Goal: Answer question/provide support: Share knowledge or assist other users

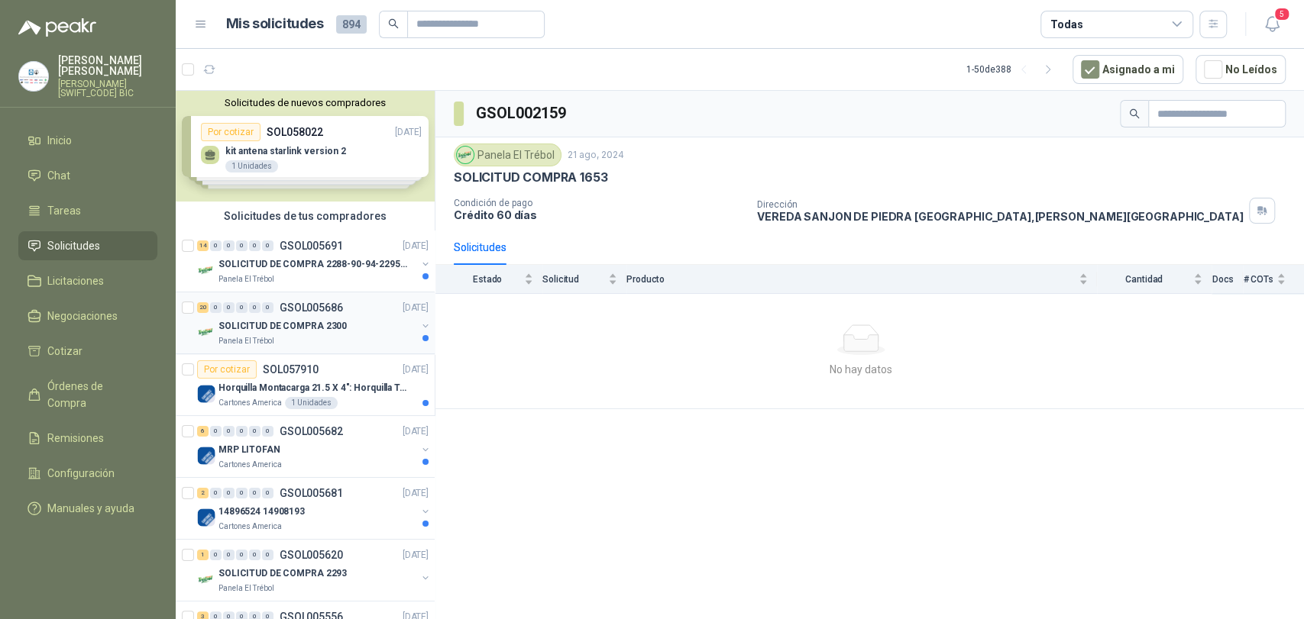
click at [302, 331] on p "SOLICITUD DE COMPRA 2300" at bounding box center [282, 326] width 128 height 15
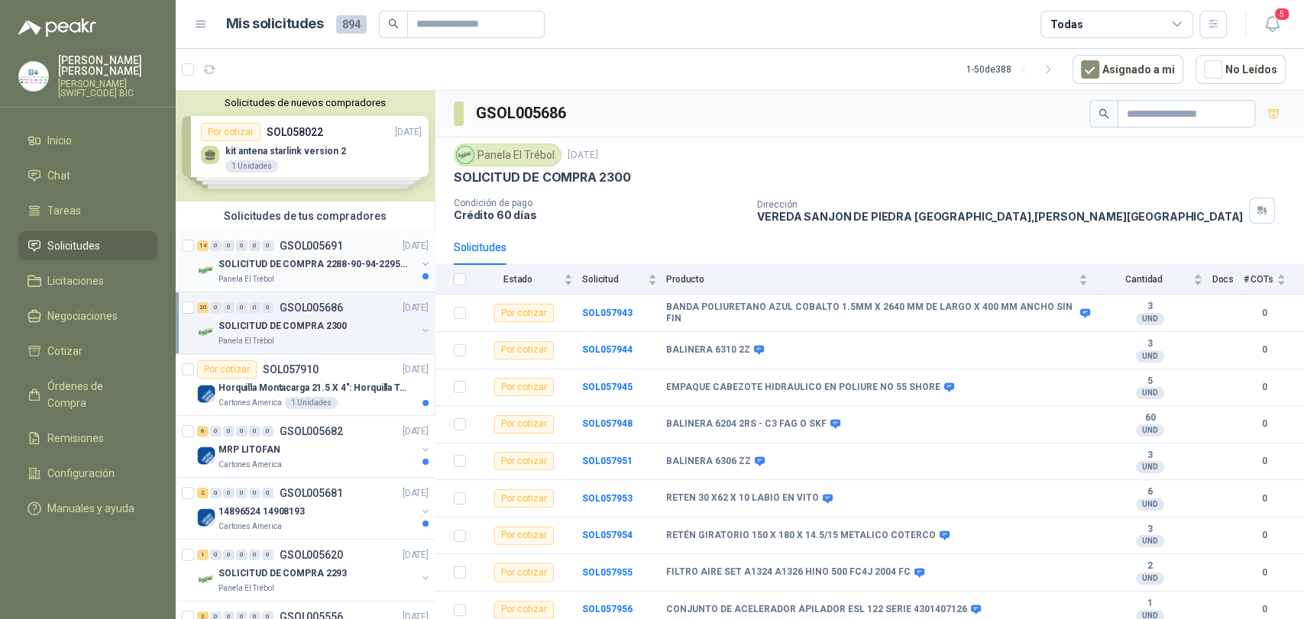
click at [335, 258] on p "SOLICITUD DE COMPRA 2288-90-94-2295-96-2301-02-04" at bounding box center [313, 264] width 190 height 15
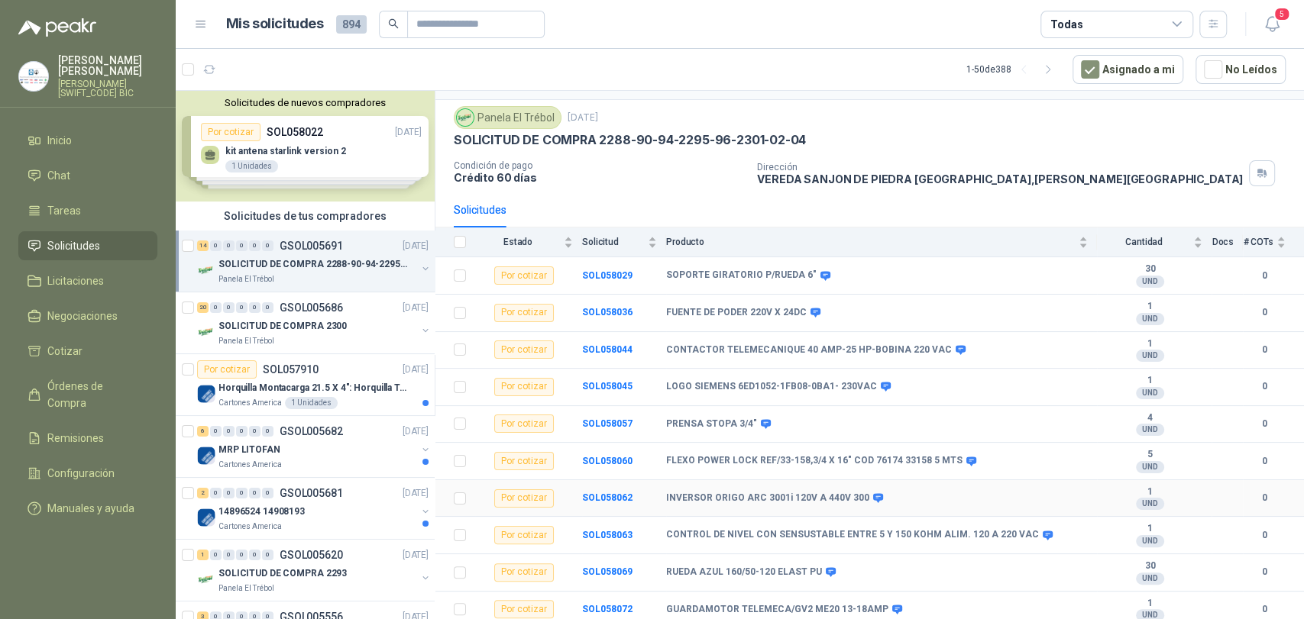
scroll to position [31, 0]
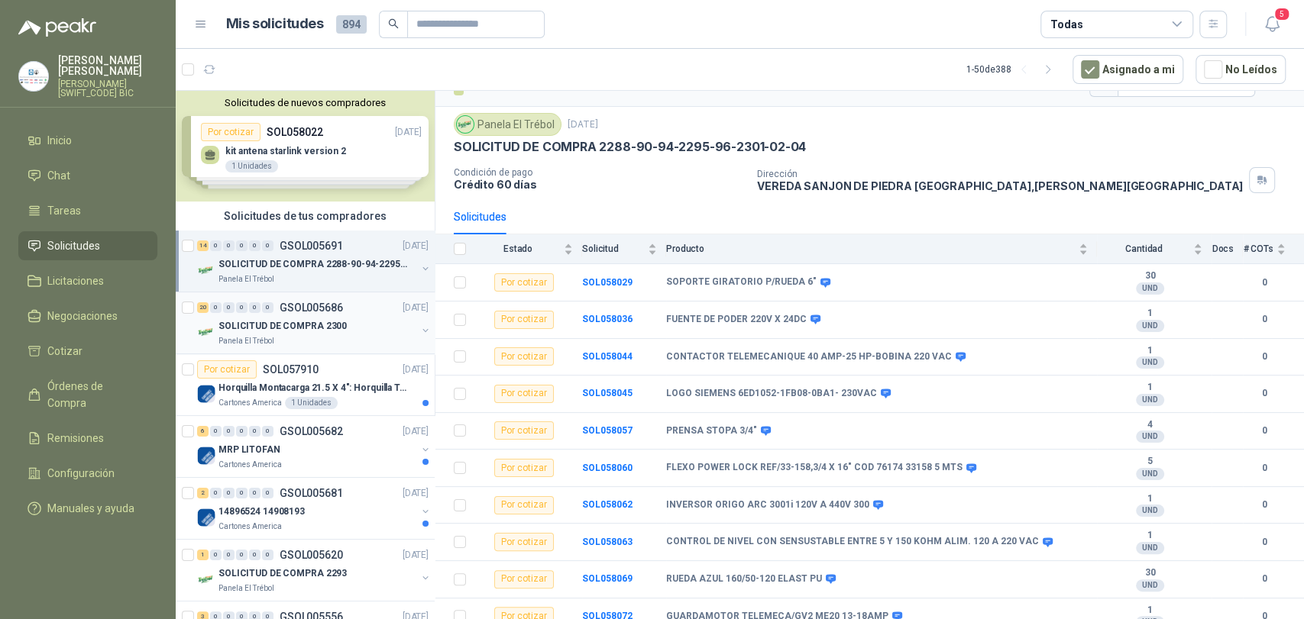
click at [318, 302] on p "GSOL005686" at bounding box center [311, 307] width 63 height 11
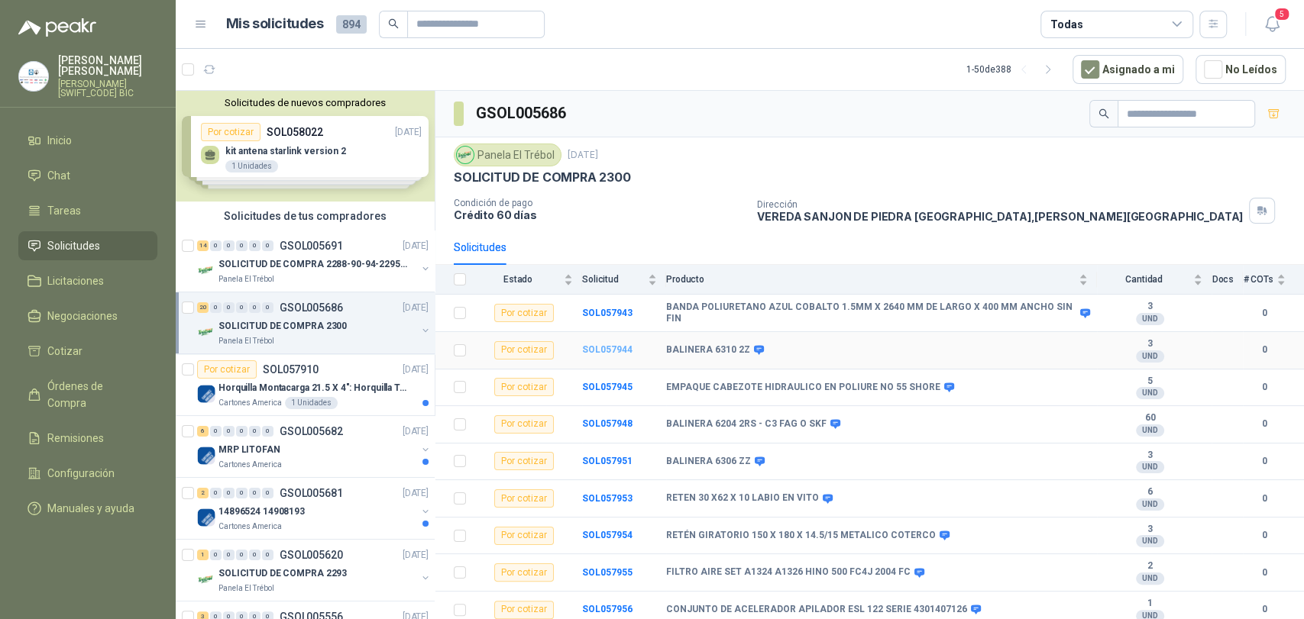
click at [616, 350] on b "SOL057944" at bounding box center [607, 349] width 50 height 11
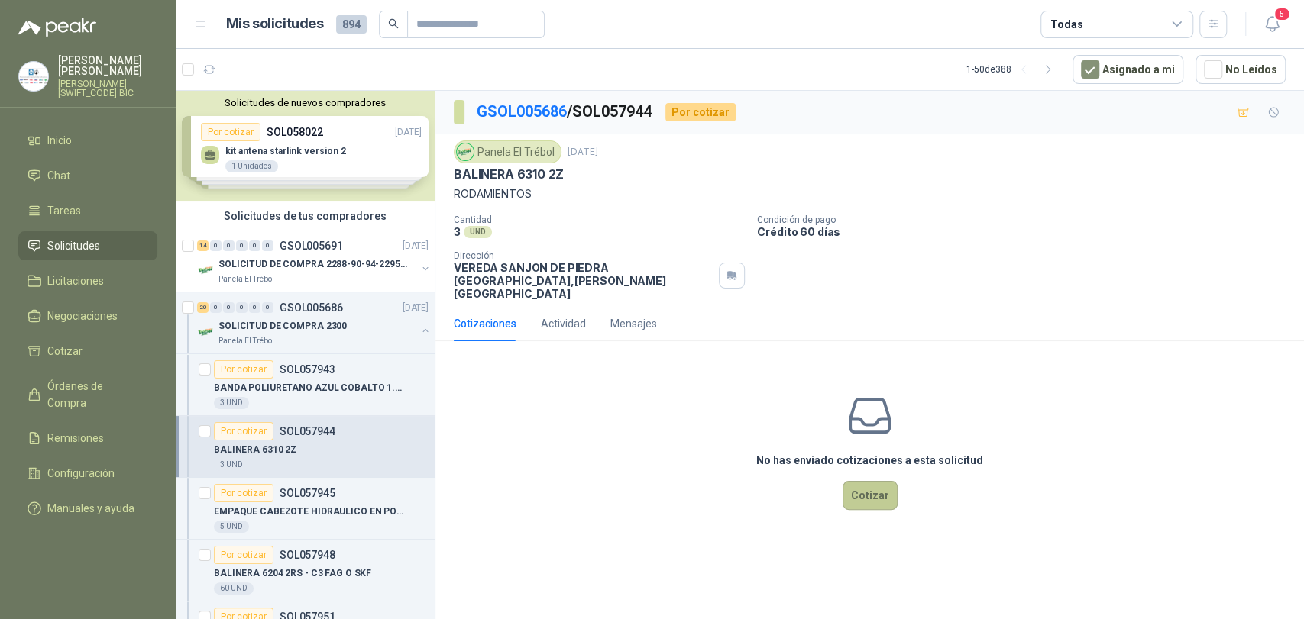
click at [870, 481] on button "Cotizar" at bounding box center [870, 495] width 55 height 29
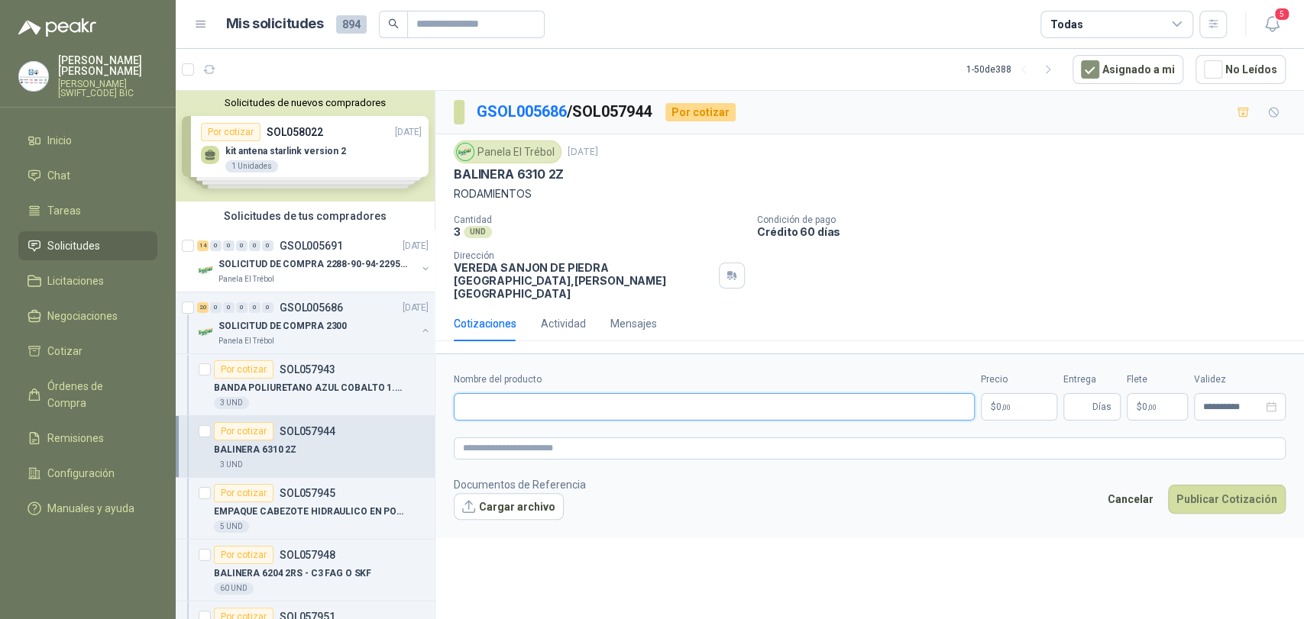
click at [531, 396] on input "Nombre del producto" at bounding box center [714, 406] width 521 height 27
type input "**********"
click at [1011, 393] on p "$ 0 ,00" at bounding box center [1019, 406] width 76 height 27
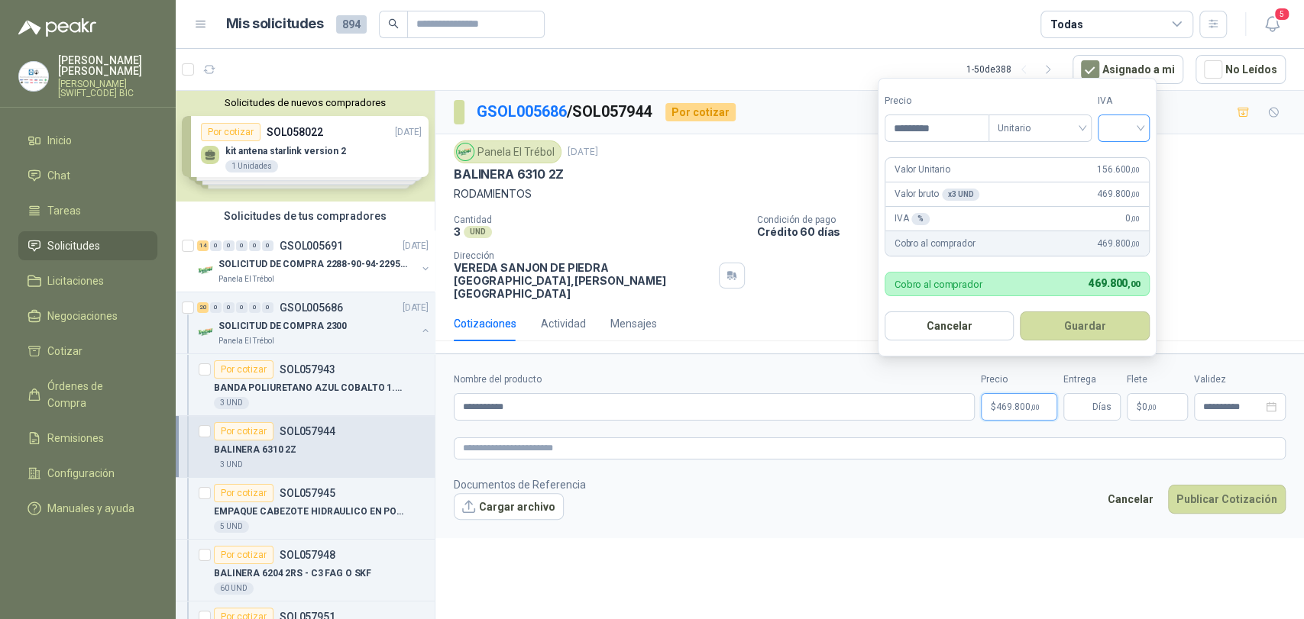
type input "*********"
click at [1120, 133] on input "search" at bounding box center [1124, 126] width 34 height 23
click at [1132, 156] on div "19%" at bounding box center [1127, 159] width 28 height 17
click at [1115, 328] on button "Guardar" at bounding box center [1087, 326] width 131 height 29
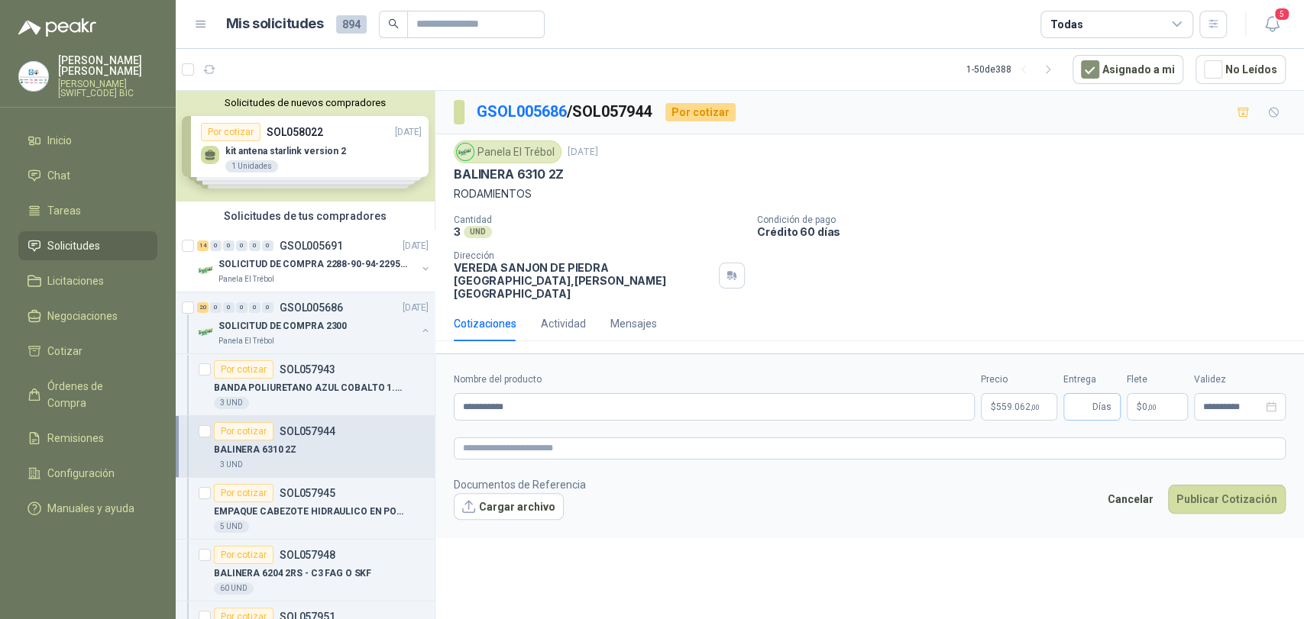
drag, startPoint x: 1088, startPoint y: 409, endPoint x: 1085, endPoint y: 399, distance: 10.2
click at [1088, 407] on form "**********" at bounding box center [869, 446] width 868 height 185
click at [1085, 399] on input "Entrega" at bounding box center [1080, 407] width 17 height 26
type input "*"
click at [1176, 394] on p "$ 0 ,00" at bounding box center [1157, 406] width 61 height 27
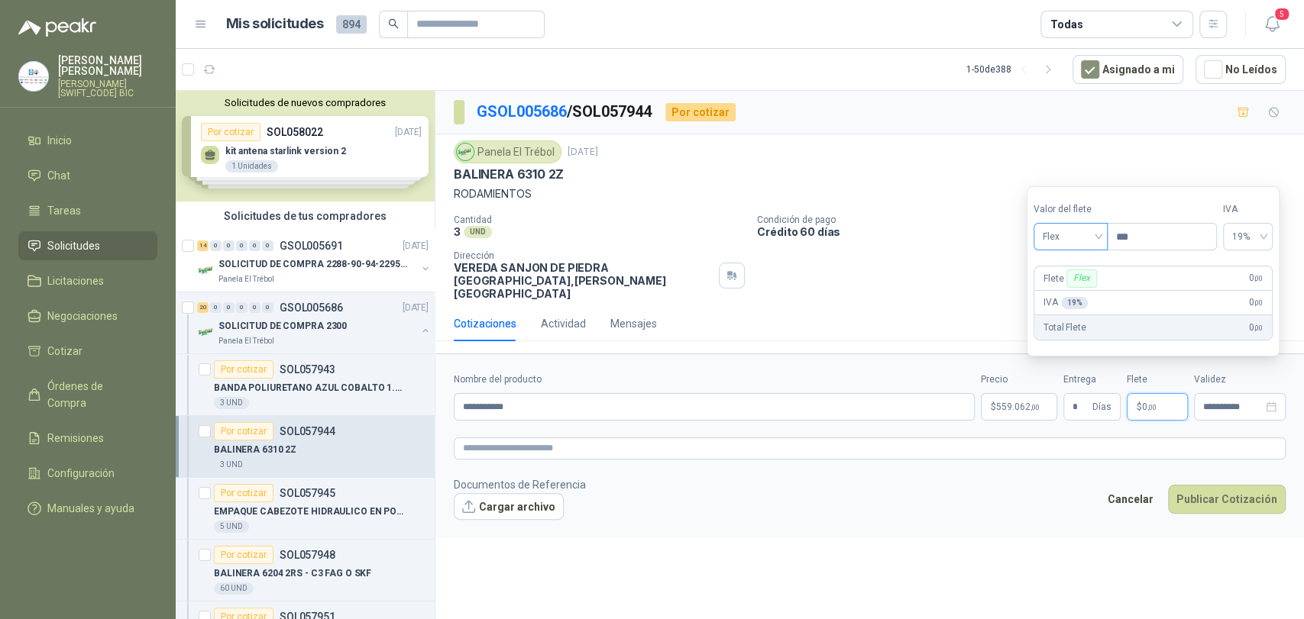
click at [1081, 224] on input "search" at bounding box center [1071, 235] width 56 height 23
click at [1081, 286] on div "Incluido" at bounding box center [1072, 293] width 53 height 17
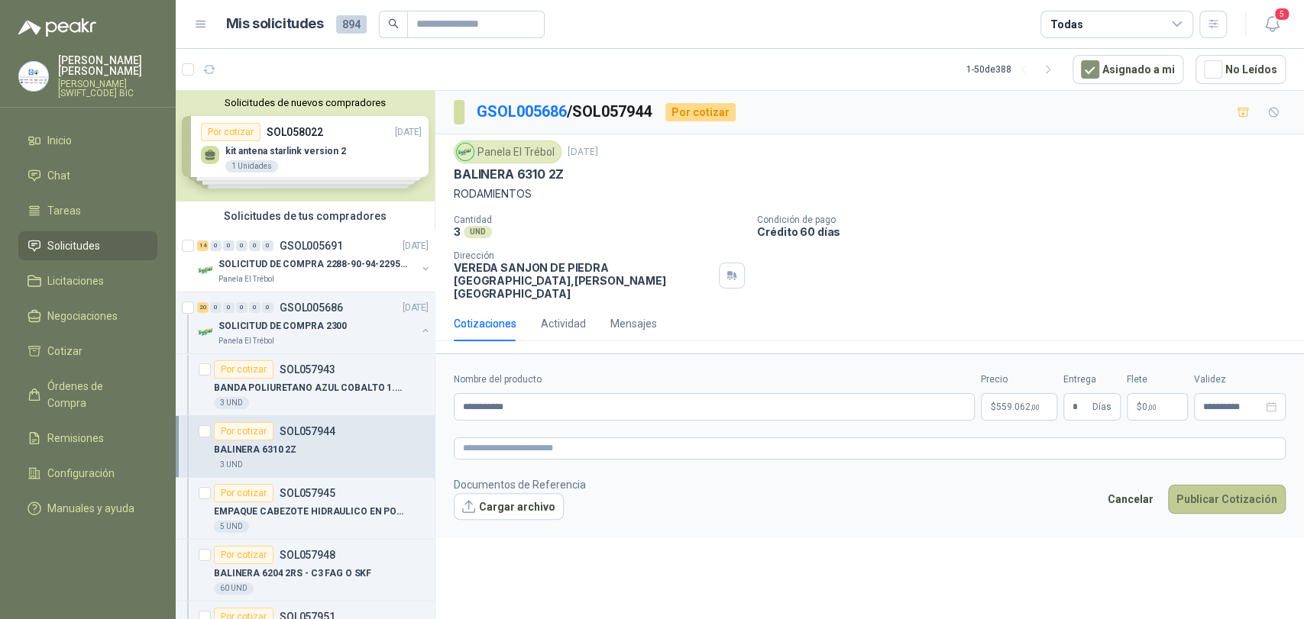
click at [1221, 485] on button "Publicar Cotización" at bounding box center [1227, 499] width 118 height 29
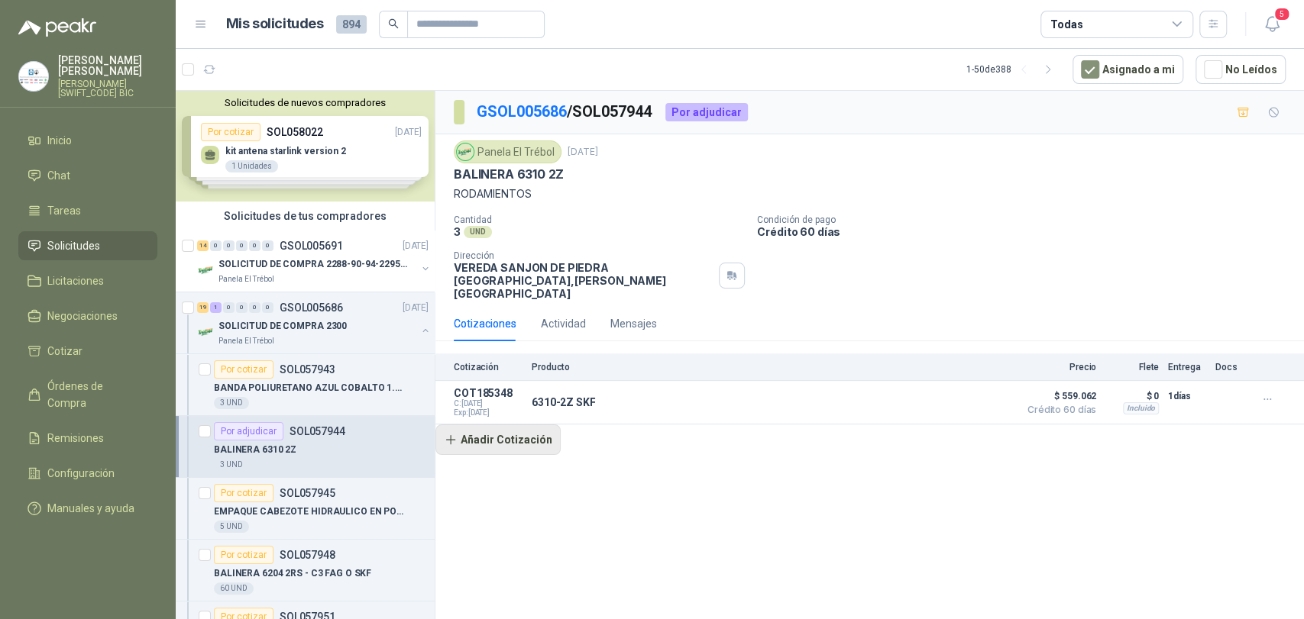
click at [493, 436] on button "Añadir Cotización" at bounding box center [497, 440] width 125 height 31
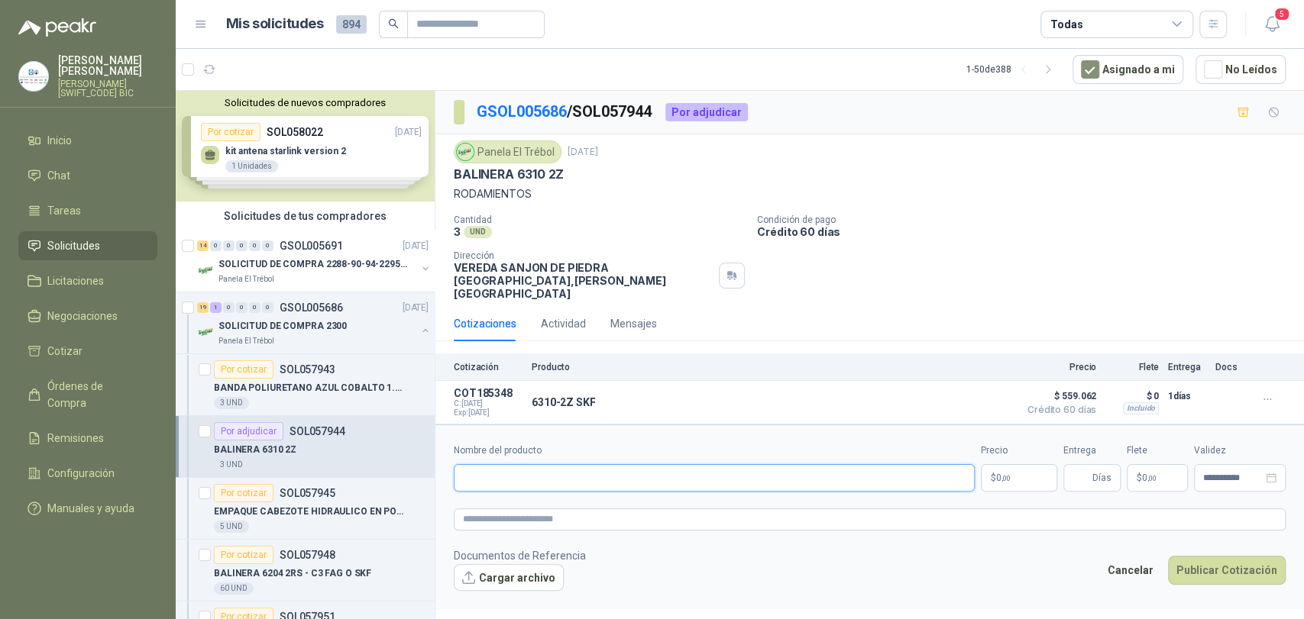
click at [534, 469] on input "Nombre del producto" at bounding box center [714, 477] width 521 height 27
type input "**********"
click at [1005, 474] on span ",00" at bounding box center [1005, 478] width 9 height 8
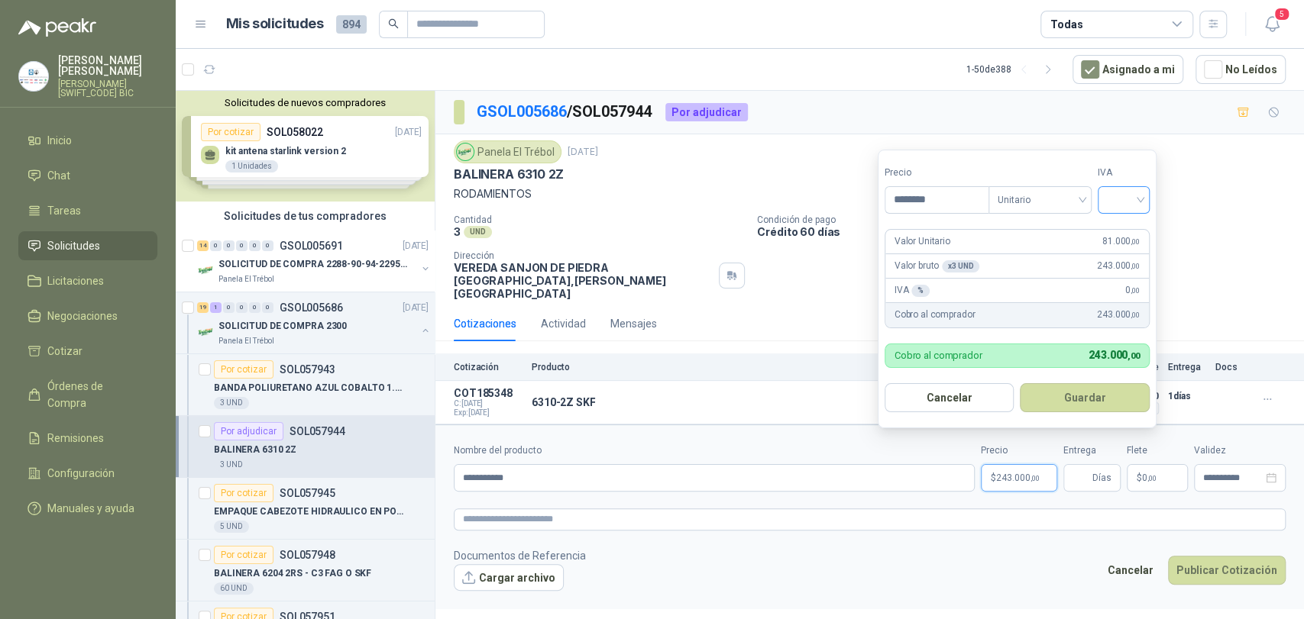
type input "********"
click at [1140, 203] on input "search" at bounding box center [1124, 198] width 34 height 23
click at [1143, 228] on div "19%" at bounding box center [1127, 231] width 47 height 24
click at [1114, 387] on button "Guardar" at bounding box center [1087, 397] width 131 height 29
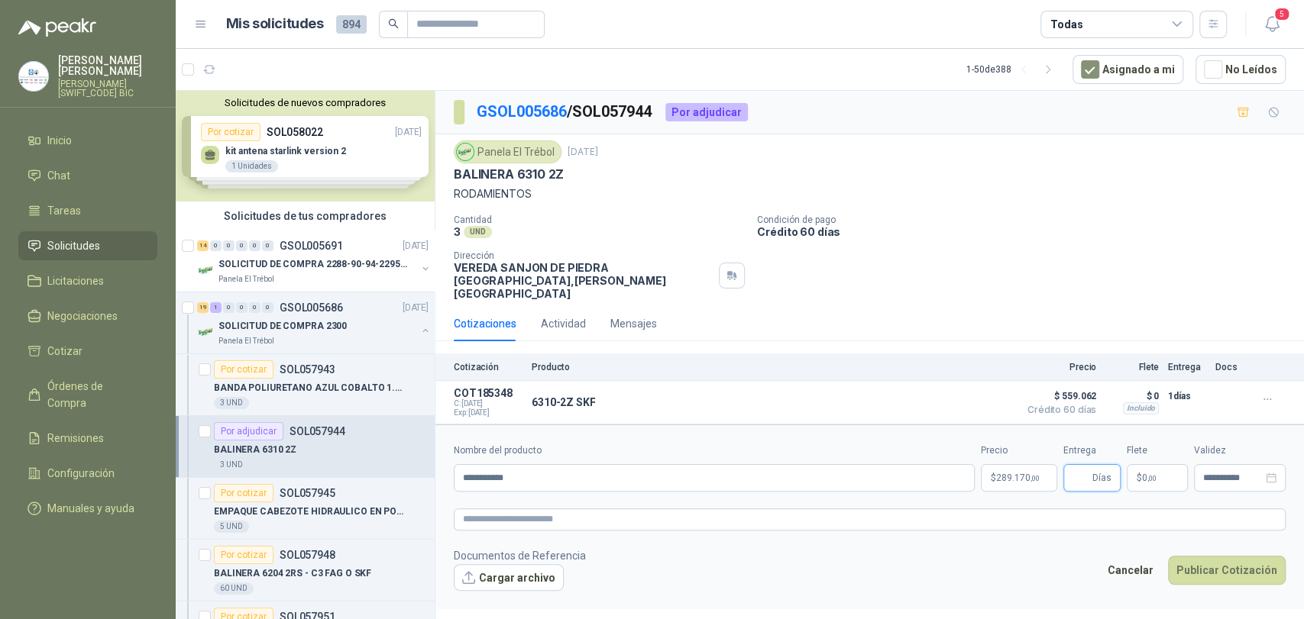
click at [1082, 465] on input "Entrega" at bounding box center [1080, 478] width 17 height 26
type input "*"
click at [1180, 464] on p "$ 0 ,00" at bounding box center [1157, 477] width 61 height 27
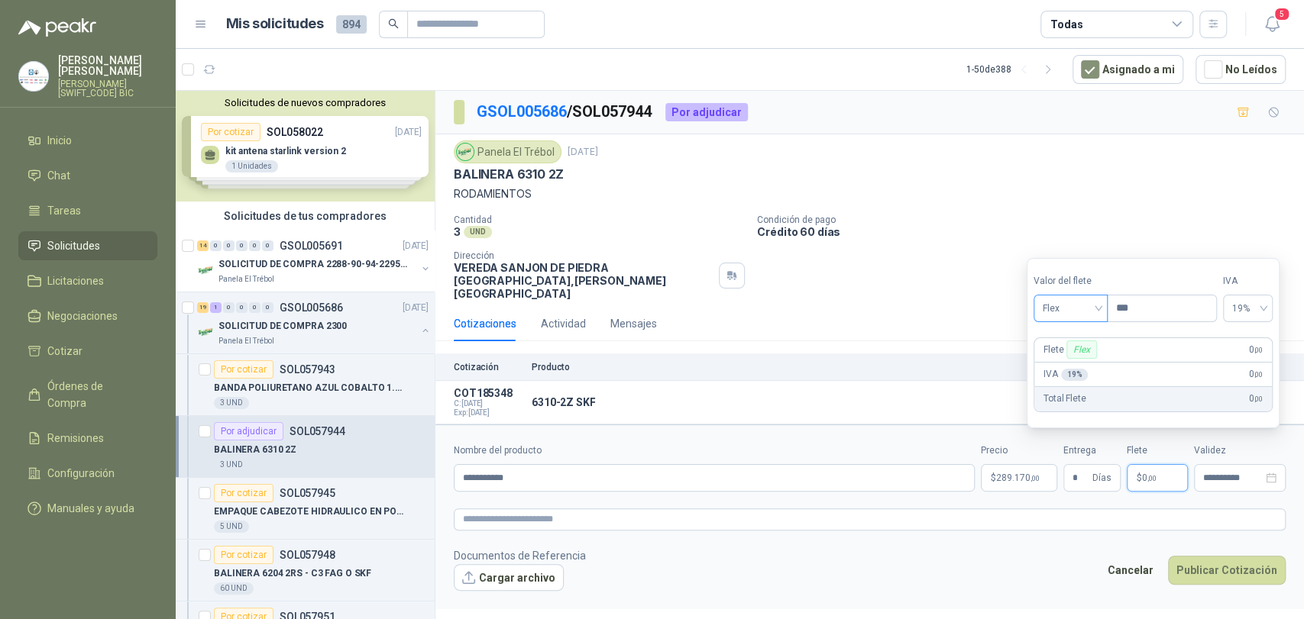
click at [1088, 301] on span "Flex" at bounding box center [1071, 308] width 56 height 23
click at [1086, 365] on div "Incluido" at bounding box center [1072, 365] width 53 height 17
click at [1229, 556] on button "Publicar Cotización" at bounding box center [1227, 570] width 118 height 29
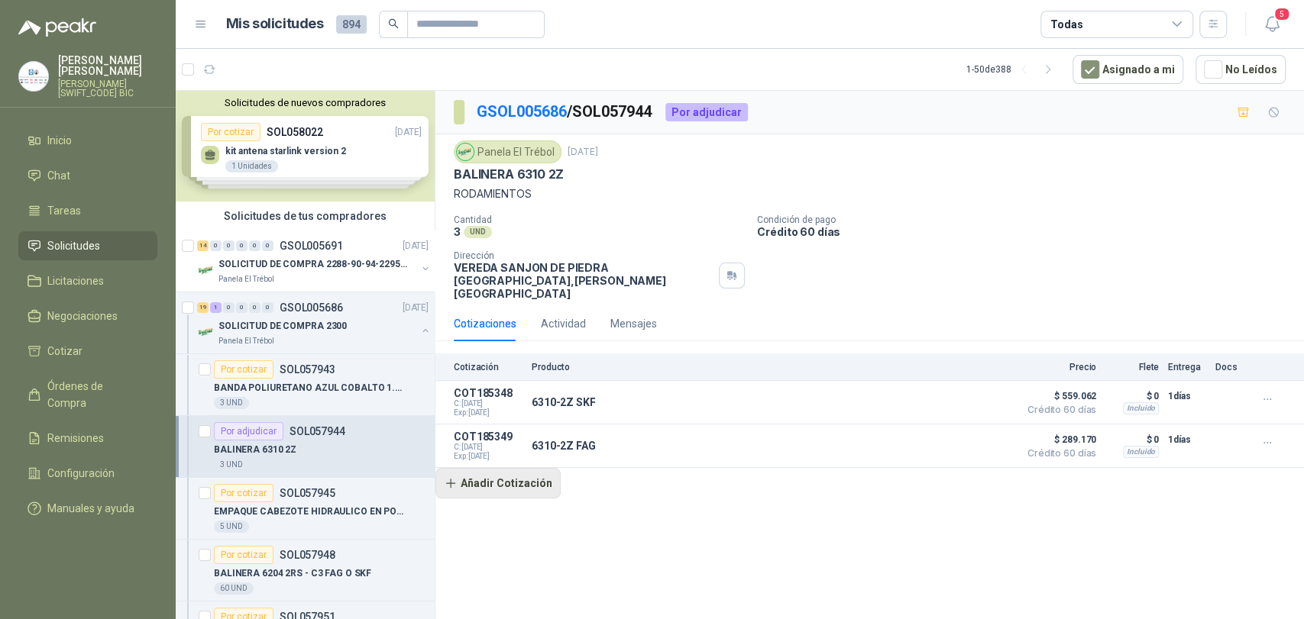
click at [471, 468] on button "Añadir Cotización" at bounding box center [497, 483] width 125 height 31
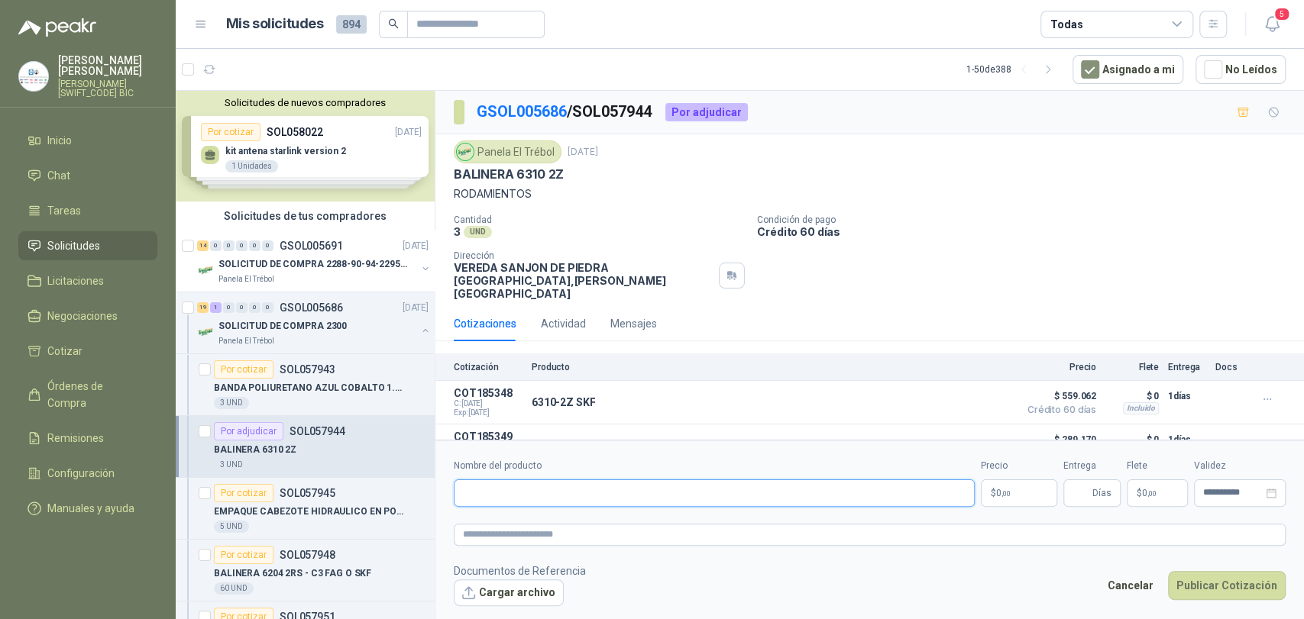
click at [490, 494] on input "Nombre del producto" at bounding box center [714, 493] width 521 height 27
type input "**********"
click at [1007, 495] on span ",00" at bounding box center [1005, 494] width 9 height 8
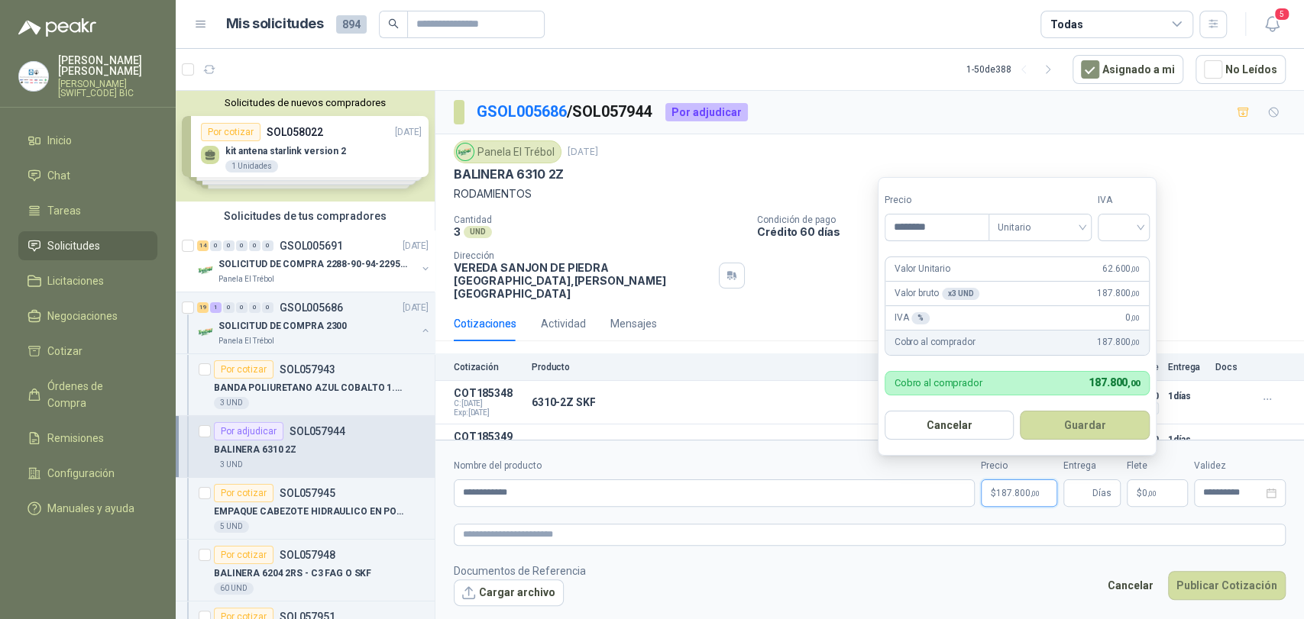
type input "********"
click at [1156, 222] on form "Precio ******** Tipo Unitario IVA Valor Unitario 62.600 ,00 Valor bruto x 3 UND…" at bounding box center [1017, 316] width 279 height 279
click at [1140, 222] on input "search" at bounding box center [1124, 226] width 34 height 23
click at [1140, 254] on div "19%" at bounding box center [1127, 259] width 28 height 17
drag, startPoint x: 1107, startPoint y: 409, endPoint x: 1102, endPoint y: 429, distance: 20.4
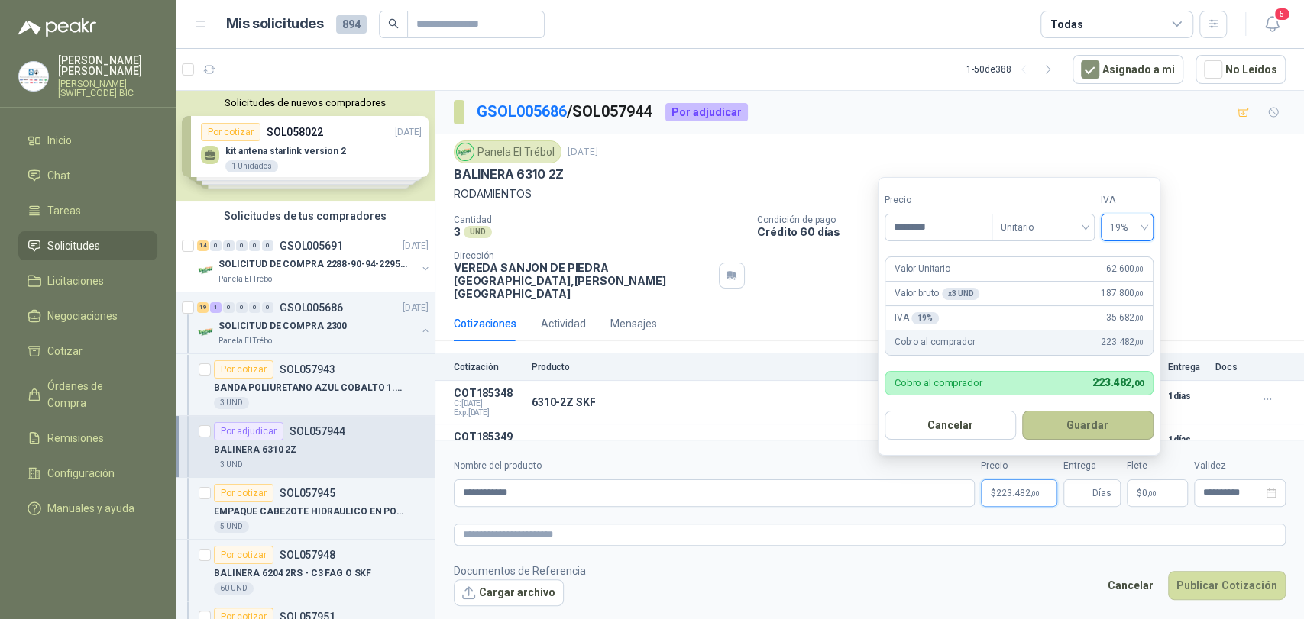
click at [1105, 411] on form "Precio ******** Tipo Unitario IVA 19% 19% Valor Unitario 62.600 ,00 Valor bruto…" at bounding box center [1019, 316] width 283 height 279
click at [1102, 429] on button "Guardar" at bounding box center [1087, 425] width 131 height 29
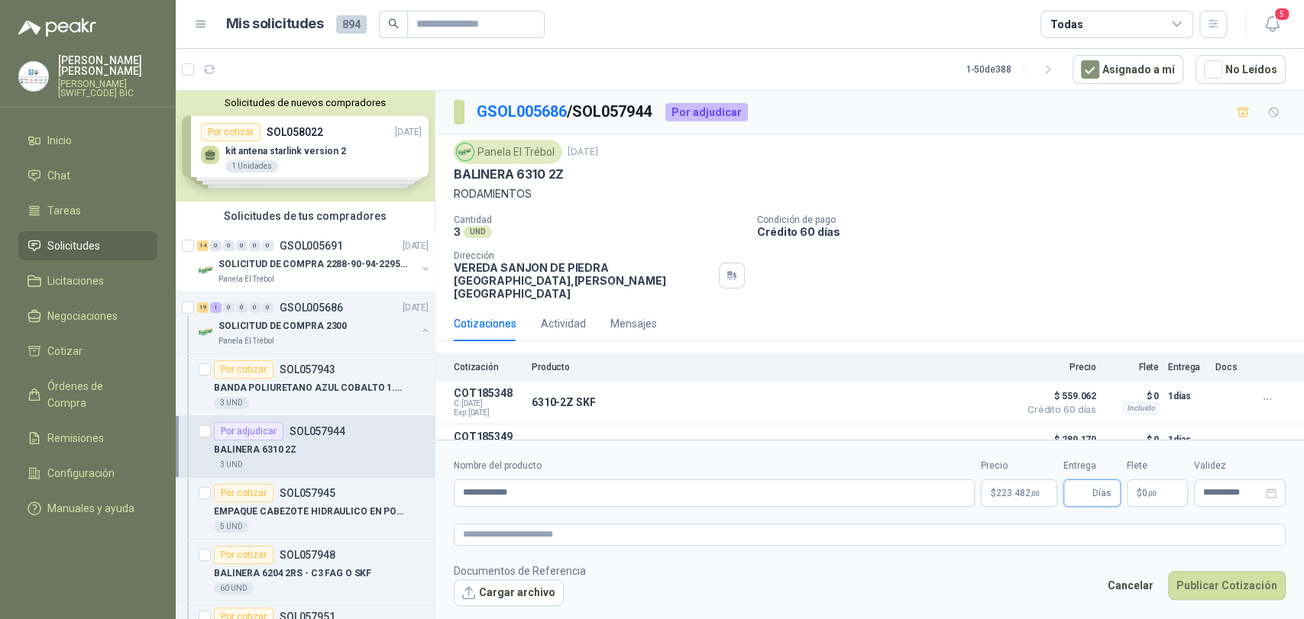
click at [1085, 486] on input "Entrega" at bounding box center [1080, 493] width 17 height 26
type input "*"
click at [1156, 498] on p "$ 0 ,00" at bounding box center [1157, 493] width 61 height 27
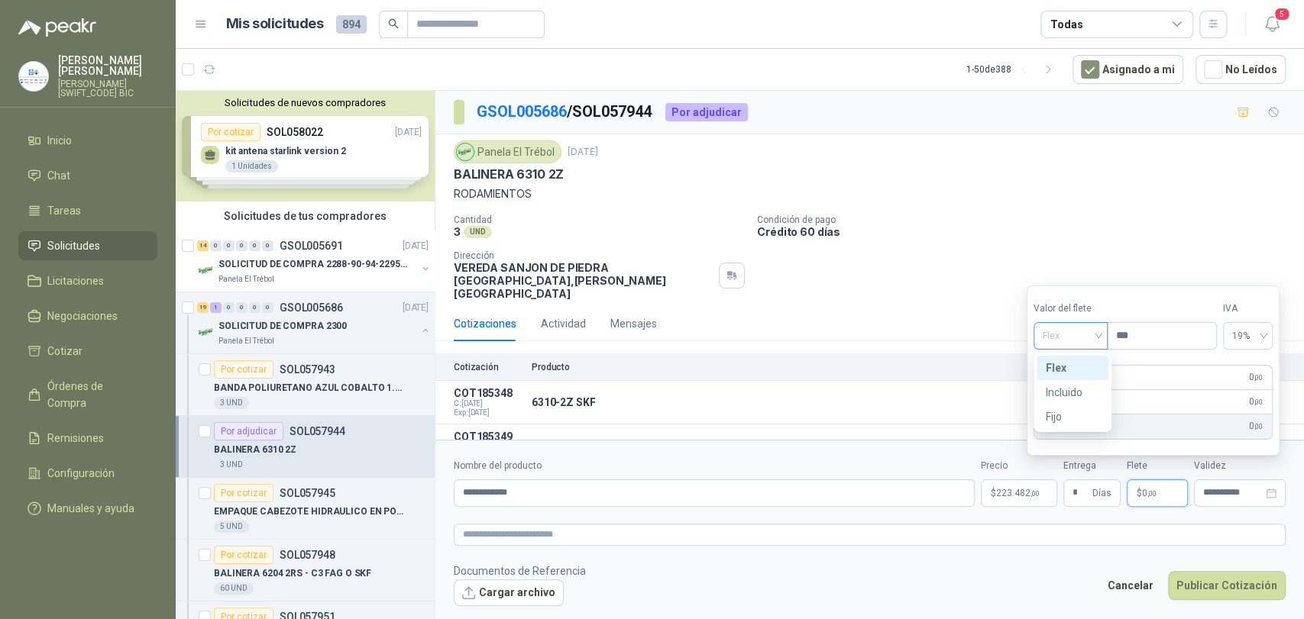
click at [1058, 328] on span "Flex" at bounding box center [1071, 336] width 56 height 23
click at [1068, 385] on div "Incluido" at bounding box center [1072, 392] width 53 height 17
click at [1210, 580] on button "Publicar Cotización" at bounding box center [1227, 585] width 118 height 29
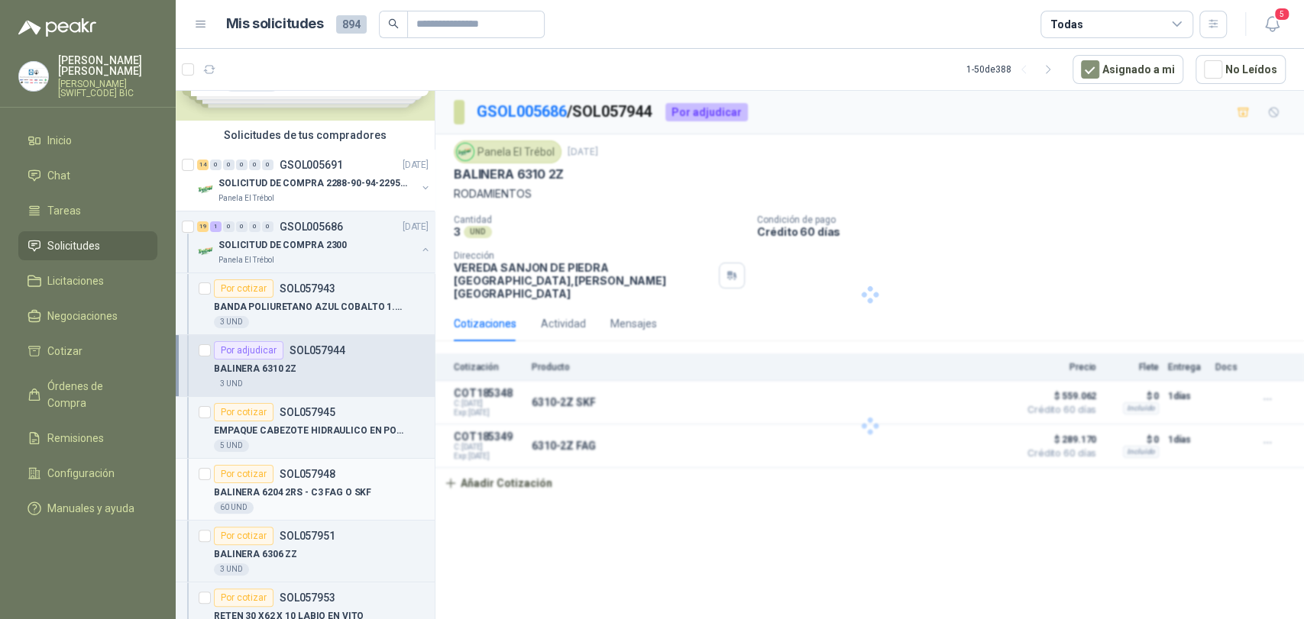
scroll to position [85, 0]
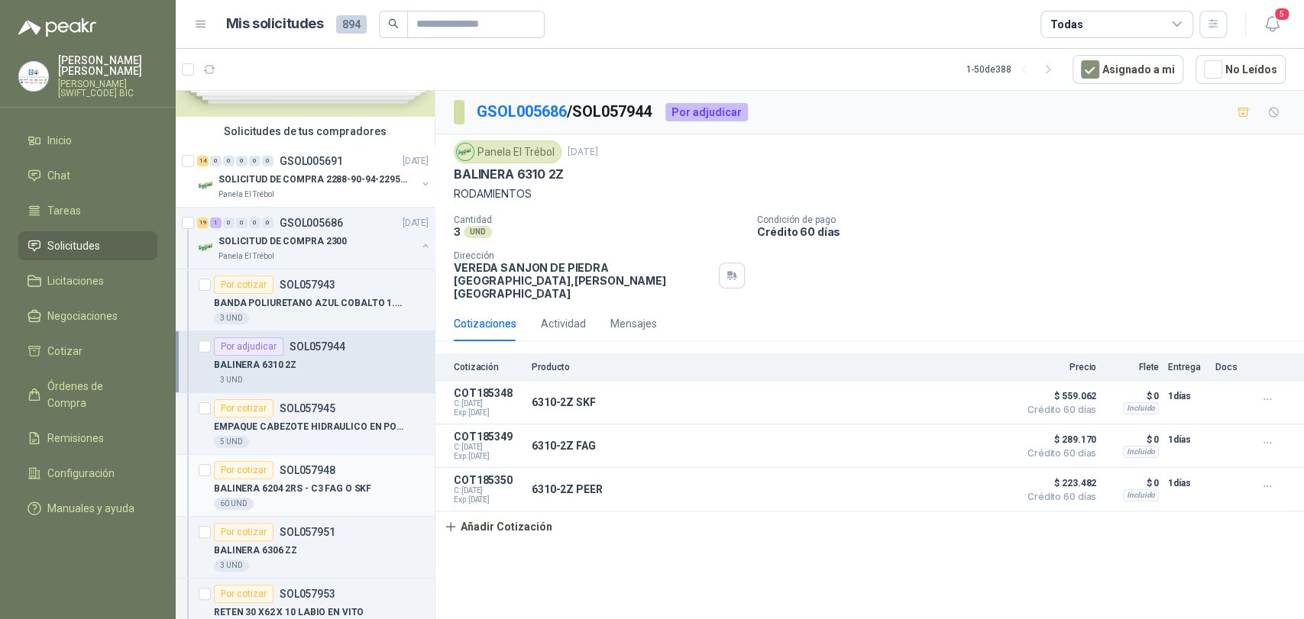
click at [315, 484] on p "BALINERA 6204 2RS - C3 FAG O SKF" at bounding box center [292, 489] width 157 height 15
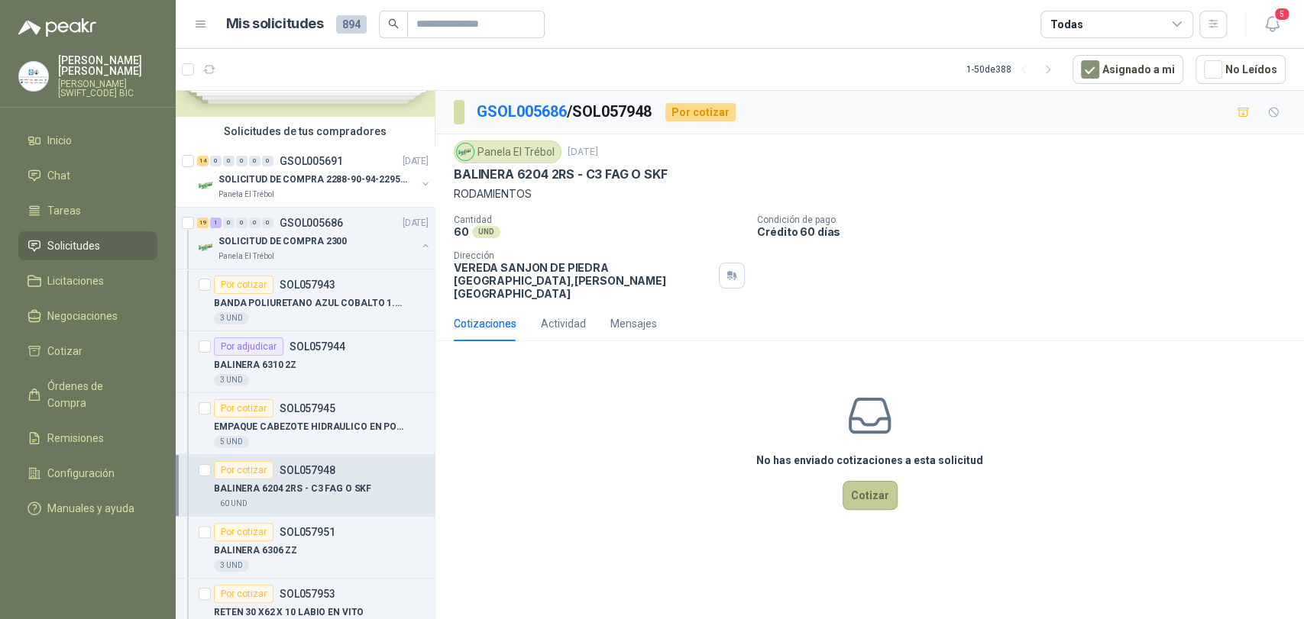
click at [856, 481] on button "Cotizar" at bounding box center [870, 495] width 55 height 29
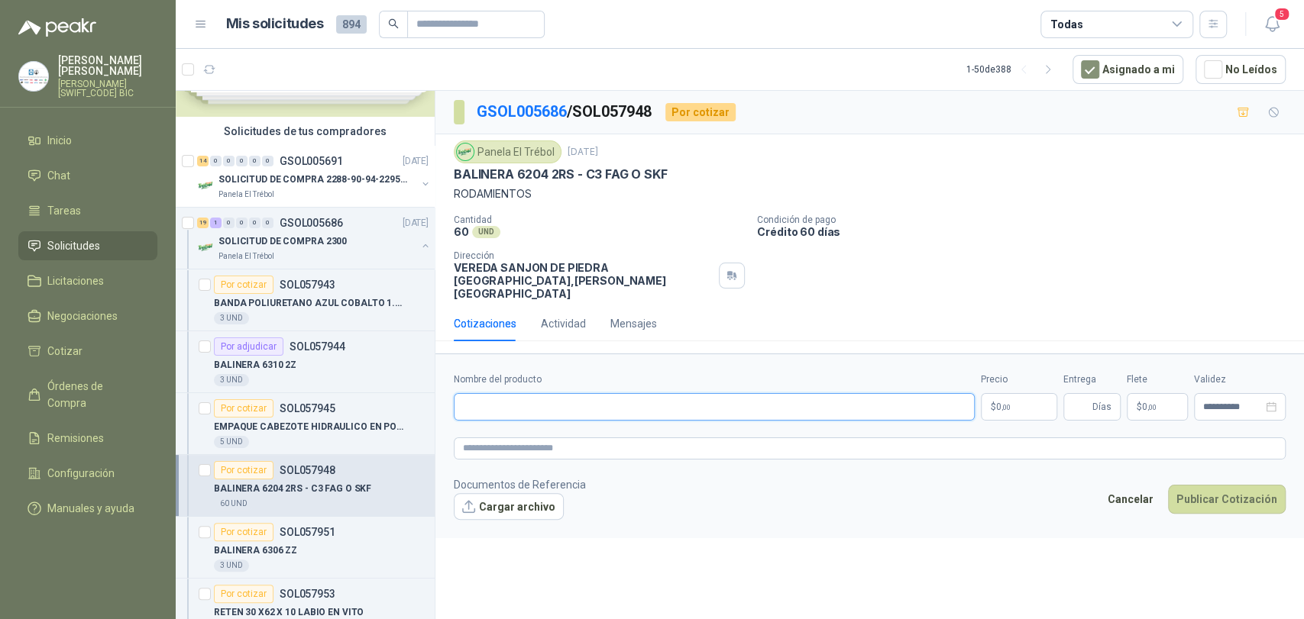
click at [539, 393] on input "Nombre del producto" at bounding box center [714, 406] width 521 height 27
type input "**********"
click at [1044, 393] on p "$ 0 ,00" at bounding box center [1019, 406] width 76 height 27
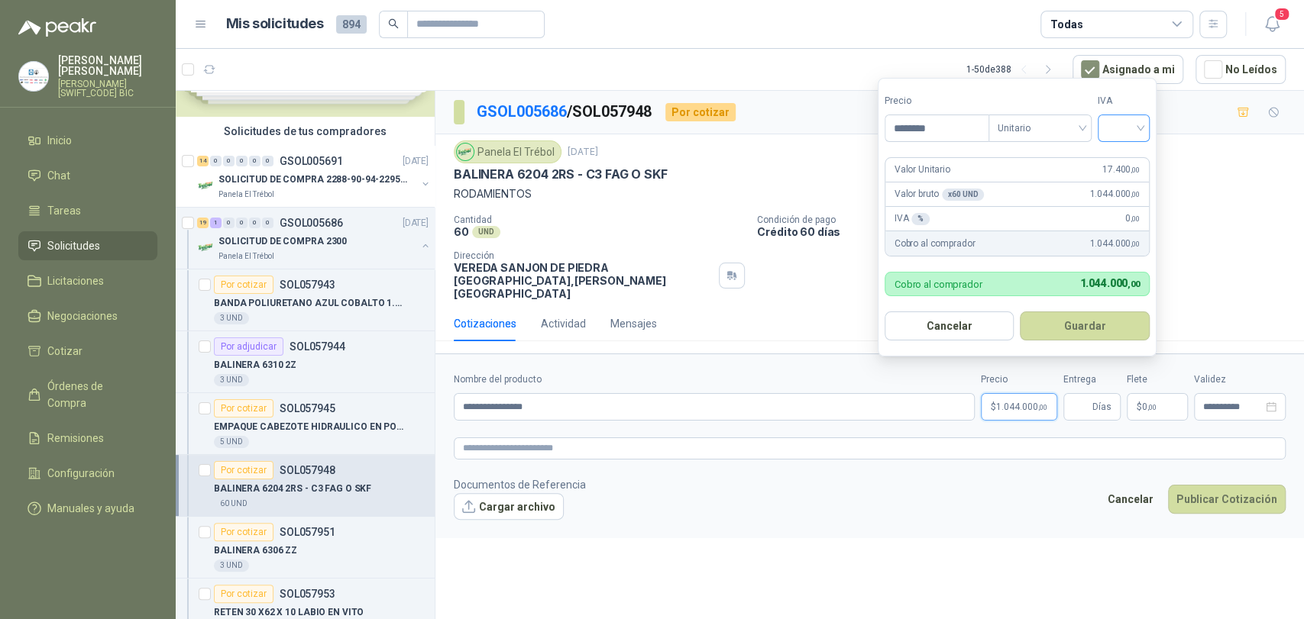
click at [1126, 141] on span at bounding box center [1124, 128] width 34 height 26
type input "********"
click at [1135, 173] on div "5%" at bounding box center [1127, 184] width 47 height 24
click at [1129, 160] on div "Valor Unitario 17.400 ,00" at bounding box center [1018, 170] width 267 height 24
click at [1125, 131] on span "5%" at bounding box center [1127, 128] width 34 height 23
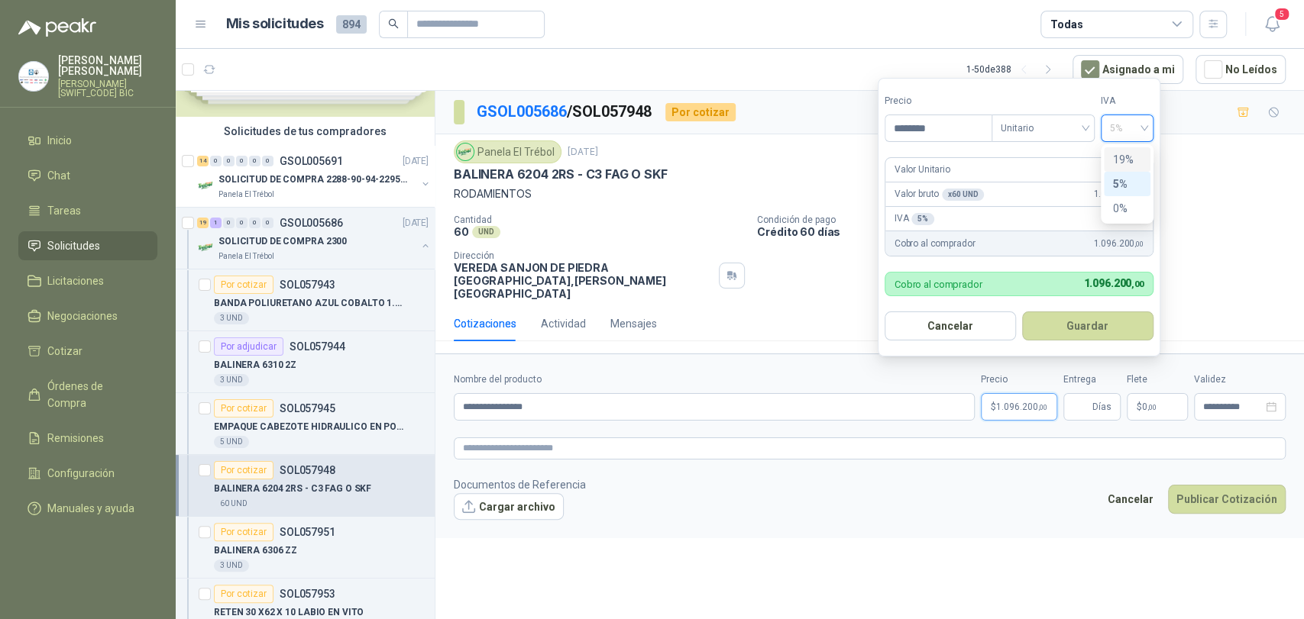
click at [1131, 154] on div "19%" at bounding box center [1127, 159] width 28 height 17
click at [1101, 325] on button "Guardar" at bounding box center [1087, 326] width 131 height 29
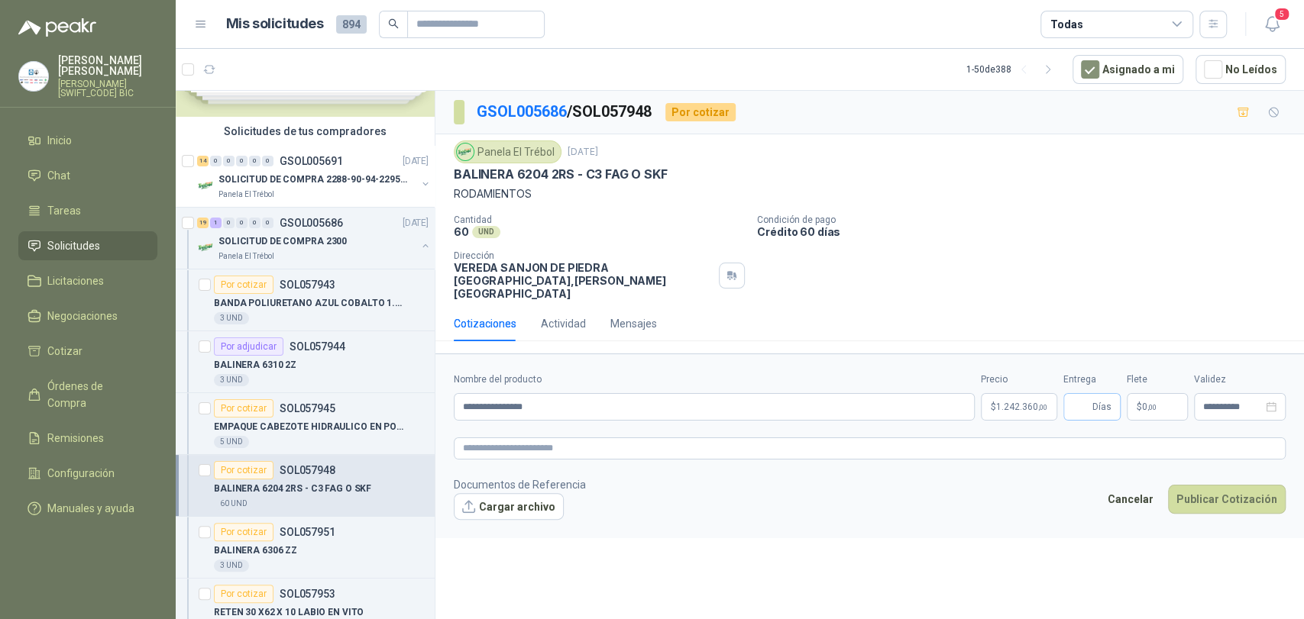
click at [1090, 393] on span "Días" at bounding box center [1091, 406] width 57 height 27
click at [1085, 394] on input "Entrega" at bounding box center [1080, 407] width 17 height 26
type input "*"
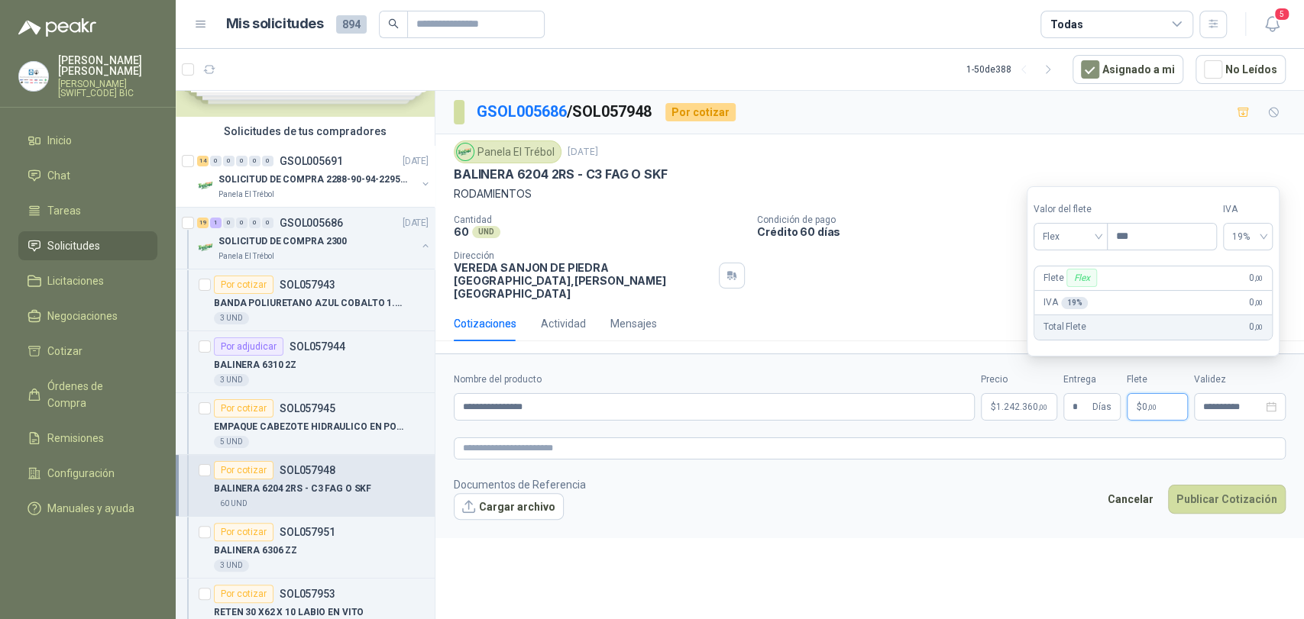
click at [1161, 393] on p "$ 0 ,00" at bounding box center [1157, 406] width 61 height 27
click at [1079, 234] on span "Flex" at bounding box center [1071, 236] width 56 height 23
click at [1080, 295] on div "Incluido" at bounding box center [1072, 293] width 53 height 17
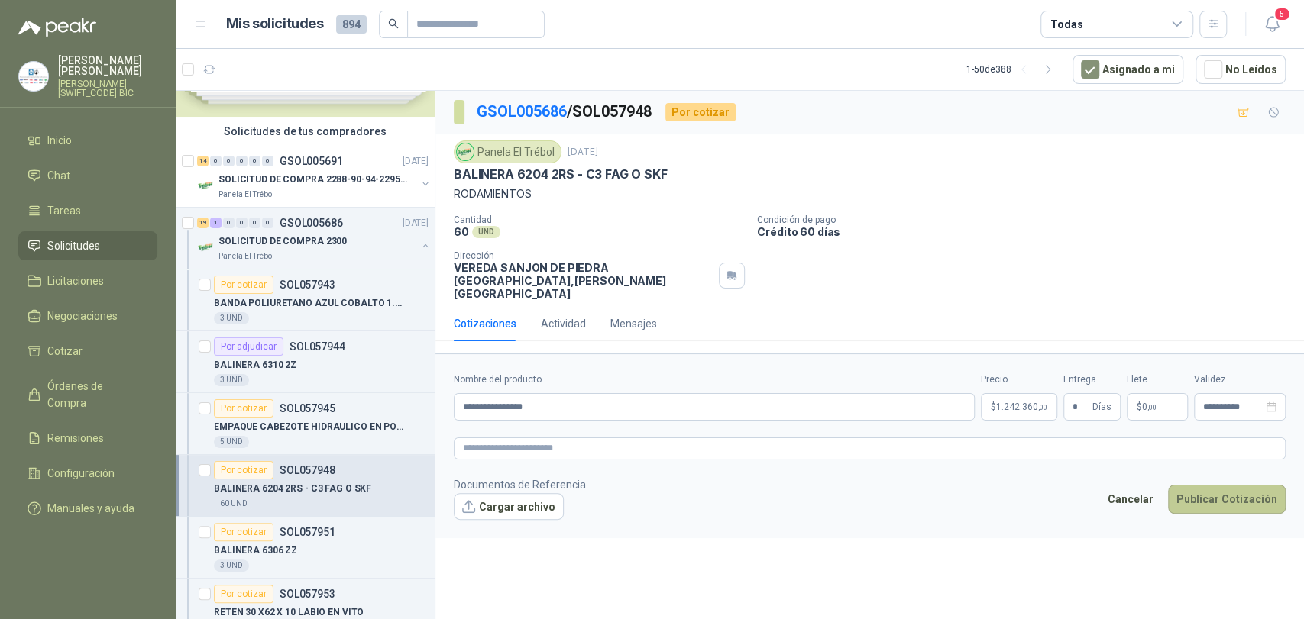
click at [1207, 485] on button "Publicar Cotización" at bounding box center [1227, 499] width 118 height 29
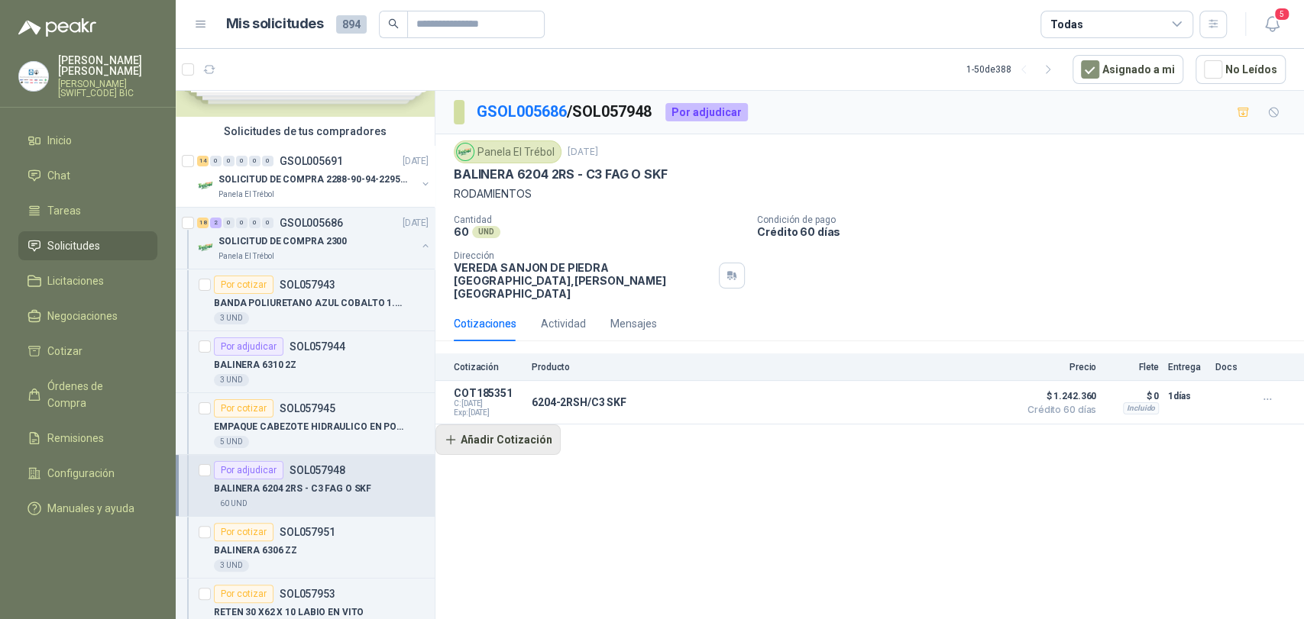
click at [533, 433] on button "Añadir Cotización" at bounding box center [497, 440] width 125 height 31
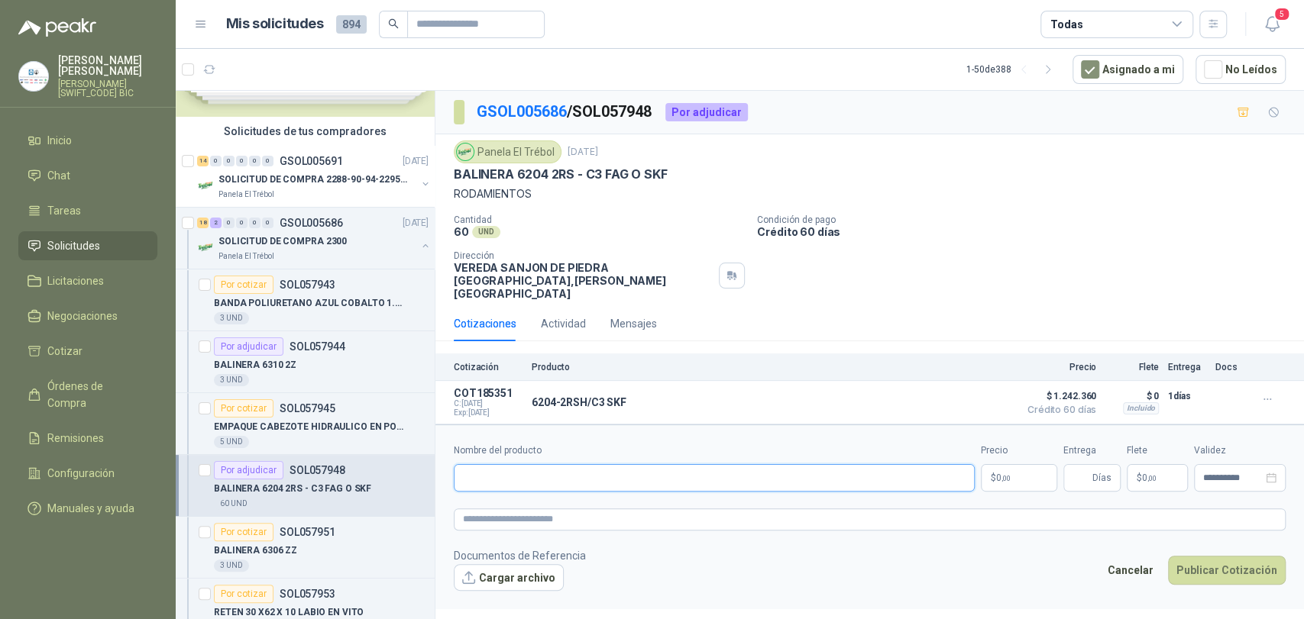
click at [548, 467] on input "Nombre del producto" at bounding box center [714, 477] width 521 height 27
type input "**********"
click at [997, 474] on span "0 ,00" at bounding box center [1003, 478] width 15 height 9
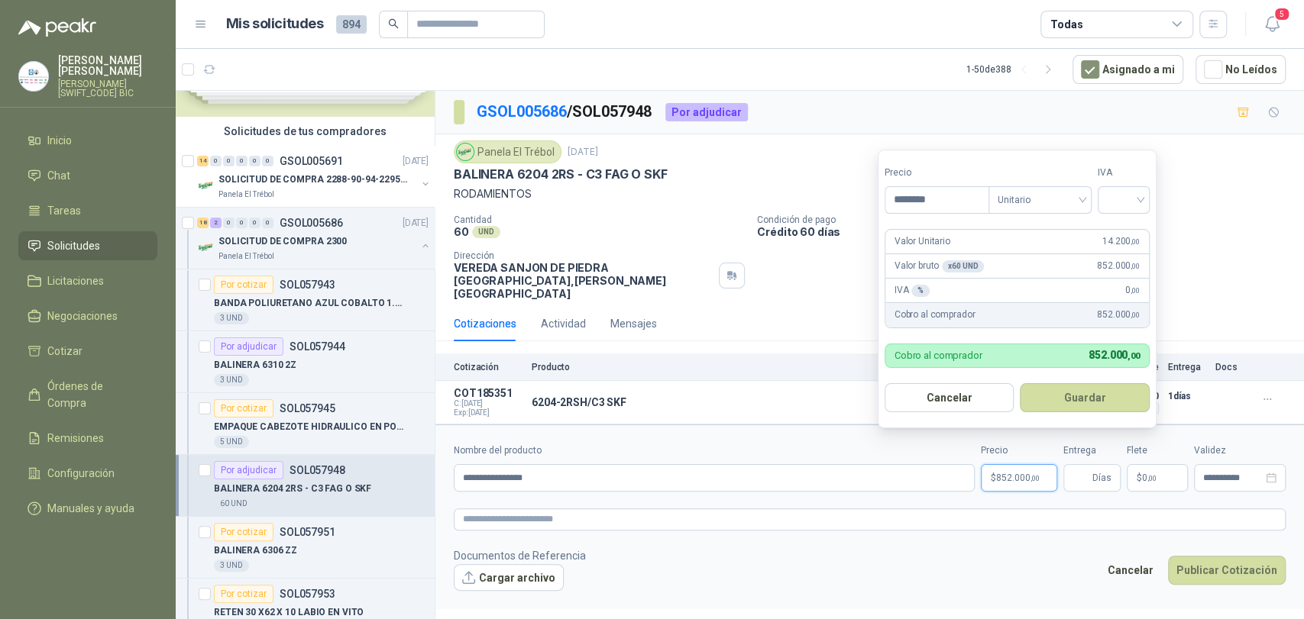
type input "********"
click at [1124, 183] on div "IVA" at bounding box center [1124, 190] width 52 height 48
click at [1129, 198] on input "search" at bounding box center [1124, 198] width 34 height 23
click at [1134, 222] on div "19%" at bounding box center [1127, 231] width 47 height 24
click at [1104, 390] on button "Guardar" at bounding box center [1087, 397] width 131 height 29
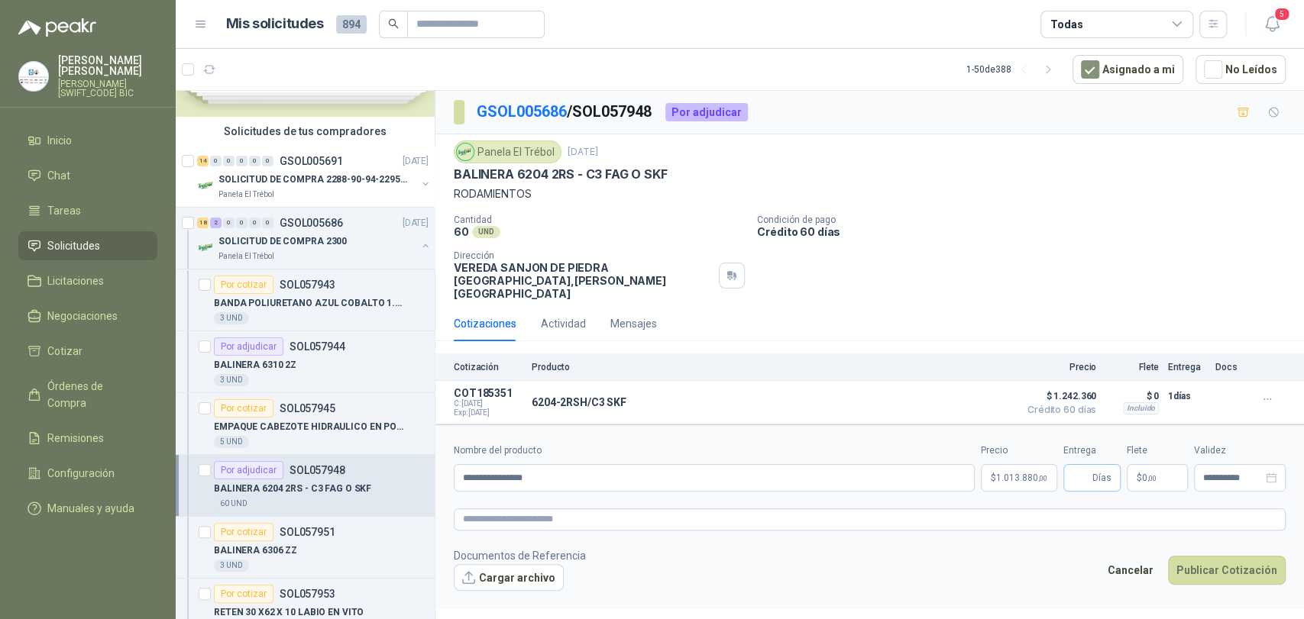
click at [1069, 464] on span "Días" at bounding box center [1091, 477] width 57 height 27
click at [1082, 466] on input "Entrega" at bounding box center [1080, 478] width 17 height 26
type input "*"
drag, startPoint x: 1130, startPoint y: 458, endPoint x: 1130, endPoint y: 444, distance: 13.8
click at [1131, 464] on p "$ 0 ,00" at bounding box center [1157, 477] width 61 height 27
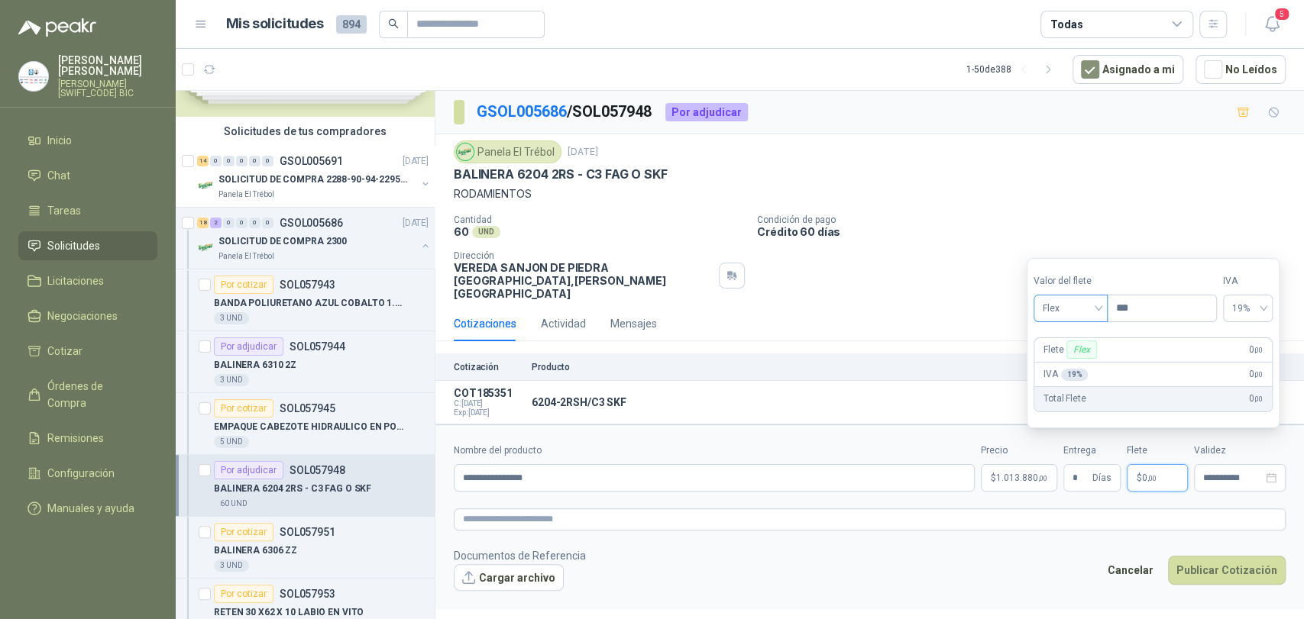
click at [1090, 312] on span "Flex" at bounding box center [1071, 308] width 56 height 23
click at [1083, 359] on div "Incluido" at bounding box center [1072, 365] width 53 height 17
click at [1222, 556] on button "Publicar Cotización" at bounding box center [1227, 570] width 118 height 29
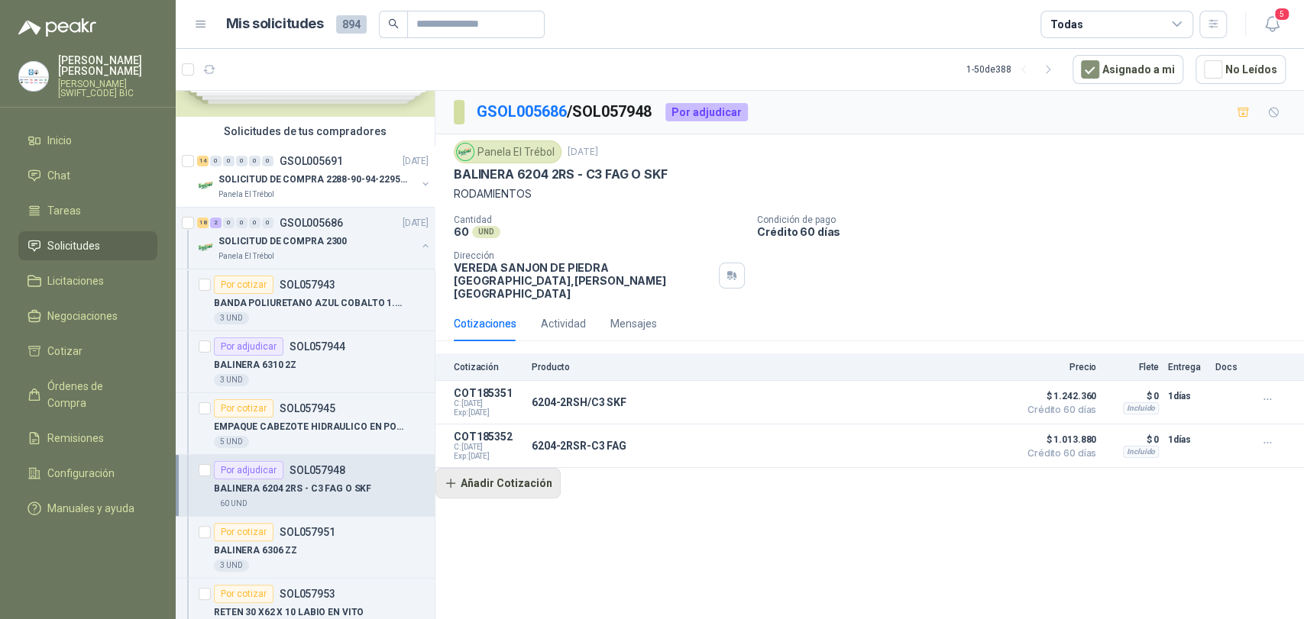
click at [506, 478] on button "Añadir Cotización" at bounding box center [497, 483] width 125 height 31
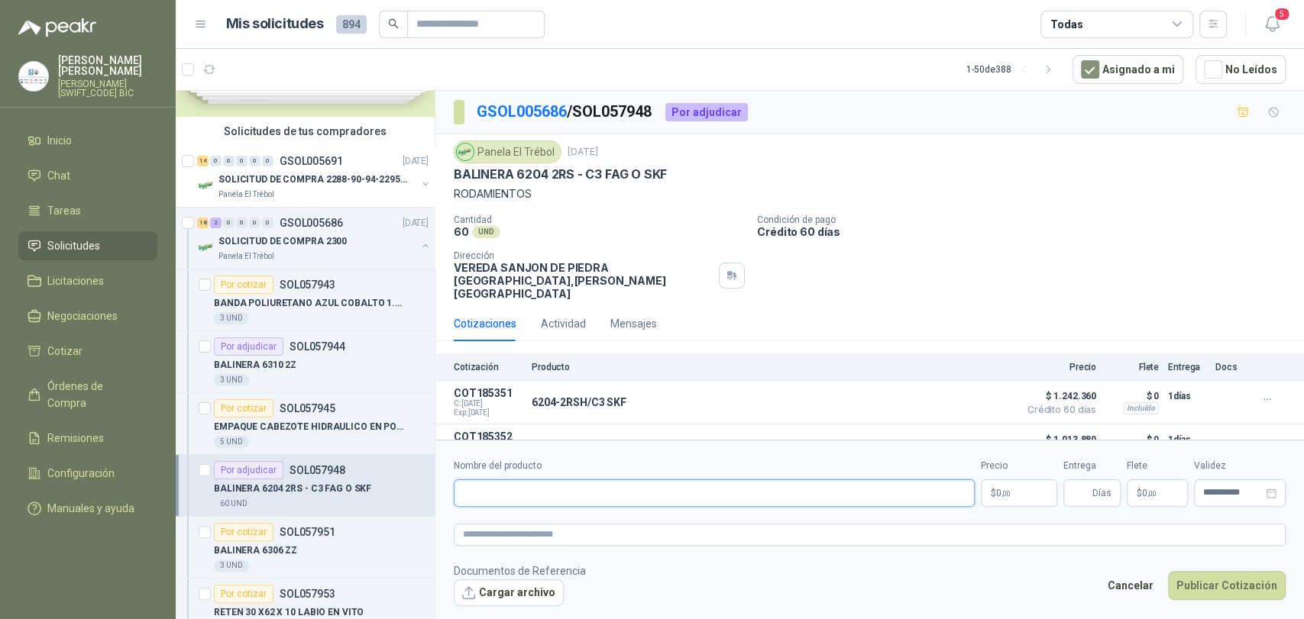
click at [510, 493] on input "Nombre del producto" at bounding box center [714, 493] width 521 height 27
click at [508, 487] on input "**********" at bounding box center [714, 493] width 521 height 27
click at [537, 487] on input "**********" at bounding box center [714, 493] width 521 height 27
type input "**********"
click at [1033, 496] on p "$ 0 ,00" at bounding box center [1019, 493] width 76 height 27
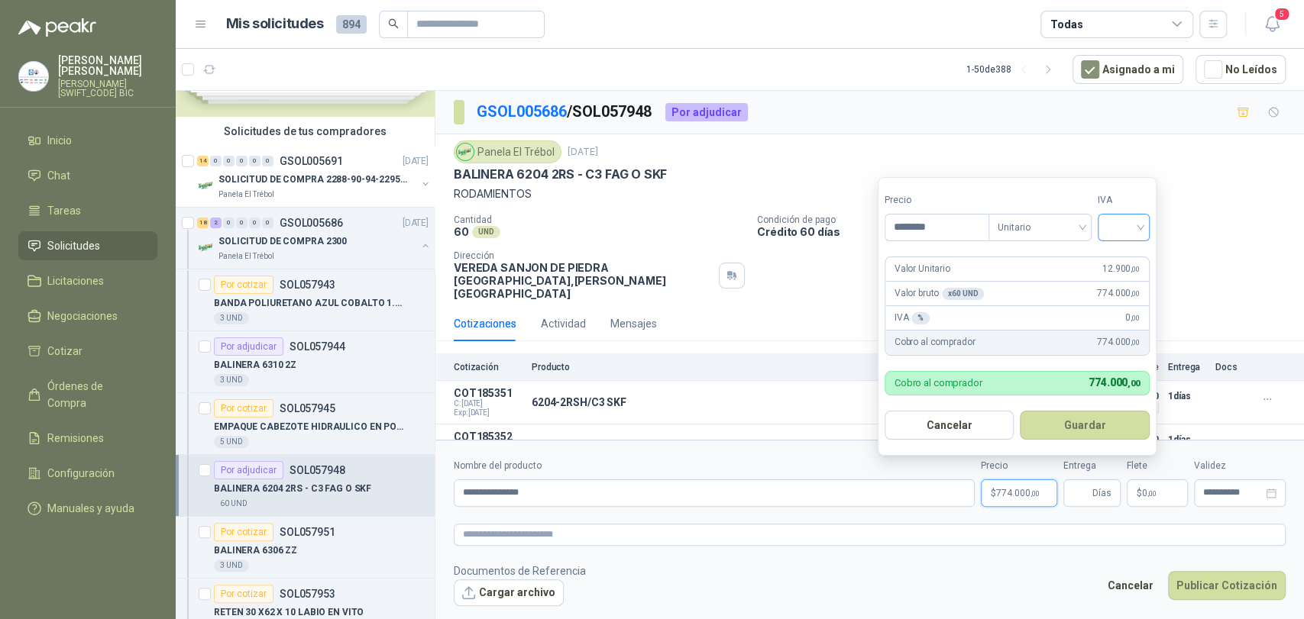
type input "********"
click at [1110, 219] on input "search" at bounding box center [1124, 226] width 34 height 23
click at [1119, 251] on div "19%" at bounding box center [1127, 259] width 28 height 17
click at [1106, 419] on button "Guardar" at bounding box center [1087, 425] width 131 height 29
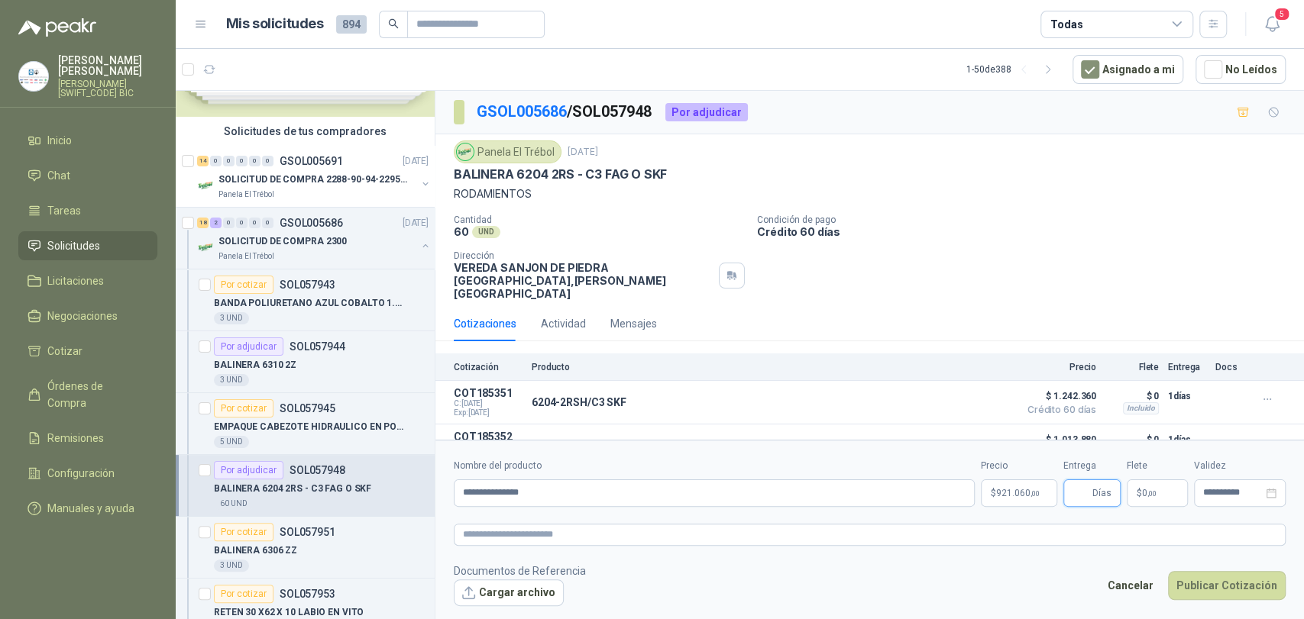
click at [1088, 500] on input "Entrega" at bounding box center [1080, 493] width 17 height 26
type input "*"
click at [1177, 504] on p "$ 0 ,00" at bounding box center [1157, 493] width 61 height 27
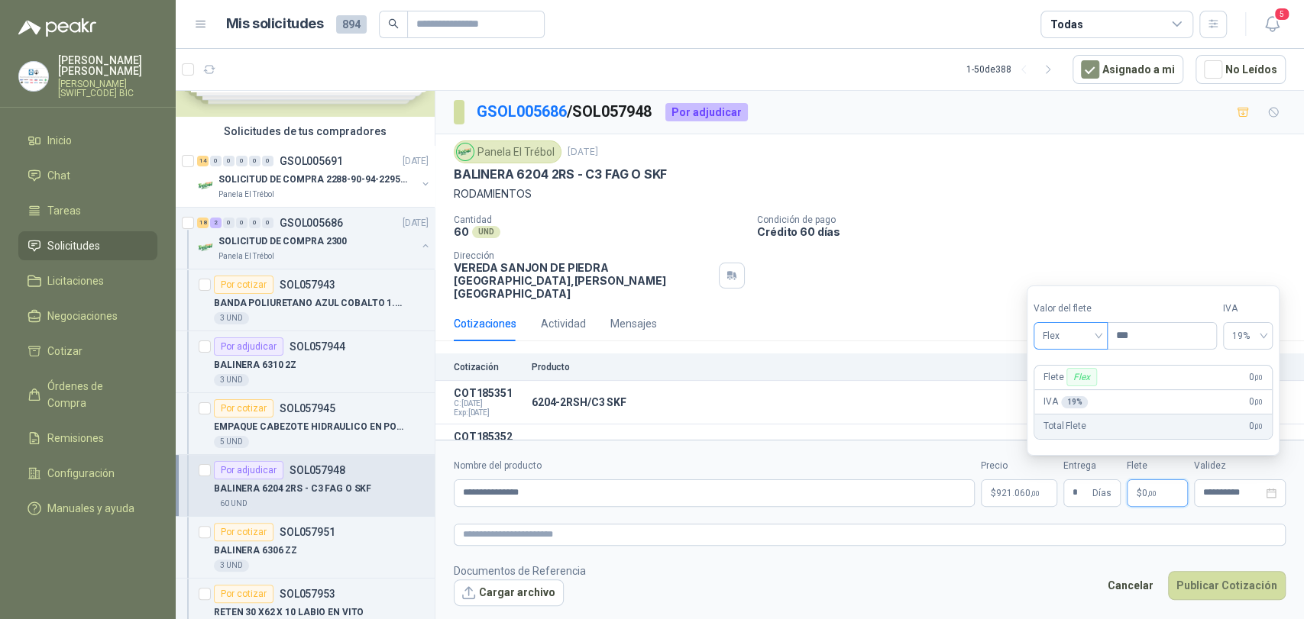
click at [1081, 335] on span "Flex" at bounding box center [1071, 336] width 56 height 23
click at [1068, 390] on div "Incluido" at bounding box center [1072, 392] width 53 height 17
click at [1195, 576] on button "Publicar Cotización" at bounding box center [1227, 585] width 118 height 29
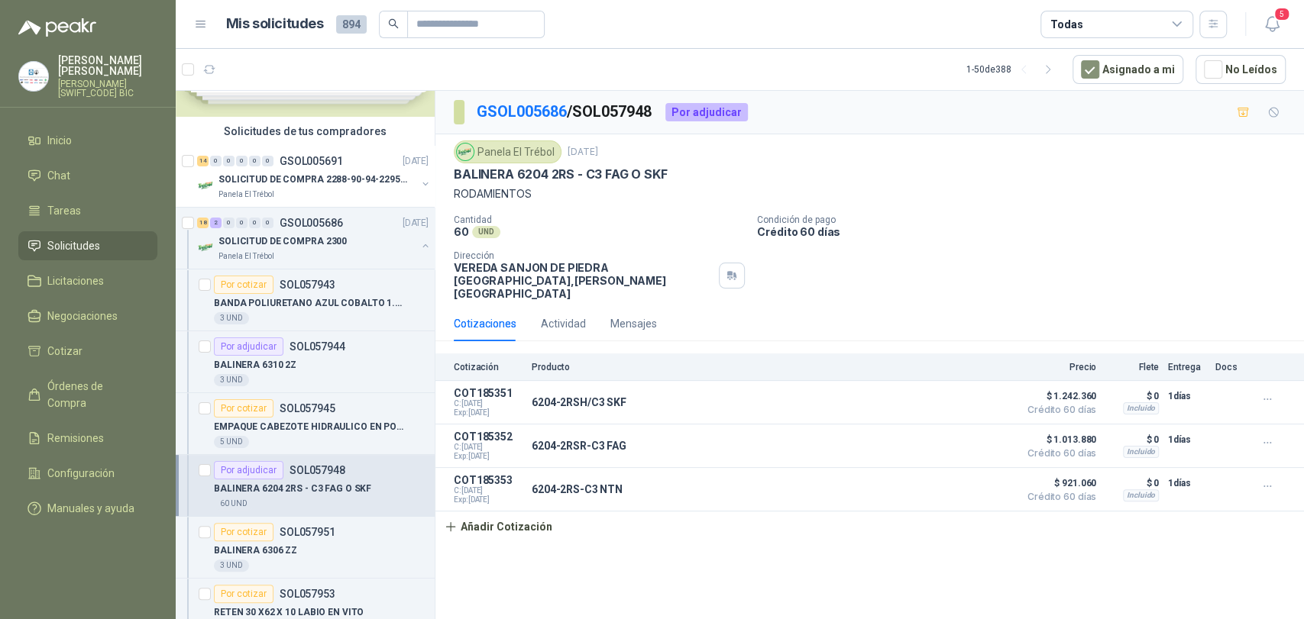
scroll to position [254, 0]
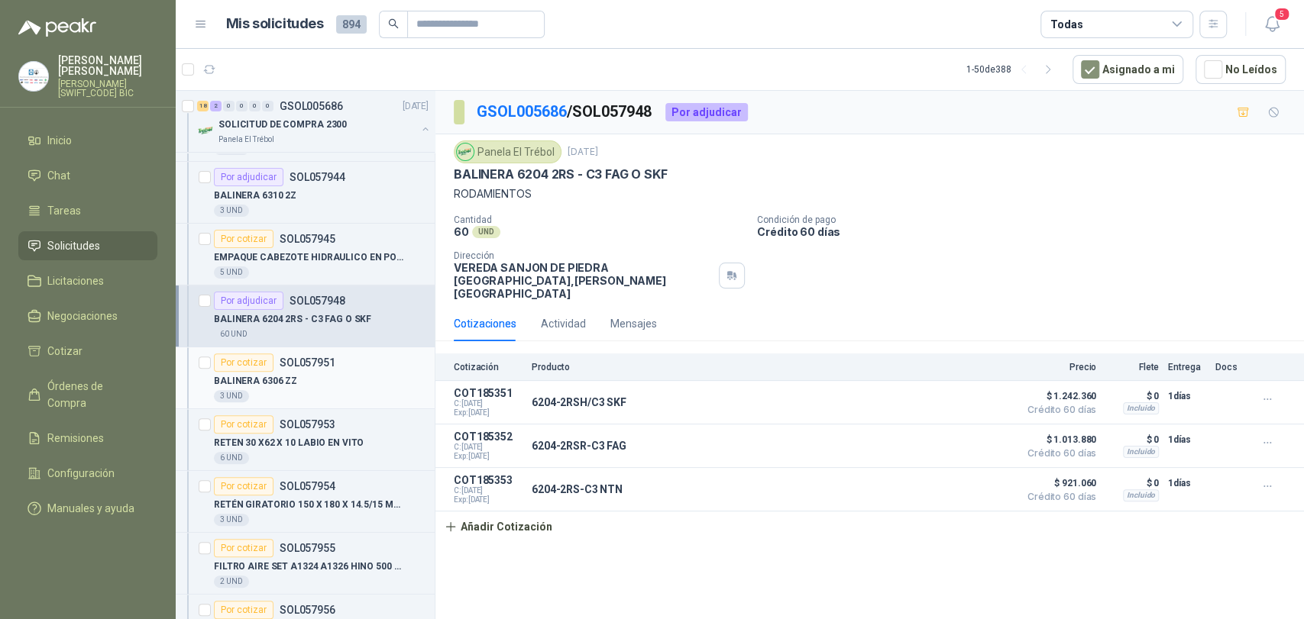
click at [308, 367] on p "SOL057951" at bounding box center [308, 362] width 56 height 11
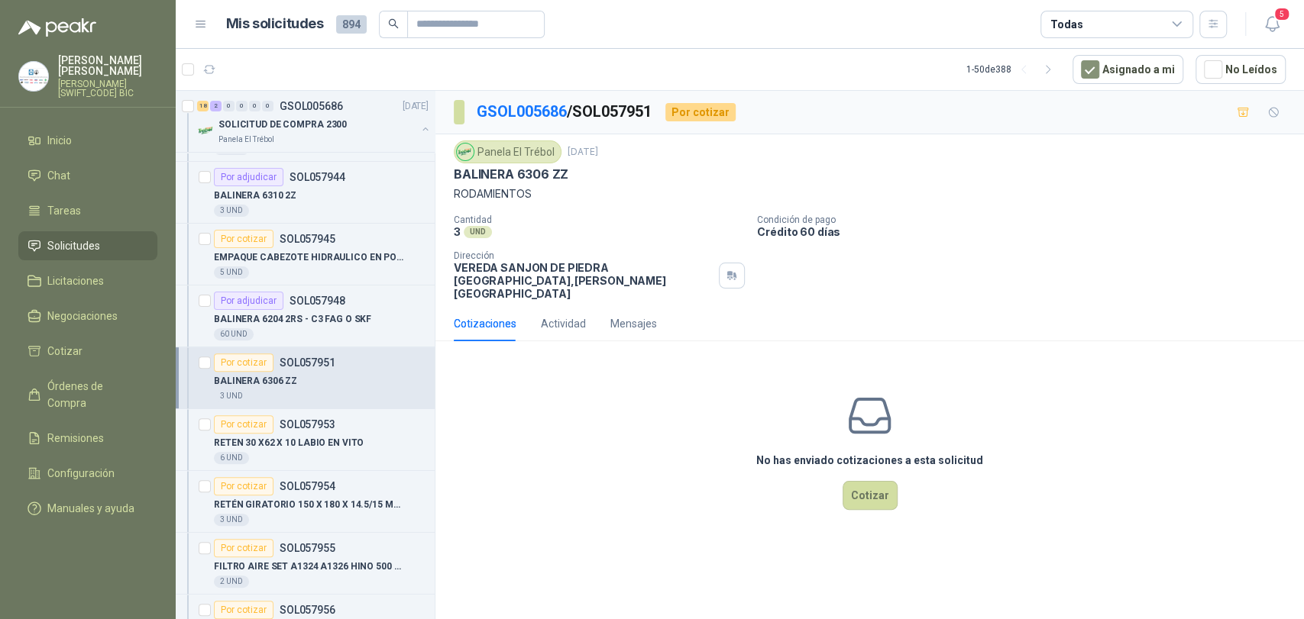
click at [843, 471] on div "No has enviado cotizaciones a esta solicitud Cotizar" at bounding box center [869, 451] width 868 height 195
click at [853, 483] on button "Cotizar" at bounding box center [870, 495] width 55 height 29
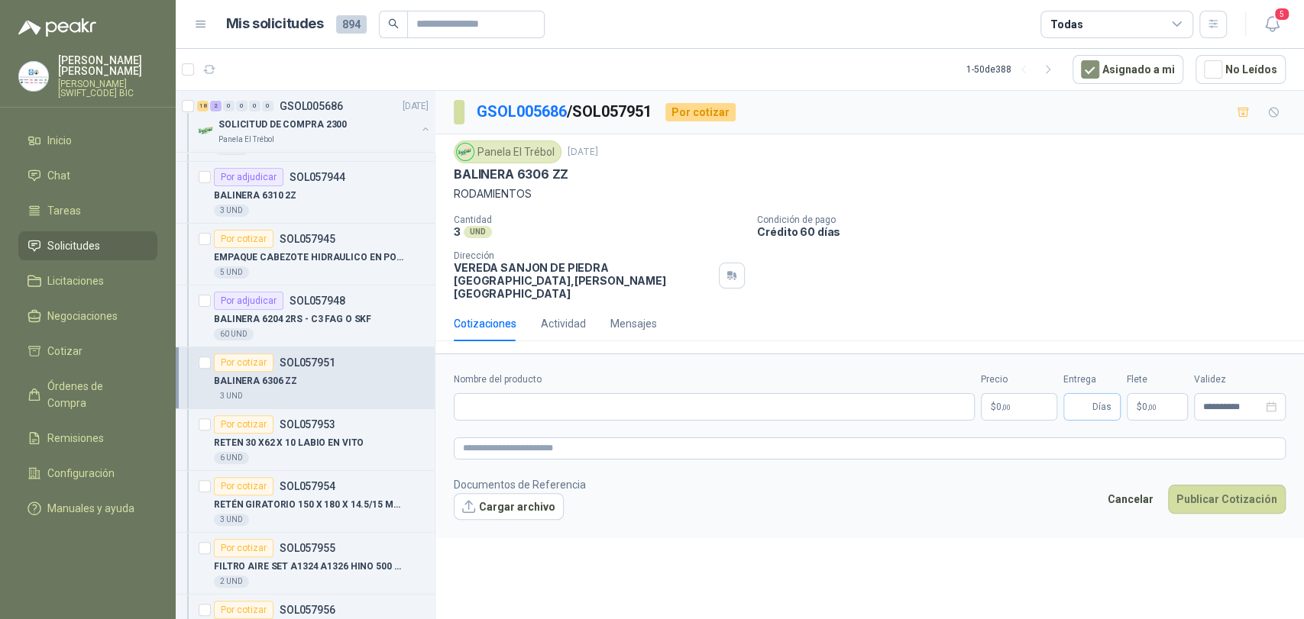
click at [1063, 393] on span "Días" at bounding box center [1091, 406] width 57 height 27
click at [998, 405] on p "$ 0 ,00" at bounding box center [1019, 406] width 76 height 27
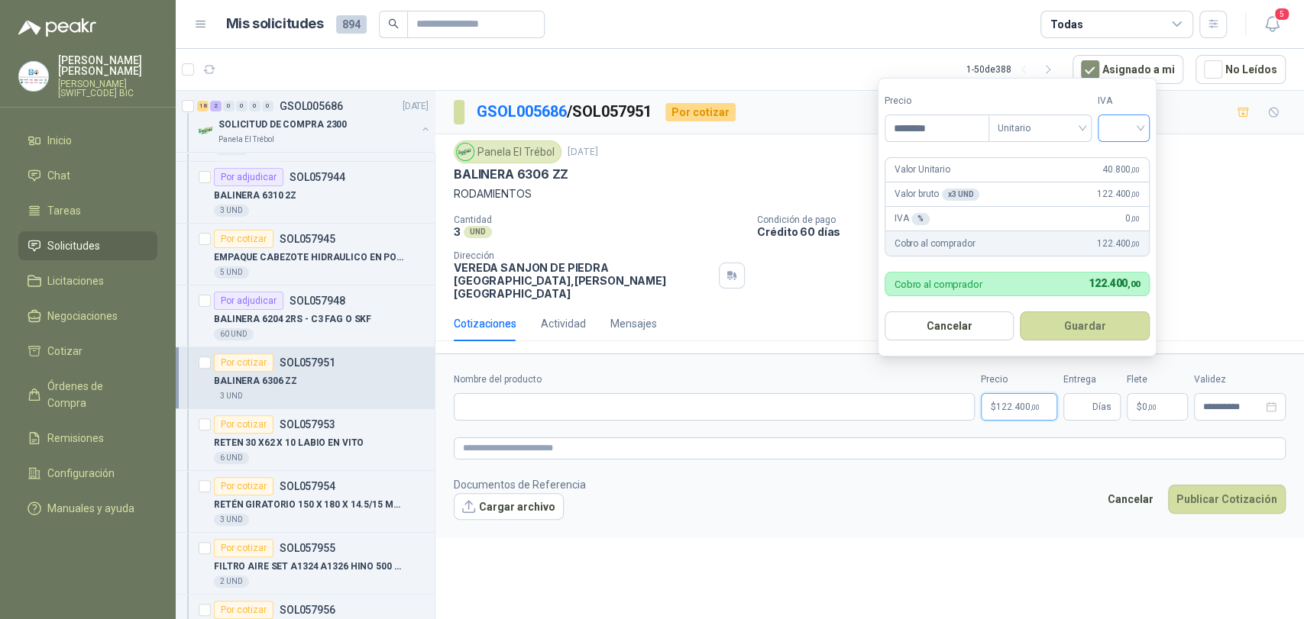
type input "********"
click at [1121, 130] on input "search" at bounding box center [1124, 126] width 34 height 23
click at [1119, 151] on div "19%" at bounding box center [1127, 159] width 28 height 17
click at [1085, 325] on button "Guardar" at bounding box center [1087, 326] width 131 height 29
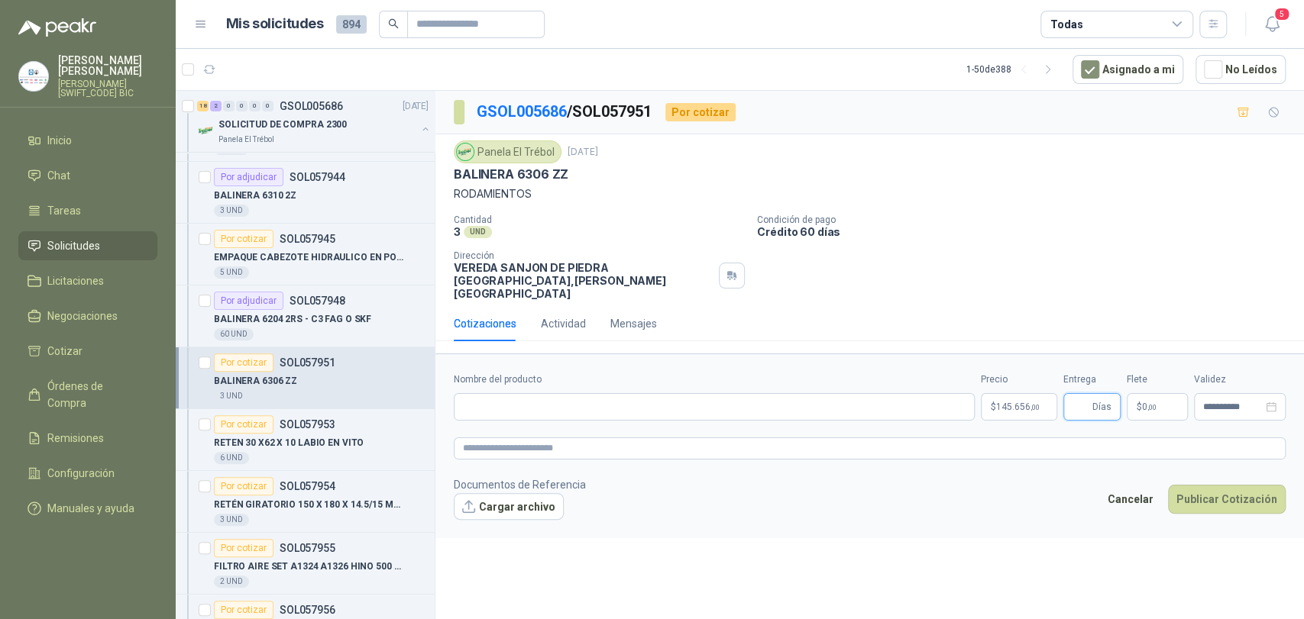
click at [1085, 394] on input "Entrega" at bounding box center [1080, 407] width 17 height 26
type input "*"
click at [786, 393] on input "Nombre del producto" at bounding box center [714, 406] width 521 height 27
type input "**********"
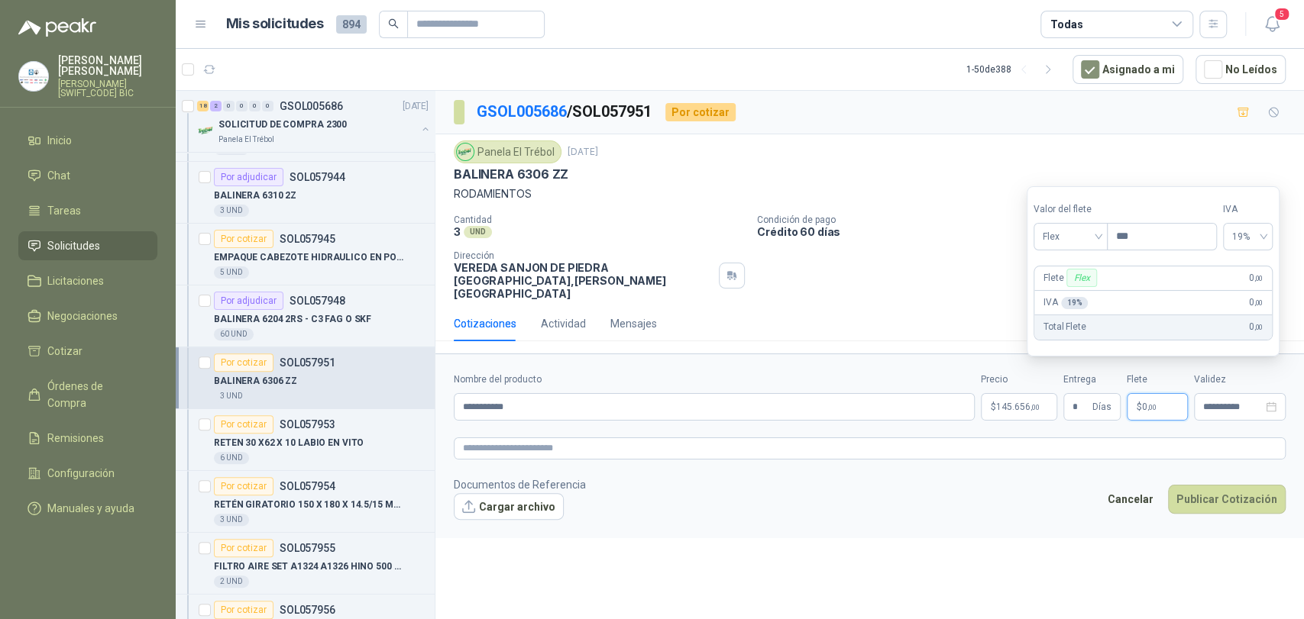
click at [1157, 393] on p "$ 0 ,00" at bounding box center [1157, 406] width 61 height 27
click at [1069, 225] on span "Flex" at bounding box center [1071, 236] width 56 height 23
click at [1078, 289] on div "Incluido" at bounding box center [1072, 293] width 53 height 17
click at [1230, 488] on button "Publicar Cotización" at bounding box center [1227, 499] width 118 height 29
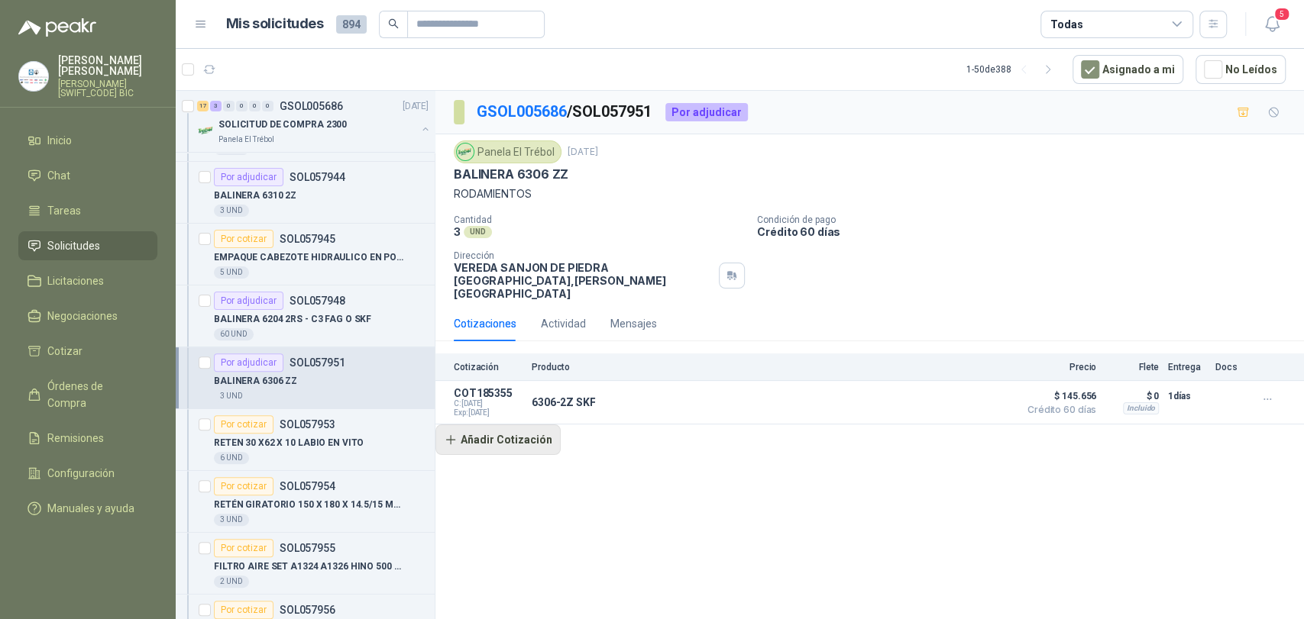
click at [487, 425] on button "Añadir Cotización" at bounding box center [497, 440] width 125 height 31
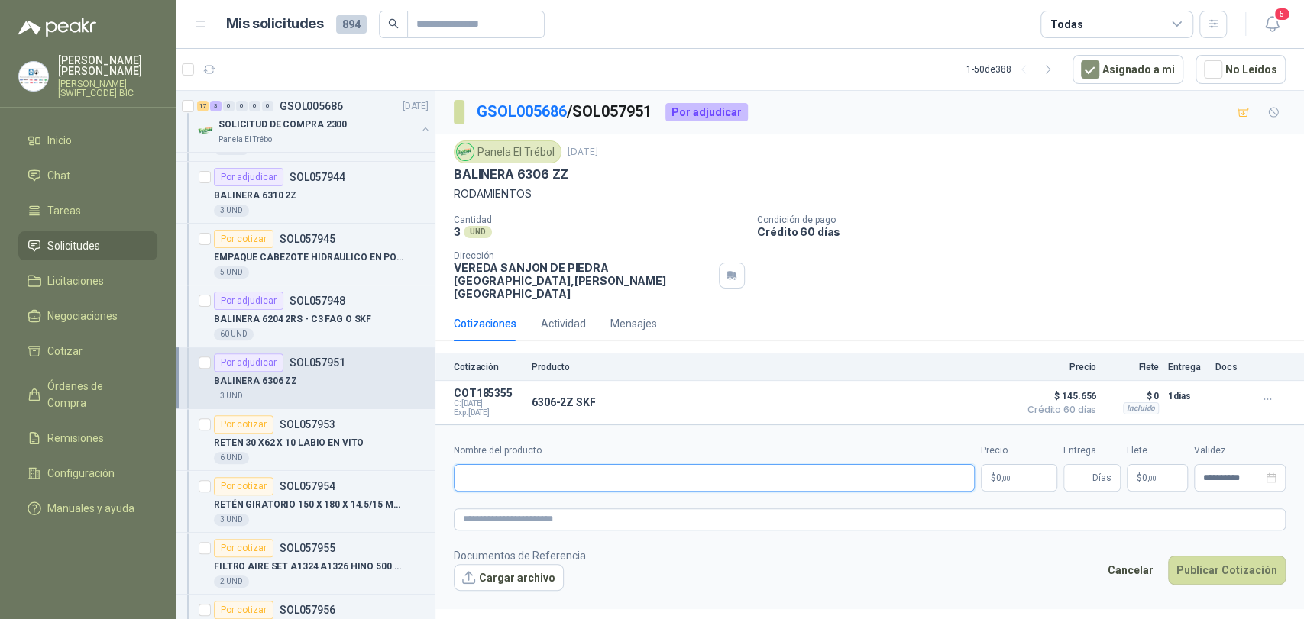
click at [522, 464] on input "Nombre del producto" at bounding box center [714, 477] width 521 height 27
type input "**********"
click at [996, 474] on span "0 ,00" at bounding box center [1003, 478] width 15 height 9
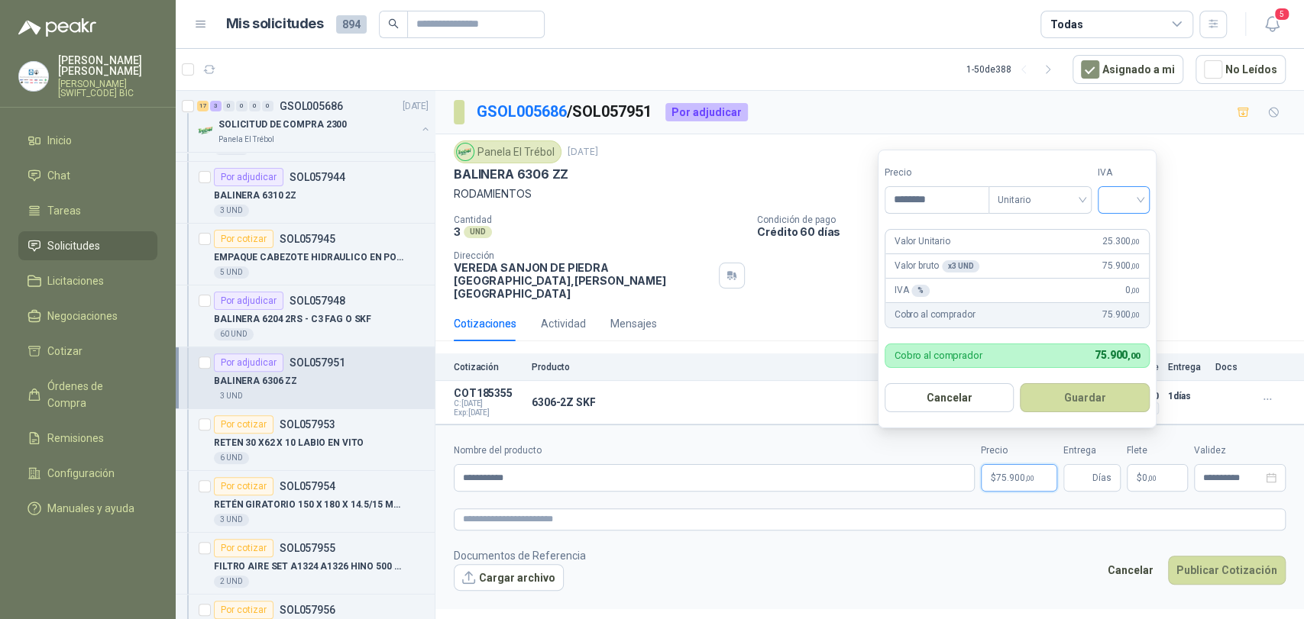
click at [1149, 189] on div at bounding box center [1124, 199] width 52 height 27
type input "********"
click at [1136, 221] on div "19%" at bounding box center [1127, 231] width 47 height 24
click at [1104, 385] on button "Guardar" at bounding box center [1087, 397] width 131 height 29
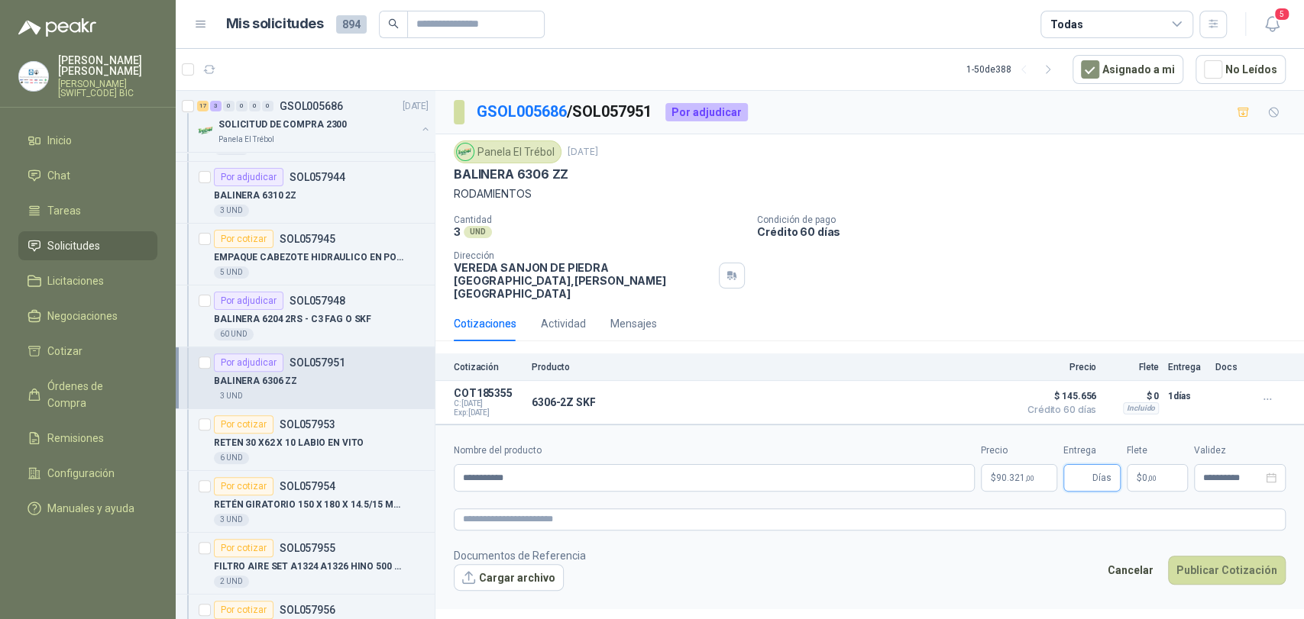
click at [1086, 465] on input "Entrega" at bounding box center [1080, 478] width 17 height 26
type input "*"
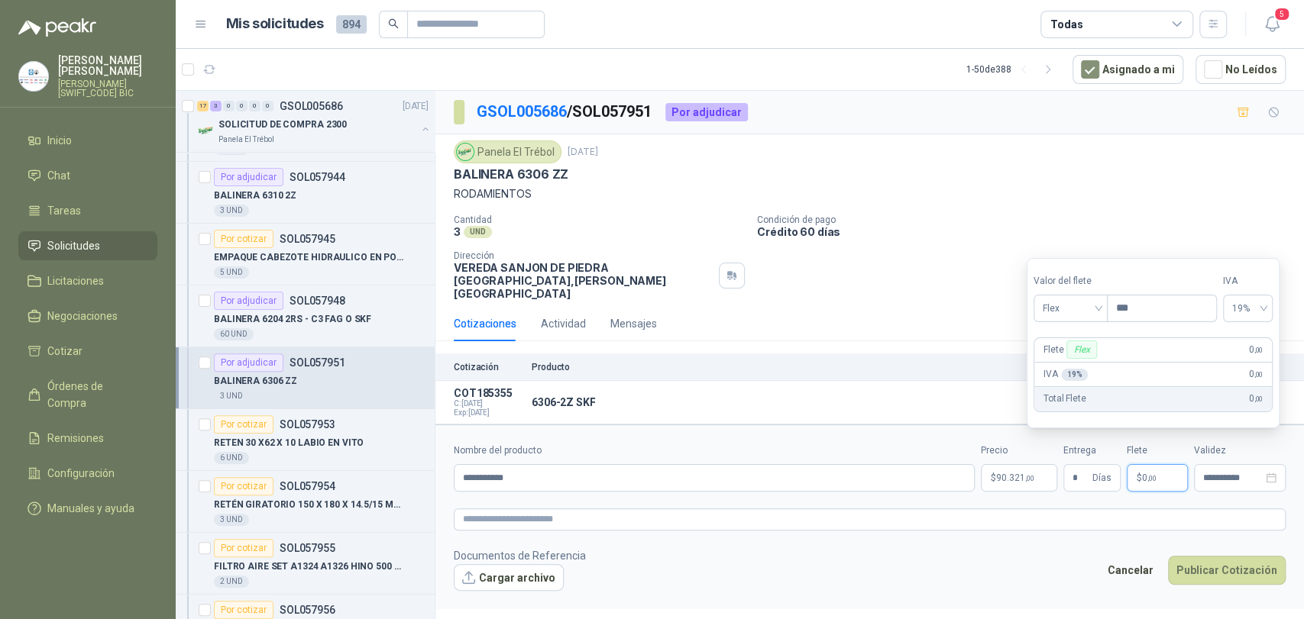
click at [1151, 474] on span ",00" at bounding box center [1151, 478] width 9 height 8
click at [1082, 305] on span "Flex" at bounding box center [1071, 308] width 56 height 23
click at [1083, 368] on div "Incluido" at bounding box center [1072, 365] width 53 height 17
click at [1211, 558] on button "Publicar Cotización" at bounding box center [1227, 570] width 118 height 29
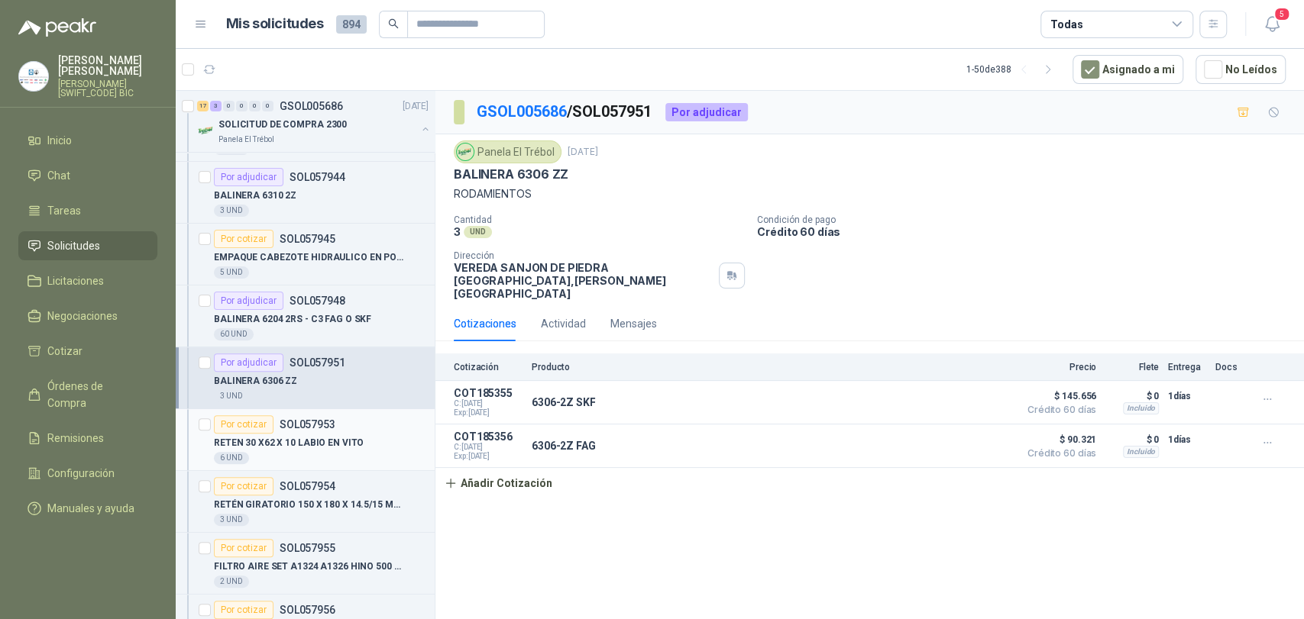
click at [286, 423] on p "SOL057953" at bounding box center [308, 424] width 56 height 11
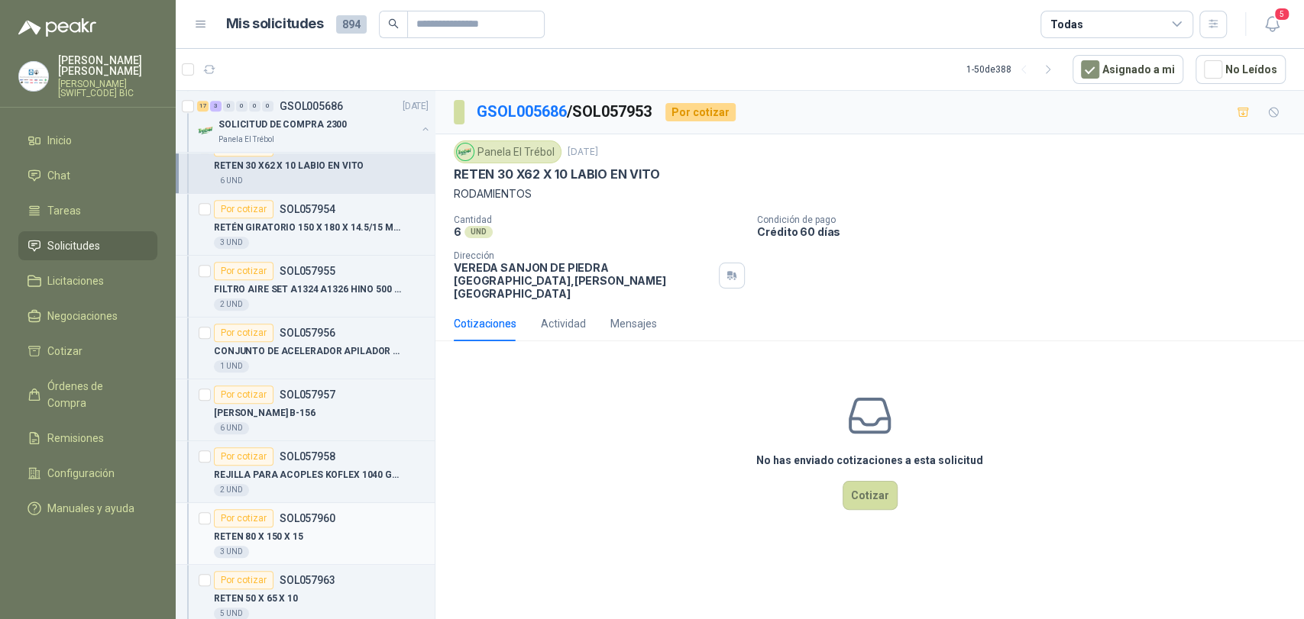
scroll to position [594, 0]
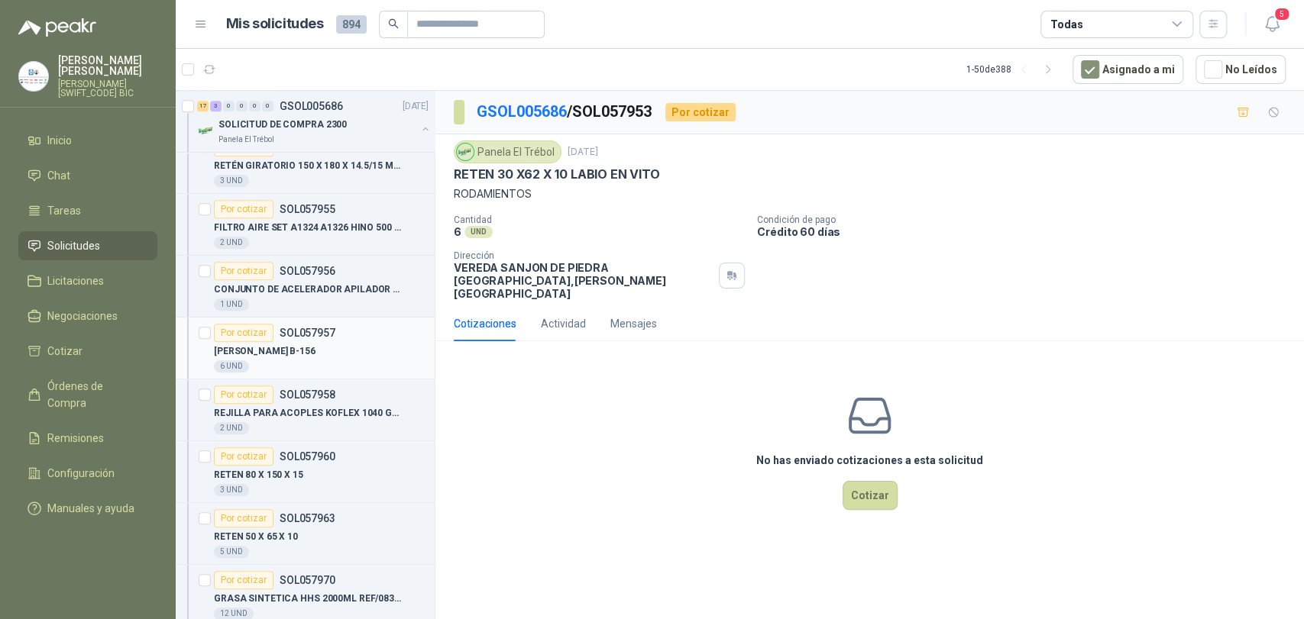
click at [296, 350] on div "[PERSON_NAME] B-156" at bounding box center [321, 351] width 215 height 18
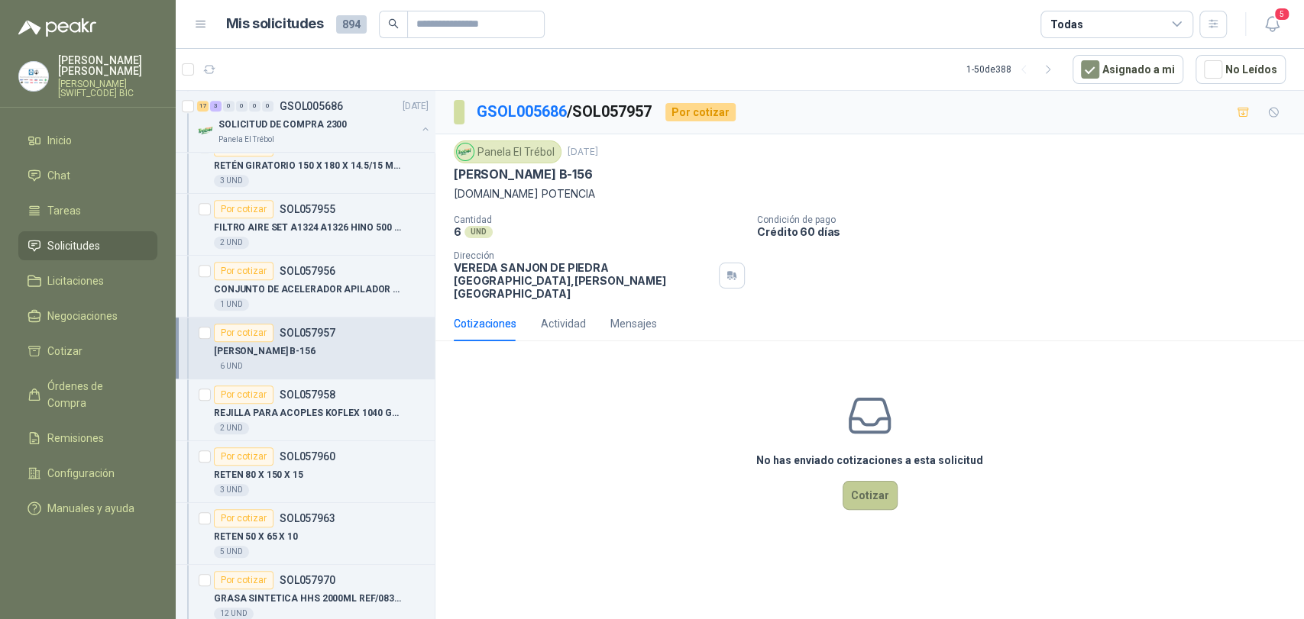
click at [885, 481] on button "Cotizar" at bounding box center [870, 495] width 55 height 29
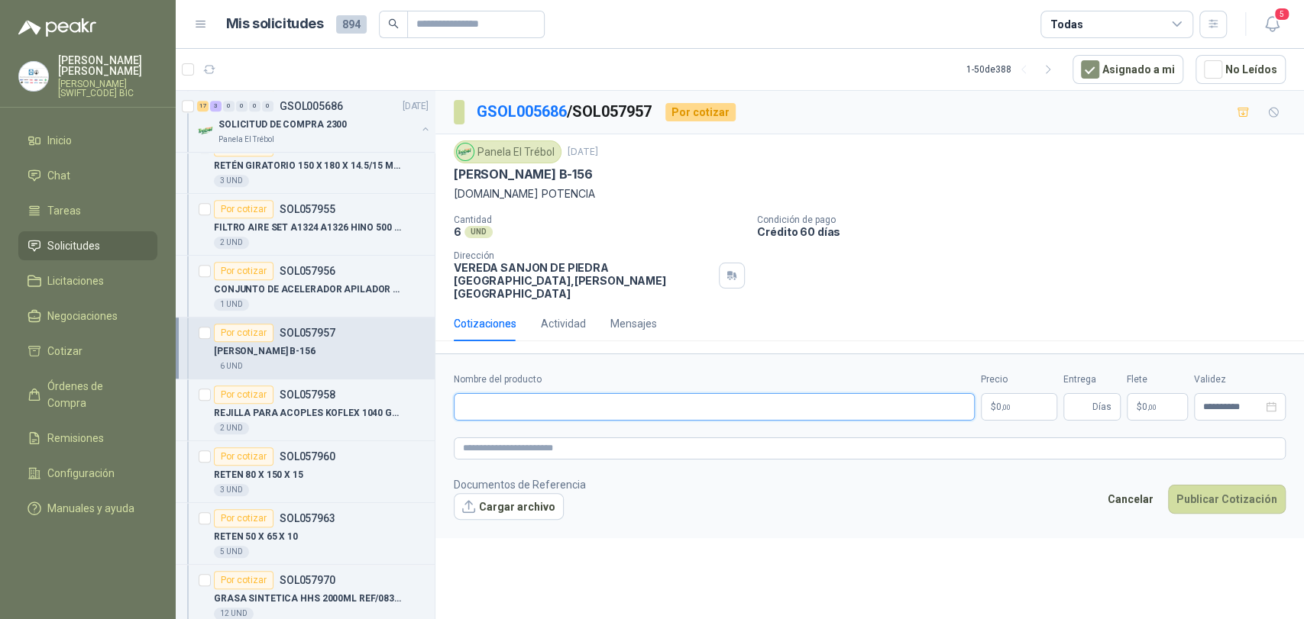
click at [512, 393] on input "Nombre del producto" at bounding box center [714, 406] width 521 height 27
type input "********"
click at [1057, 389] on div "**********" at bounding box center [870, 397] width 832 height 48
click at [1020, 393] on p "$ 0 ,00" at bounding box center [1019, 406] width 76 height 27
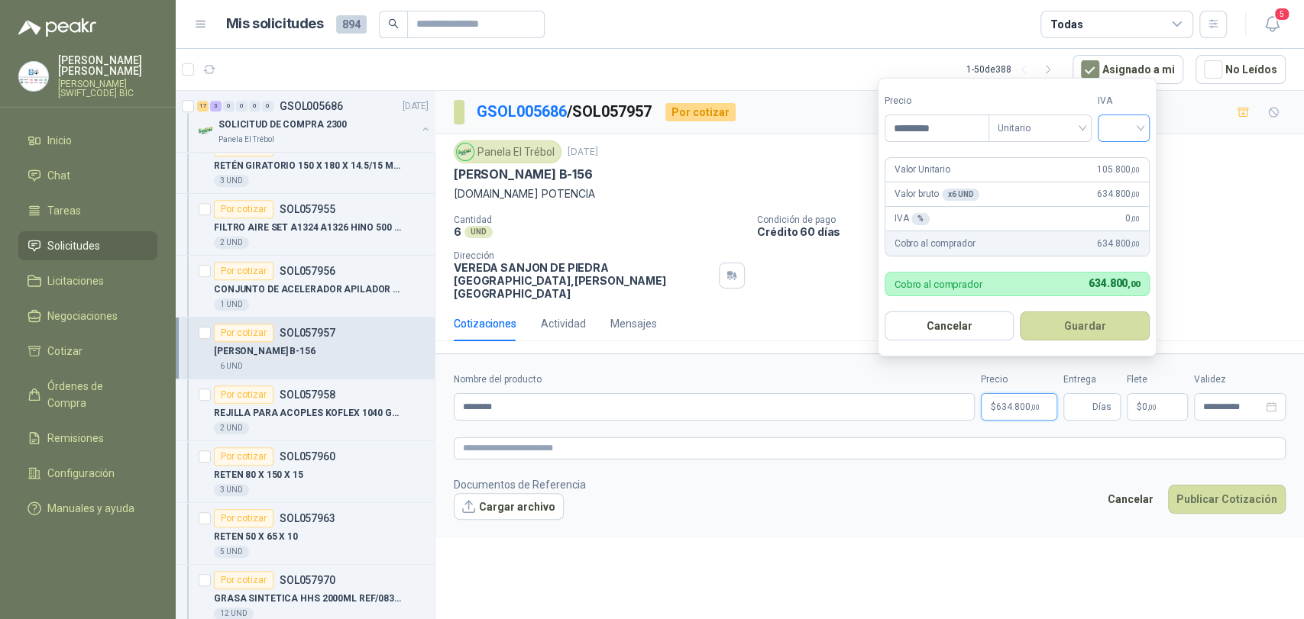
type input "*********"
click at [1126, 126] on input "search" at bounding box center [1124, 126] width 34 height 23
click at [1135, 154] on div "19%" at bounding box center [1127, 159] width 28 height 17
click at [1103, 315] on button "Guardar" at bounding box center [1087, 326] width 131 height 29
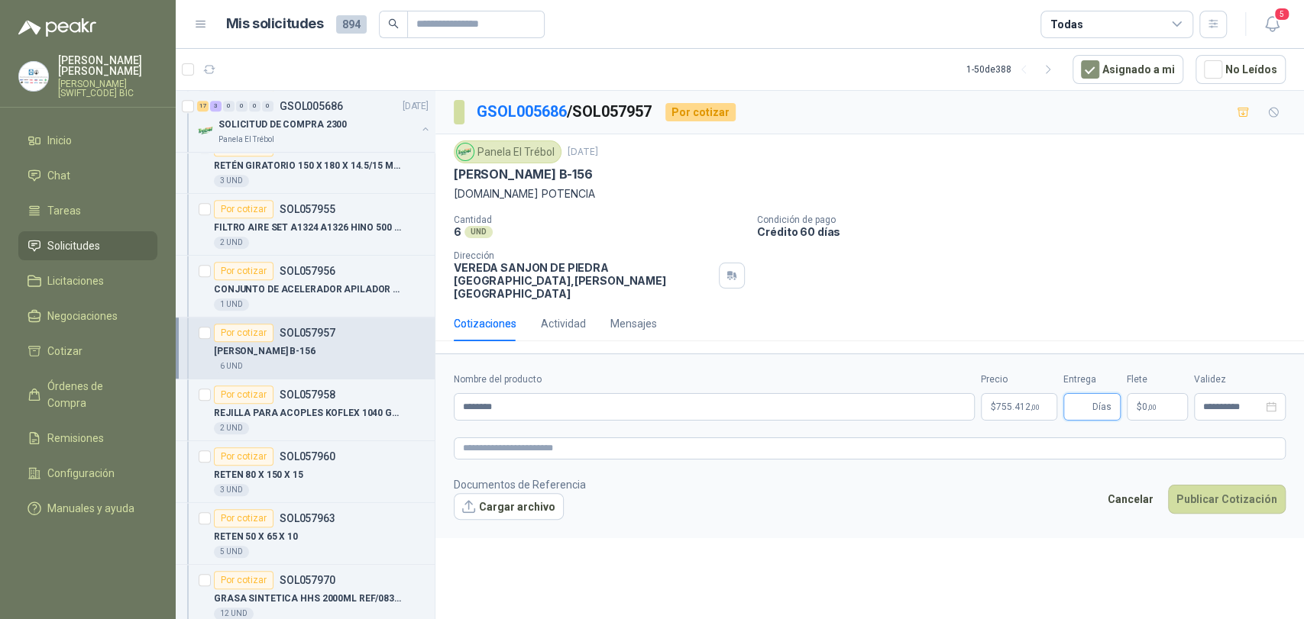
click at [1072, 394] on input "Entrega" at bounding box center [1080, 407] width 17 height 26
type input "*"
click at [1144, 393] on p "$ 0 ,00" at bounding box center [1157, 406] width 61 height 27
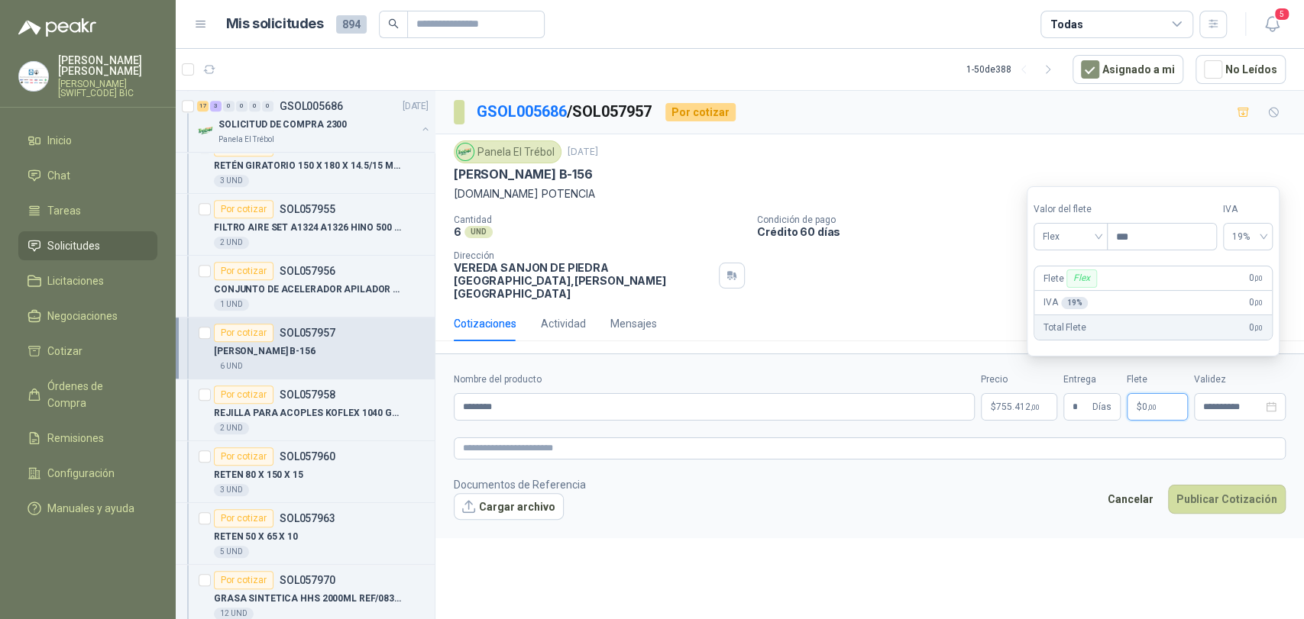
click at [1075, 221] on div "Valor del flete Flex" at bounding box center [1069, 226] width 73 height 48
click at [1085, 240] on span "Flex" at bounding box center [1071, 236] width 56 height 23
click at [1088, 295] on div "Incluido" at bounding box center [1072, 293] width 53 height 17
drag, startPoint x: 1210, startPoint y: 461, endPoint x: 1216, endPoint y: 483, distance: 23.0
click at [1214, 472] on form "**********" at bounding box center [869, 446] width 868 height 185
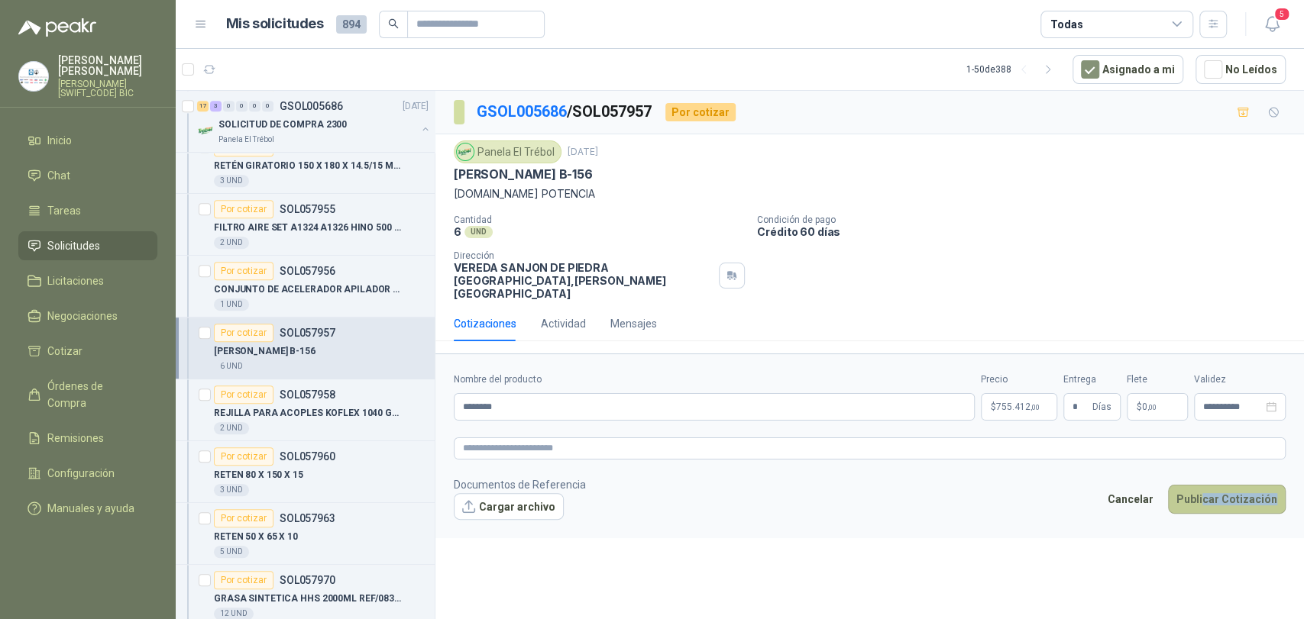
click at [1216, 485] on button "Publicar Cotización" at bounding box center [1227, 499] width 118 height 29
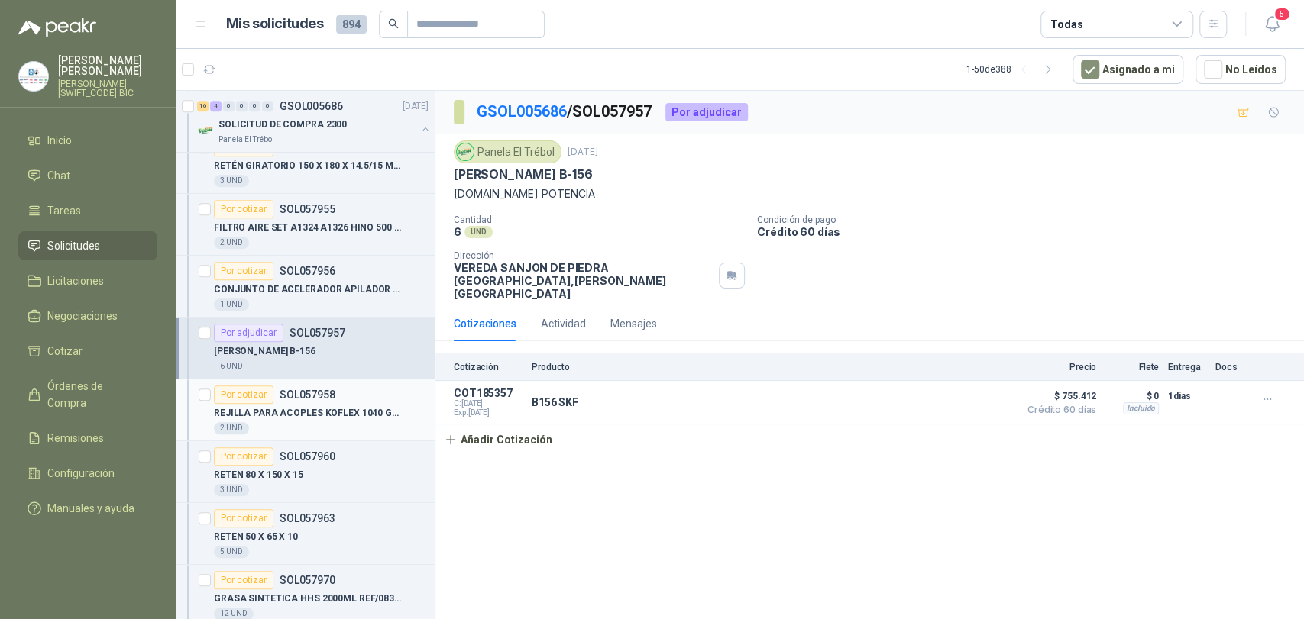
click at [322, 410] on p "REJILLA PARA ACOPLES KOFLEX 1040 GRID" at bounding box center [309, 413] width 190 height 15
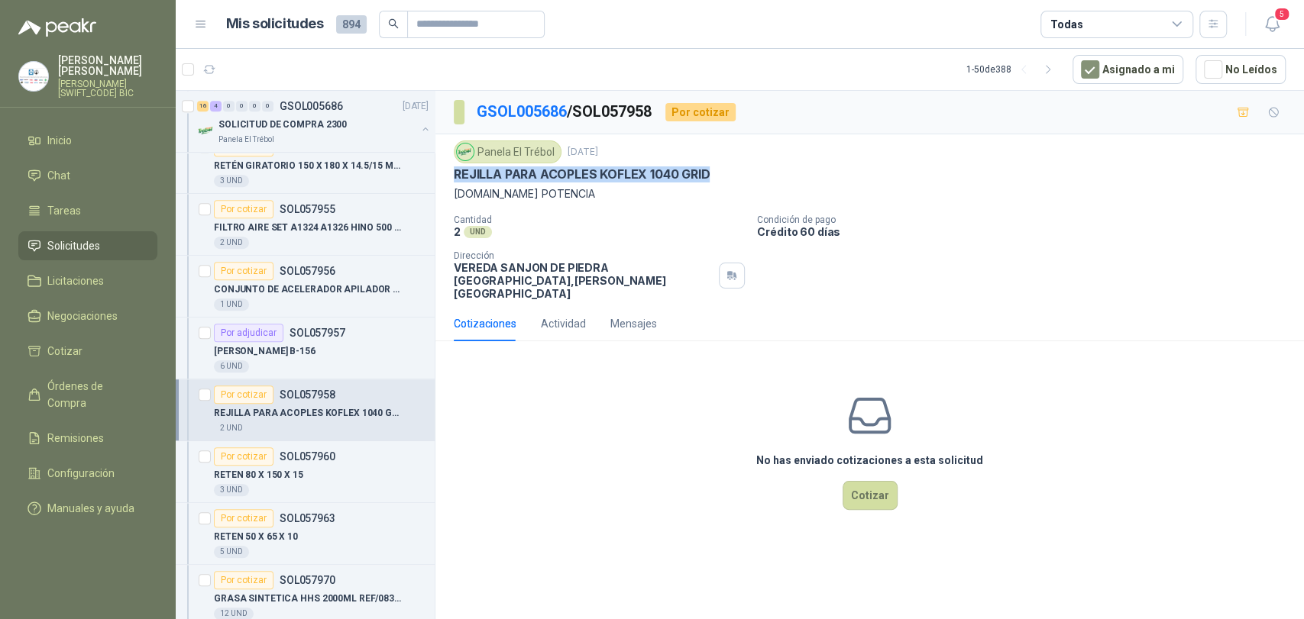
drag, startPoint x: 710, startPoint y: 176, endPoint x: 447, endPoint y: 178, distance: 262.8
click at [447, 178] on div "Panela El Trébol [DATE] REJILLA PARA ACOPLES KOFLEX 1040 GRID [DOMAIN_NAME] POT…" at bounding box center [869, 220] width 868 height 172
copy p "REJILLA PARA ACOPLES KOFLEX 1040 GRID"
click at [875, 487] on button "Cotizar" at bounding box center [870, 495] width 55 height 29
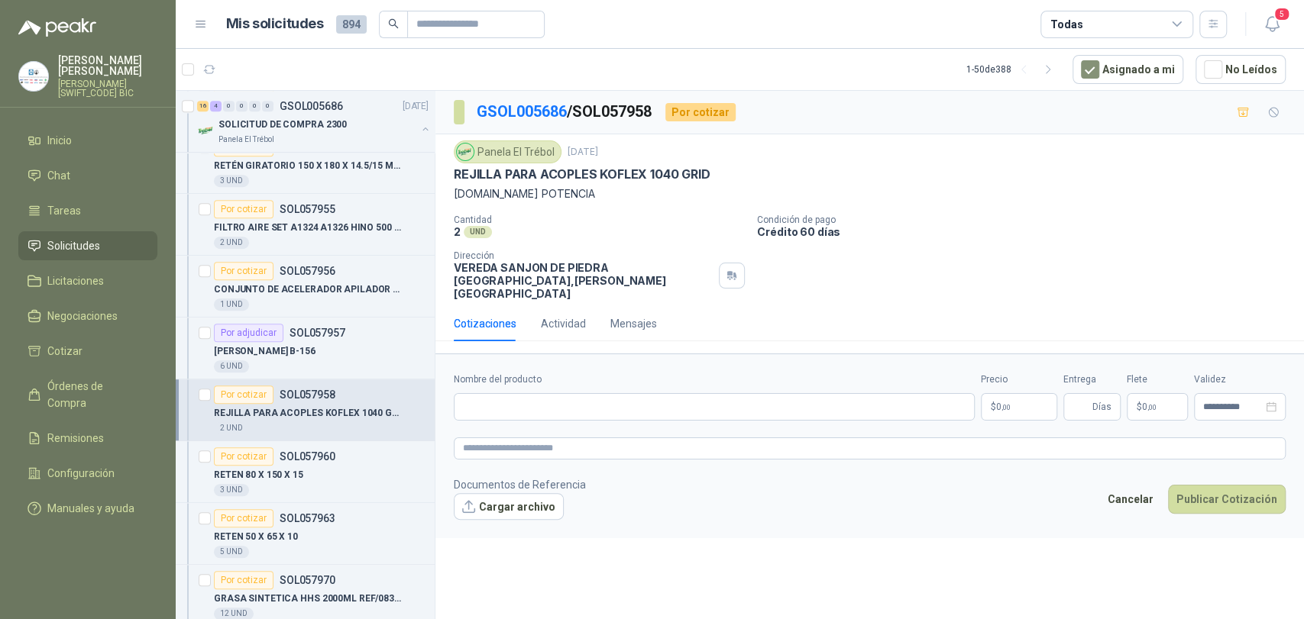
click at [540, 420] on form "**********" at bounding box center [869, 446] width 868 height 185
click at [538, 412] on form "**********" at bounding box center [869, 446] width 868 height 185
click at [528, 404] on input "Nombre del producto" at bounding box center [714, 406] width 521 height 27
type input "**********"
click at [1024, 393] on p "$ 0 ,00" at bounding box center [1019, 406] width 76 height 27
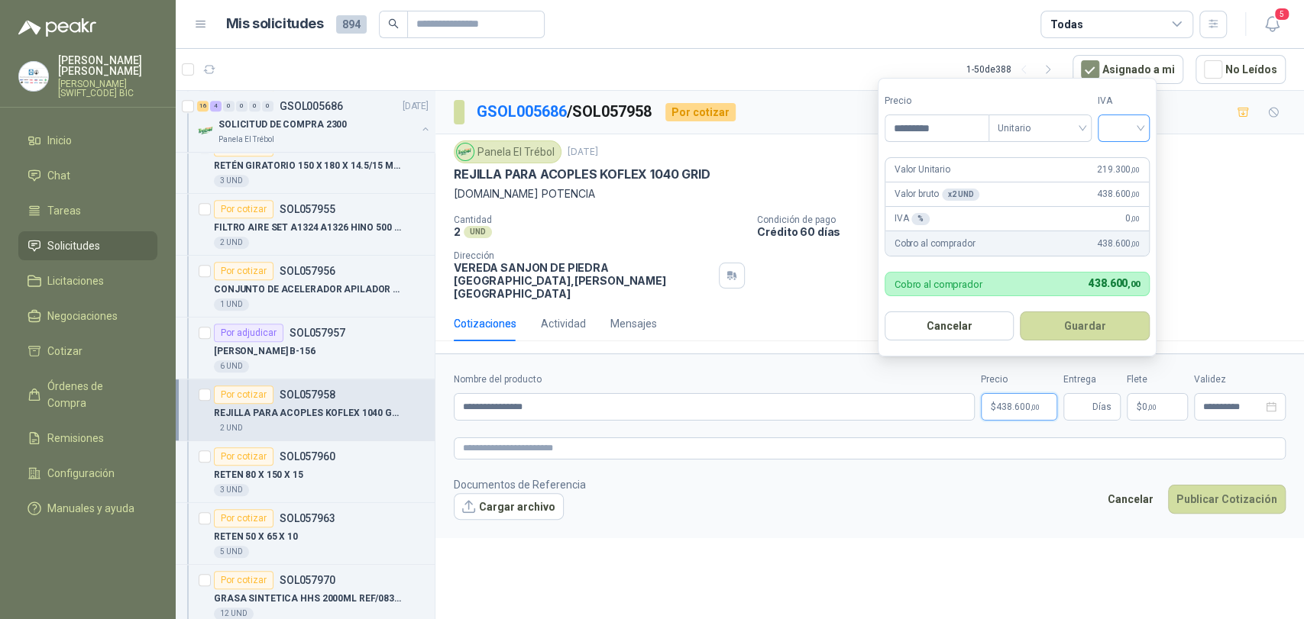
type input "*********"
click at [1124, 126] on input "search" at bounding box center [1124, 126] width 34 height 23
click at [1139, 151] on div "19%" at bounding box center [1127, 159] width 28 height 17
click at [1136, 315] on button "Guardar" at bounding box center [1087, 326] width 131 height 29
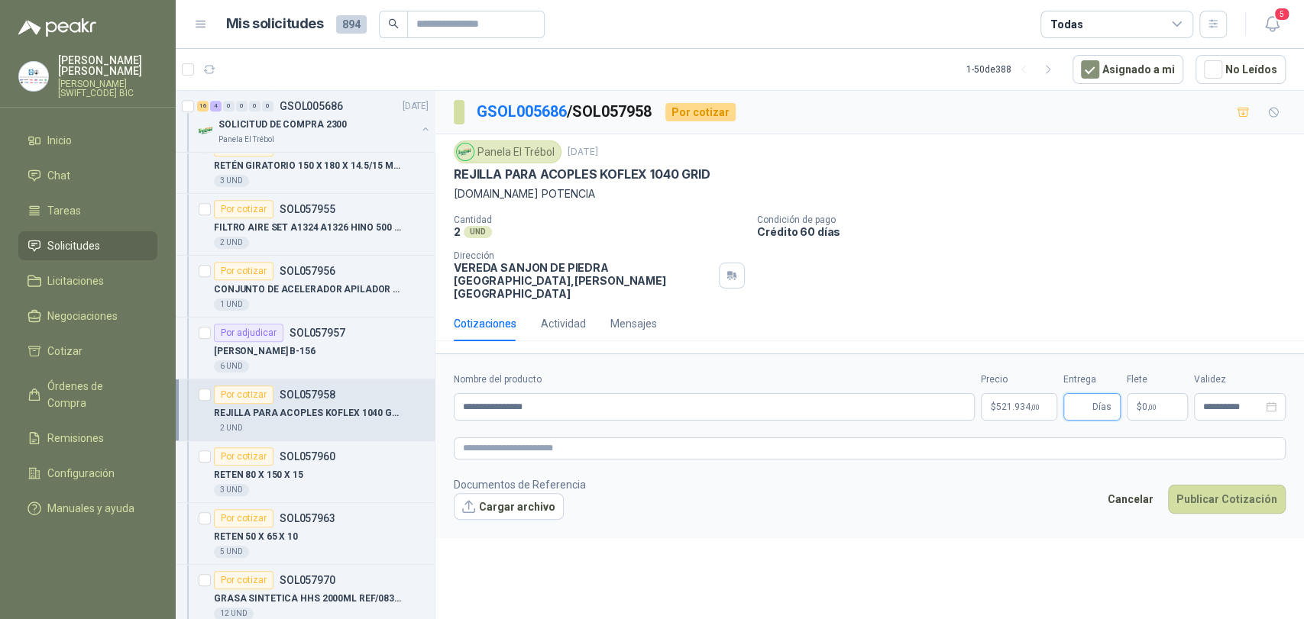
click at [1088, 403] on input "Entrega" at bounding box center [1080, 407] width 17 height 26
type input "*"
click at [1120, 393] on div "**********" at bounding box center [870, 397] width 832 height 48
click at [1134, 393] on p "$ 0 ,00" at bounding box center [1157, 406] width 61 height 27
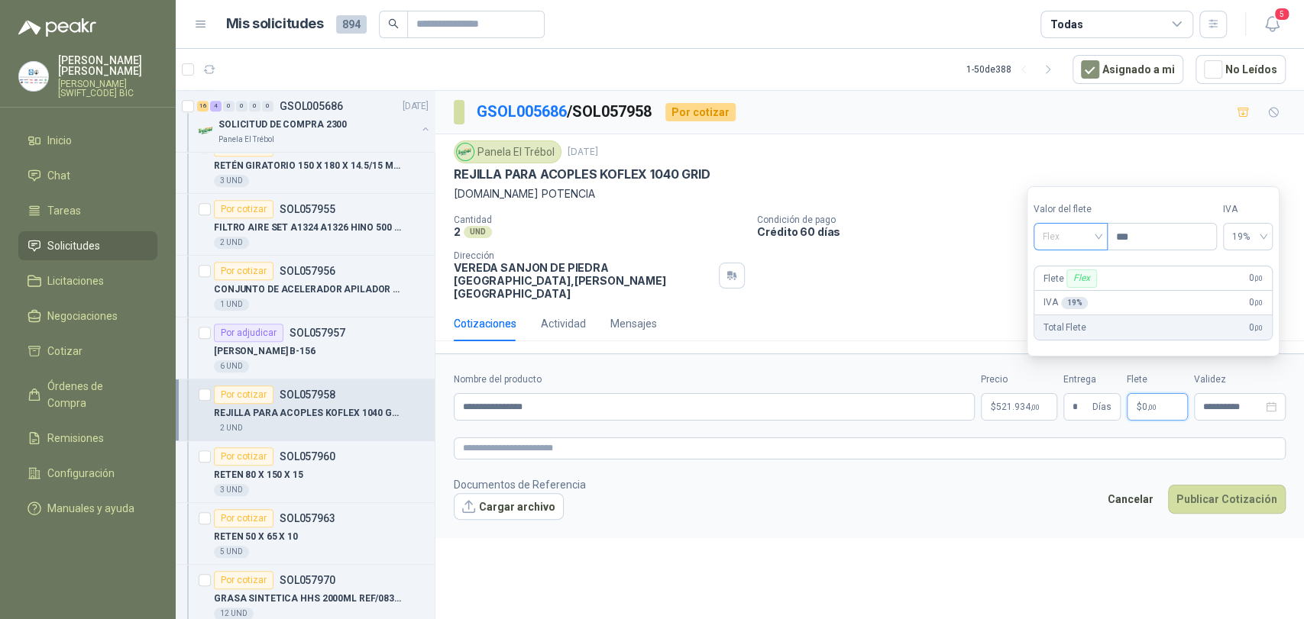
click at [1098, 234] on span "Flex" at bounding box center [1071, 236] width 56 height 23
click at [1089, 299] on div "Incluido" at bounding box center [1072, 293] width 53 height 17
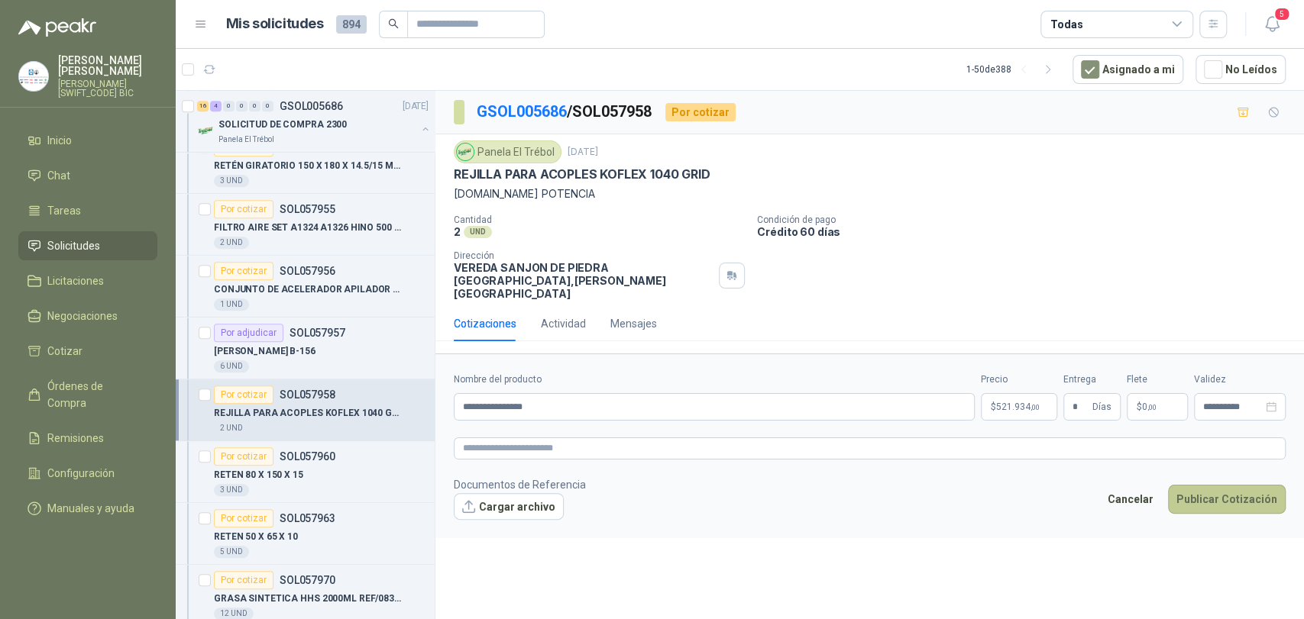
click at [1214, 488] on button "Publicar Cotización" at bounding box center [1227, 499] width 118 height 29
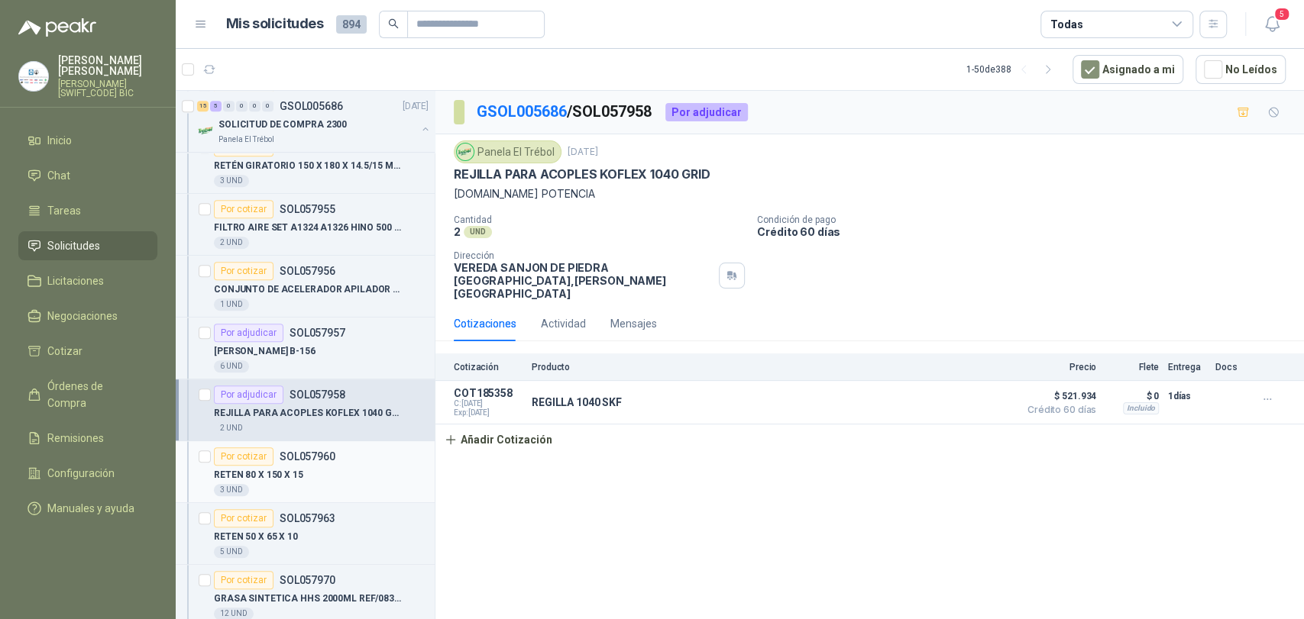
click at [326, 469] on div "RETEN 80 X 150 X 15" at bounding box center [321, 475] width 215 height 18
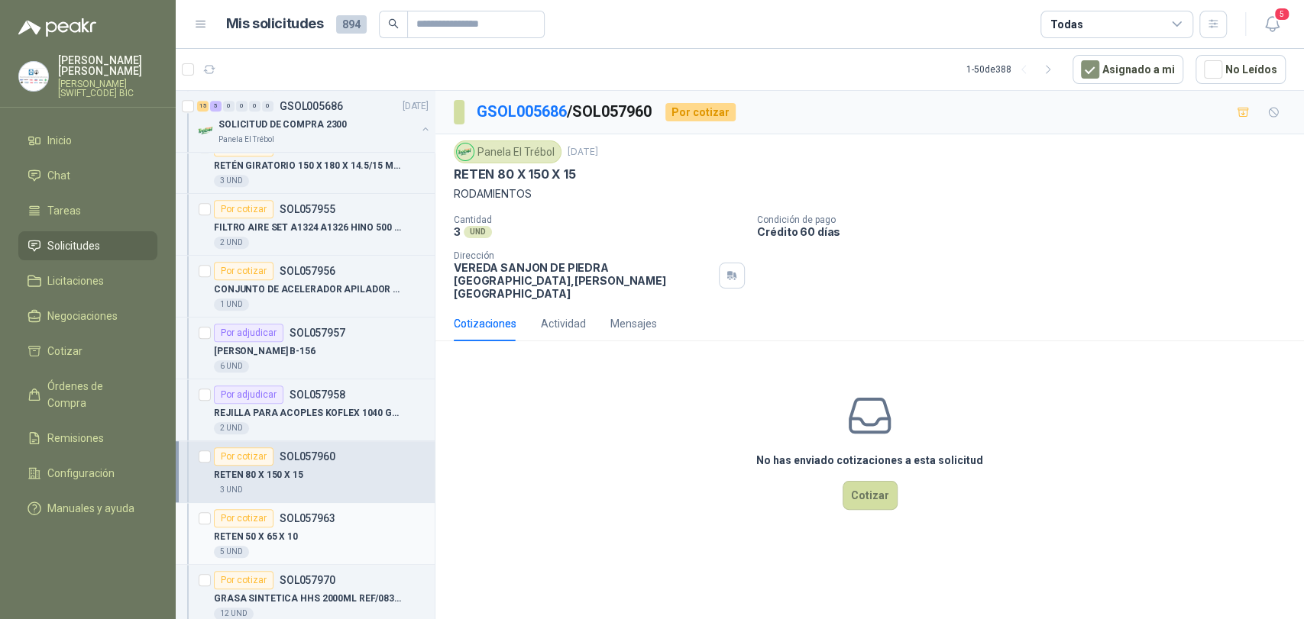
click at [289, 532] on p "RETEN 50 X 65 X 10" at bounding box center [256, 537] width 84 height 15
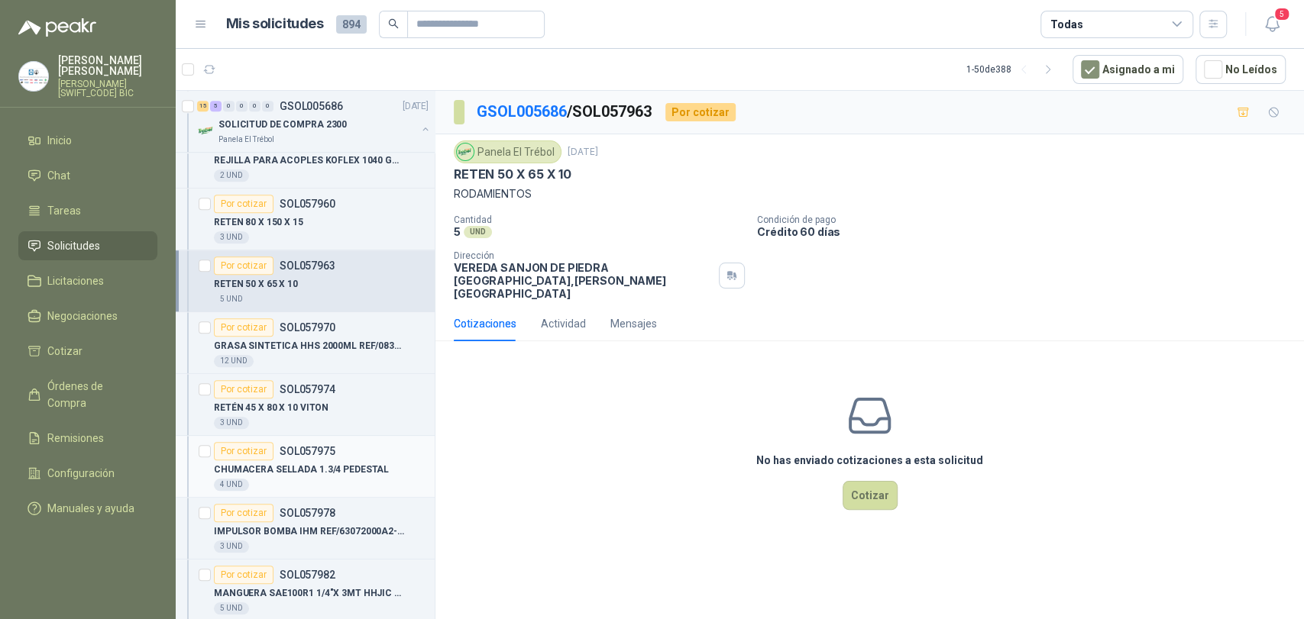
scroll to position [849, 0]
click at [326, 372] on article "Por cotizar SOL057974 RETÉN 45 X 80 X 10 VITON 3 UND" at bounding box center [305, 403] width 259 height 62
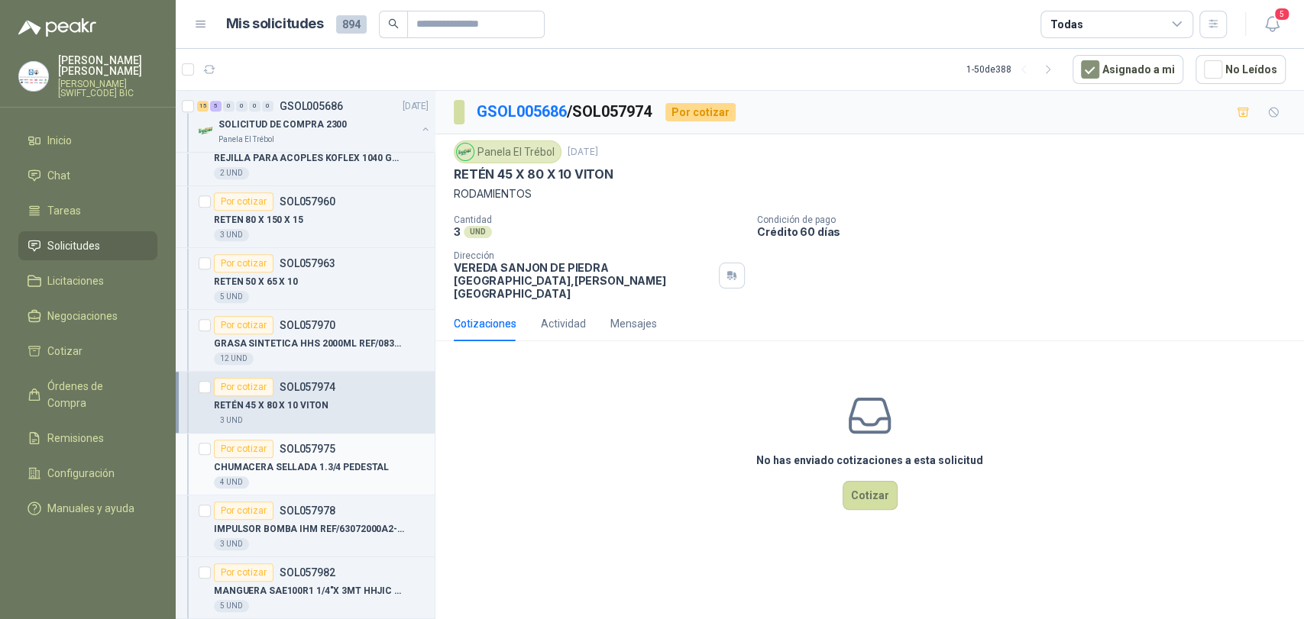
click at [293, 455] on div "Por cotizar SOL057975" at bounding box center [274, 449] width 121 height 18
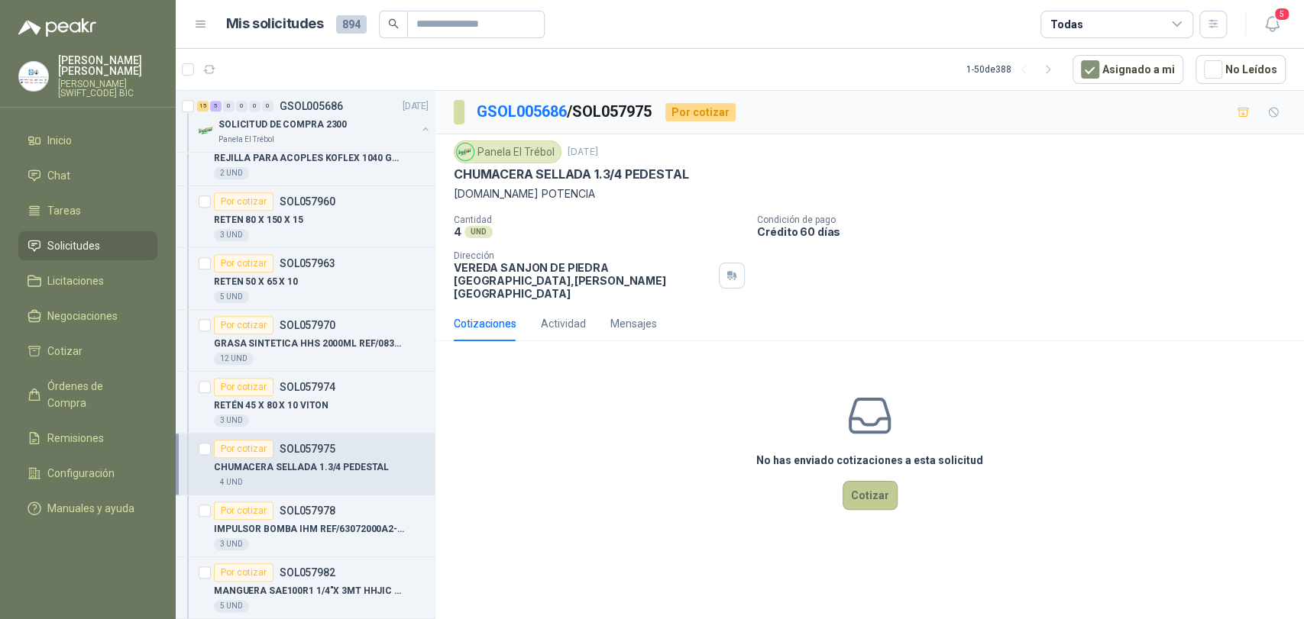
click at [875, 482] on button "Cotizar" at bounding box center [870, 495] width 55 height 29
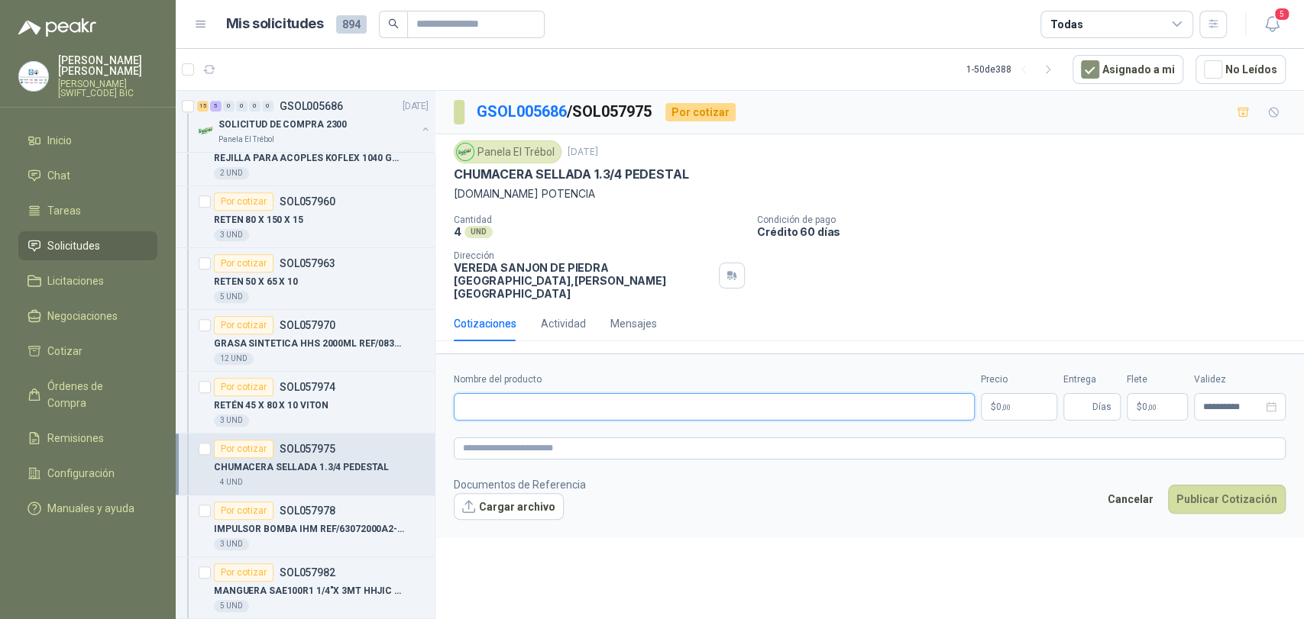
click at [540, 393] on input "Nombre del producto" at bounding box center [714, 406] width 521 height 27
click at [530, 393] on input "*******" at bounding box center [714, 406] width 521 height 27
type input "**********"
click at [1022, 395] on p "$ 0 ,00" at bounding box center [1019, 406] width 76 height 27
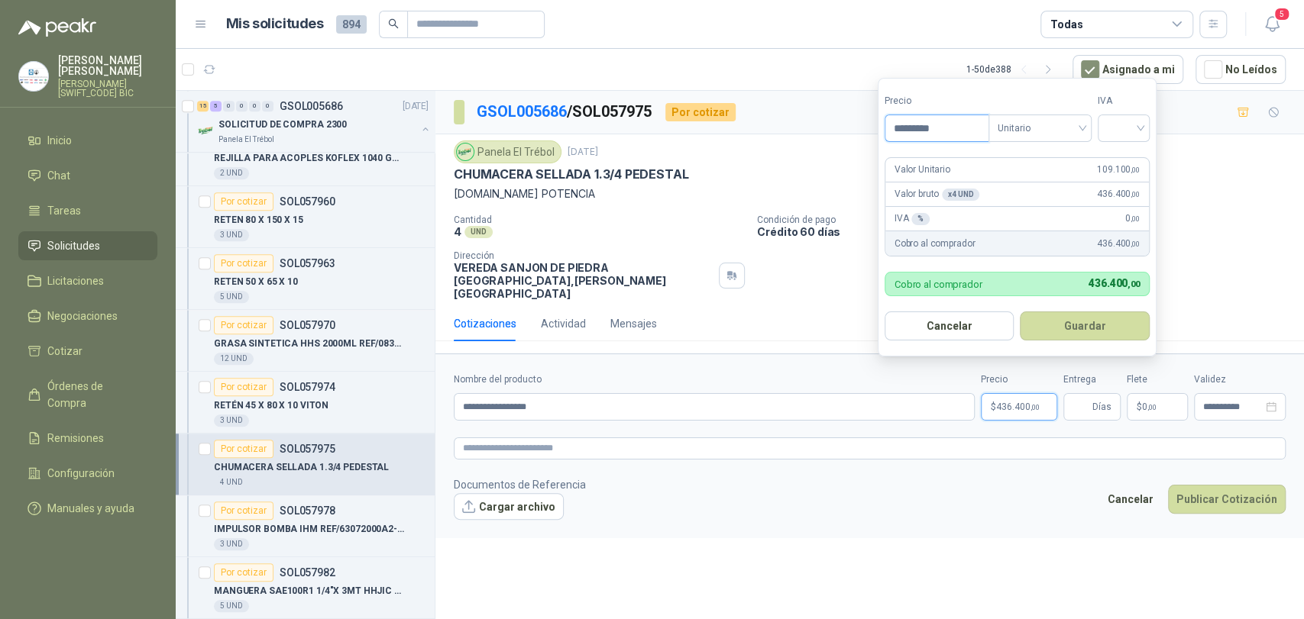
type input "*********"
click at [1111, 143] on form "Precio ********* Tipo Unitario IVA Valor Unitario 109.100 ,00 Valor bruto x 4 U…" at bounding box center [1017, 217] width 279 height 279
click at [1113, 141] on span at bounding box center [1124, 128] width 34 height 26
click at [1121, 158] on div "19%" at bounding box center [1127, 159] width 28 height 17
click at [1118, 325] on button "Guardar" at bounding box center [1087, 326] width 131 height 29
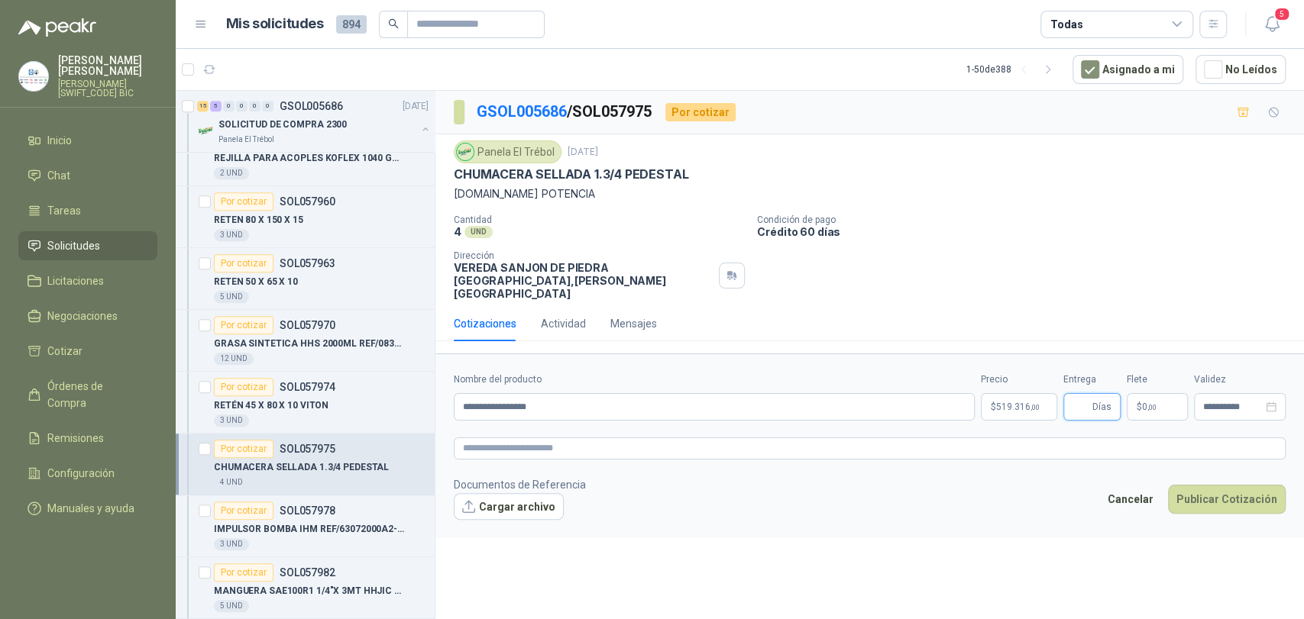
click at [1079, 394] on input "Entrega" at bounding box center [1080, 407] width 17 height 26
type input "*"
click at [1143, 403] on span "0 ,00" at bounding box center [1149, 407] width 15 height 9
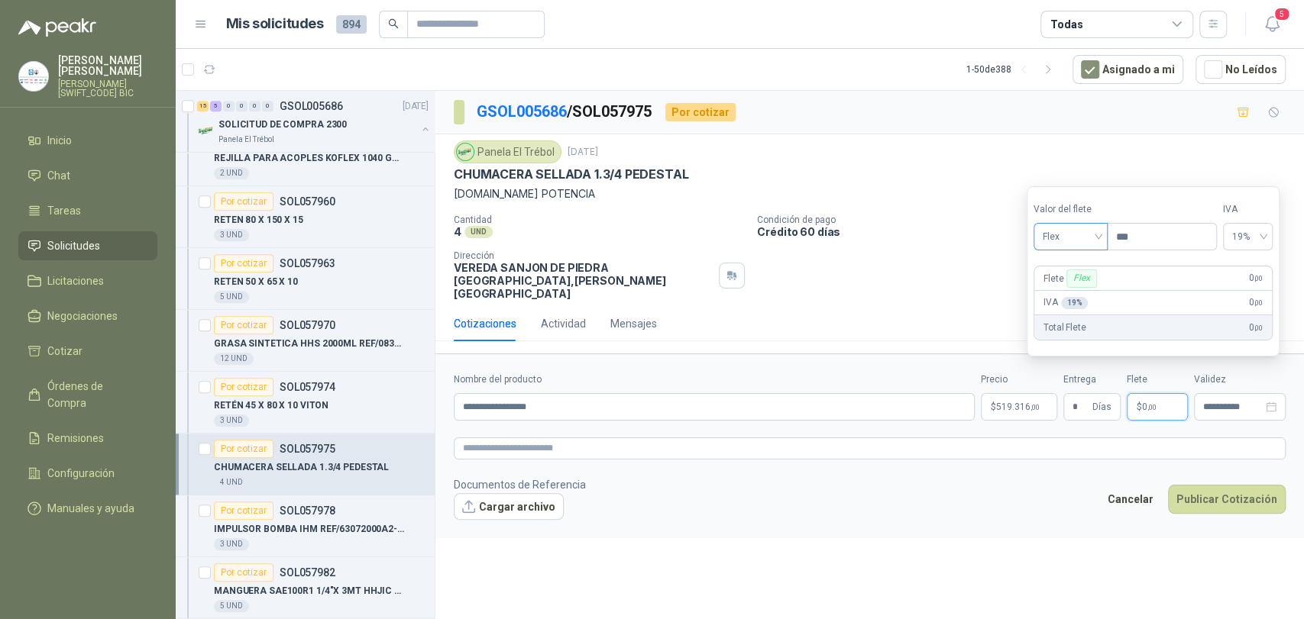
click at [1062, 231] on span "Flex" at bounding box center [1071, 236] width 56 height 23
click at [1085, 292] on div "Incluido" at bounding box center [1072, 293] width 53 height 17
click at [1229, 493] on button "Publicar Cotización" at bounding box center [1227, 499] width 118 height 29
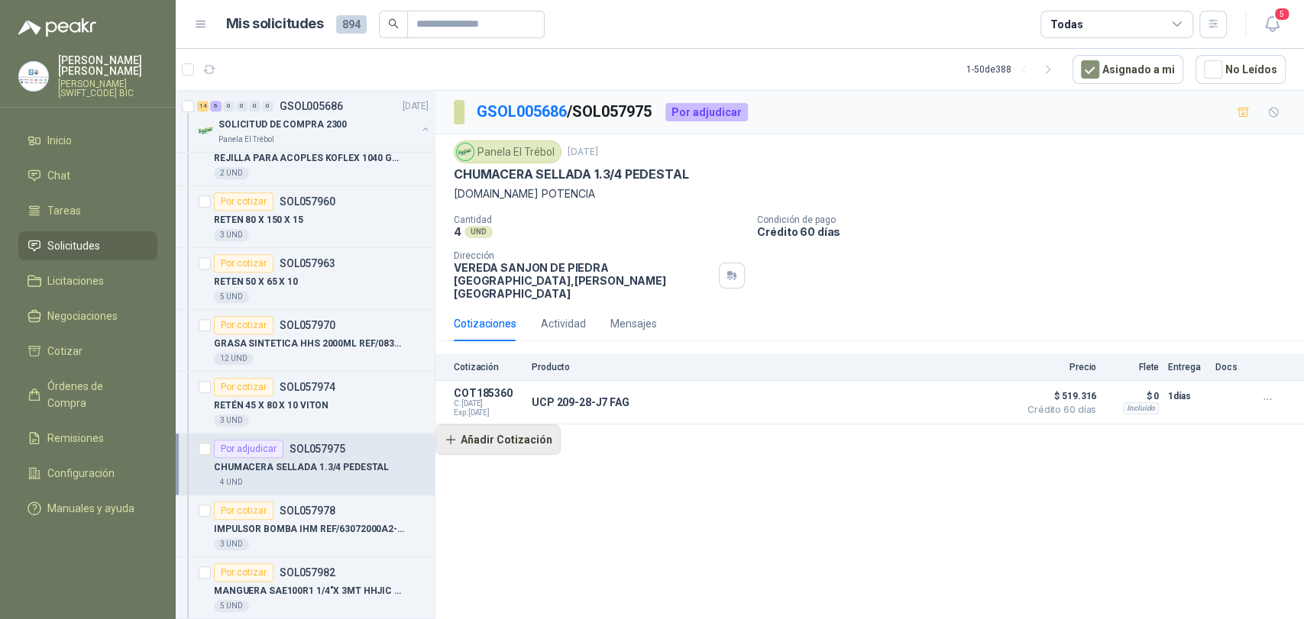
click at [497, 441] on button "Añadir Cotización" at bounding box center [497, 440] width 125 height 31
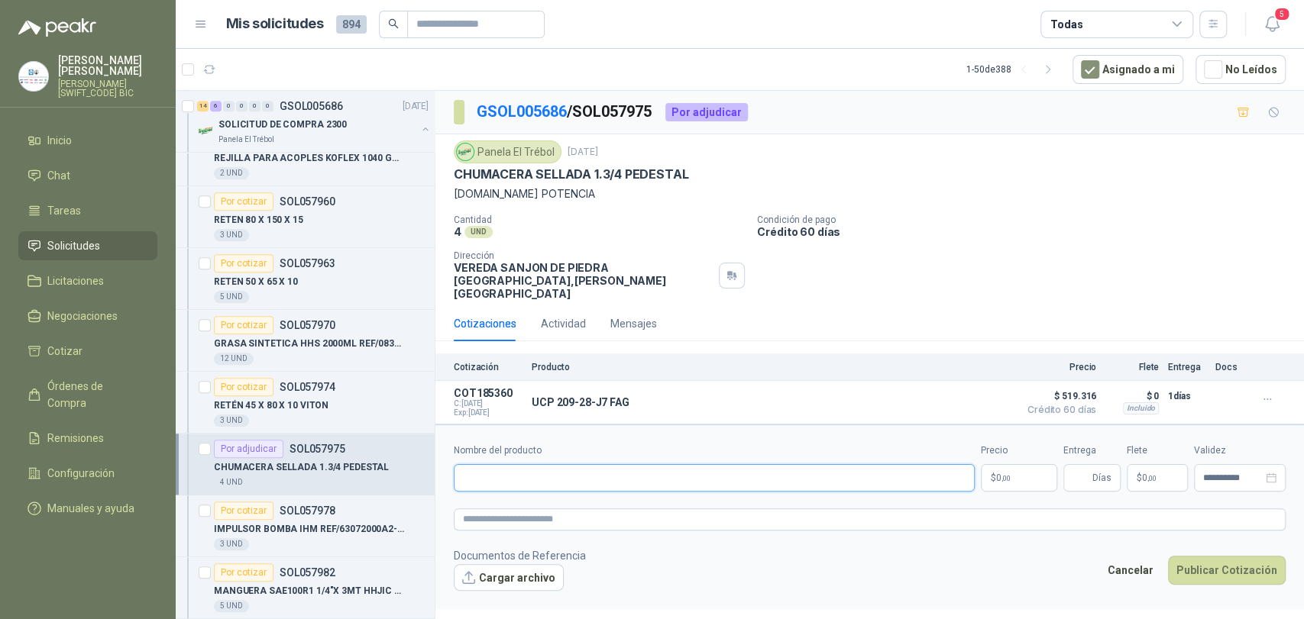
click at [539, 464] on input "Nombre del producto" at bounding box center [714, 477] width 521 height 27
type input "**********"
click at [1051, 464] on p "$ 0 ,00" at bounding box center [1019, 477] width 76 height 27
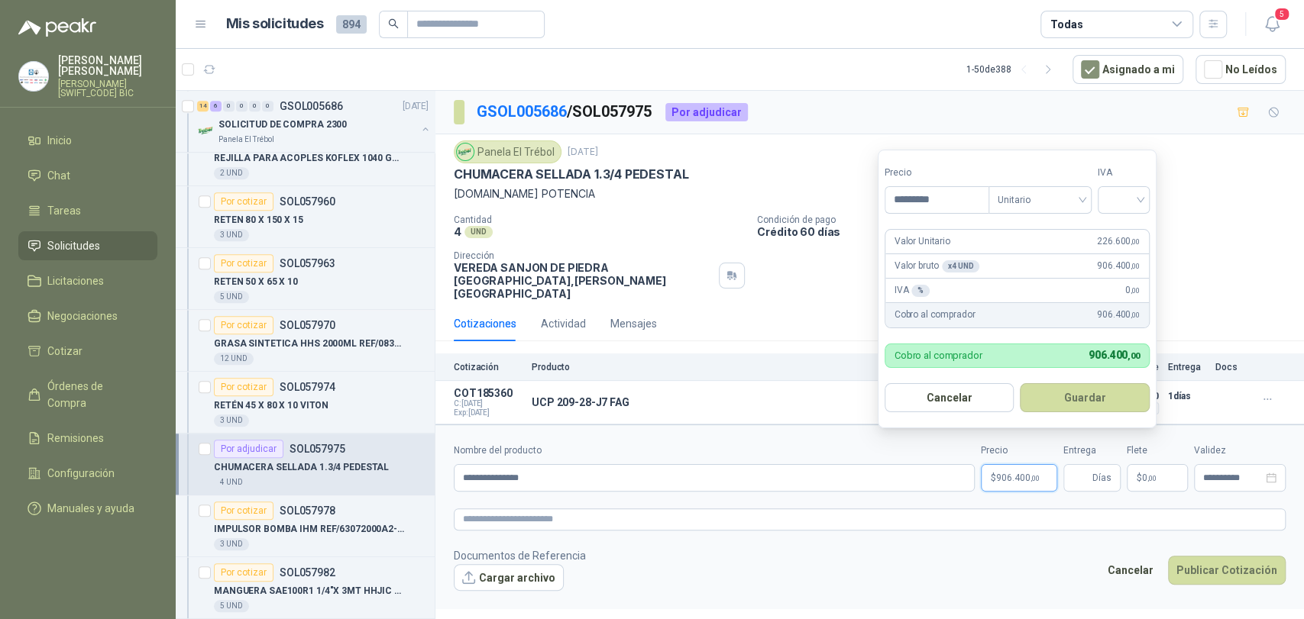
type input "*********"
click at [1160, 204] on div "Panela El Trébol [DATE] CHUMACERA SELLADA 1.3/4 PEDESTAL [DOMAIN_NAME] POTENCIA…" at bounding box center [870, 221] width 832 height 160
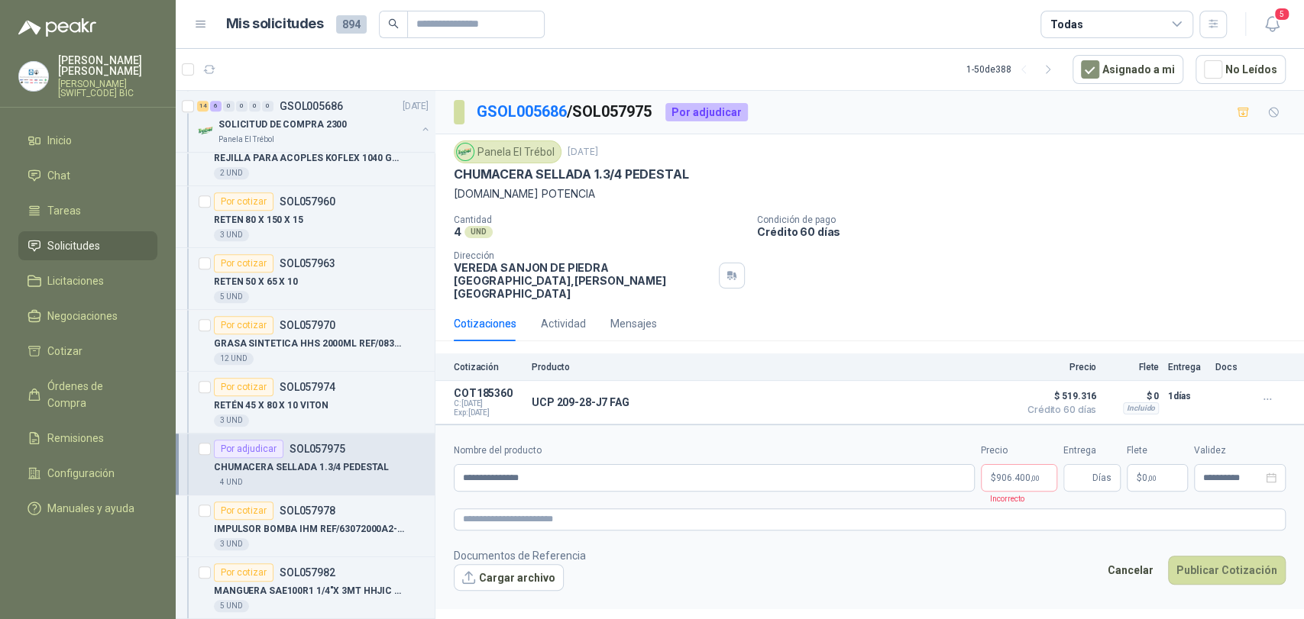
click at [1149, 204] on div "Panela El Trébol [DATE] CHUMACERA SELLADA 1.3/4 PEDESTAL [DOMAIN_NAME] POTENCIA…" at bounding box center [870, 221] width 832 height 160
click at [1099, 465] on span "Días" at bounding box center [1101, 478] width 19 height 26
drag, startPoint x: 1029, startPoint y: 467, endPoint x: 1017, endPoint y: 363, distance: 104.6
click at [1030, 474] on span ",00" at bounding box center [1034, 478] width 9 height 8
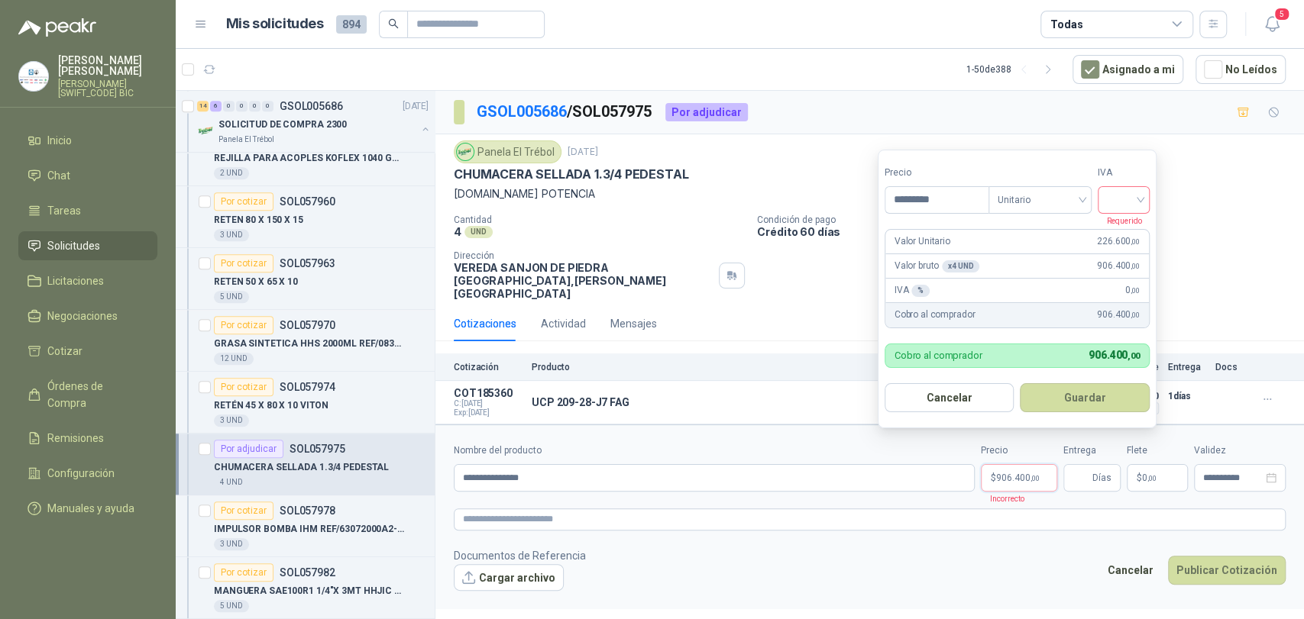
click at [1121, 201] on input "search" at bounding box center [1124, 198] width 34 height 23
click at [1130, 228] on div "19%" at bounding box center [1127, 231] width 28 height 17
click at [1097, 404] on button "Guardar" at bounding box center [1087, 397] width 131 height 29
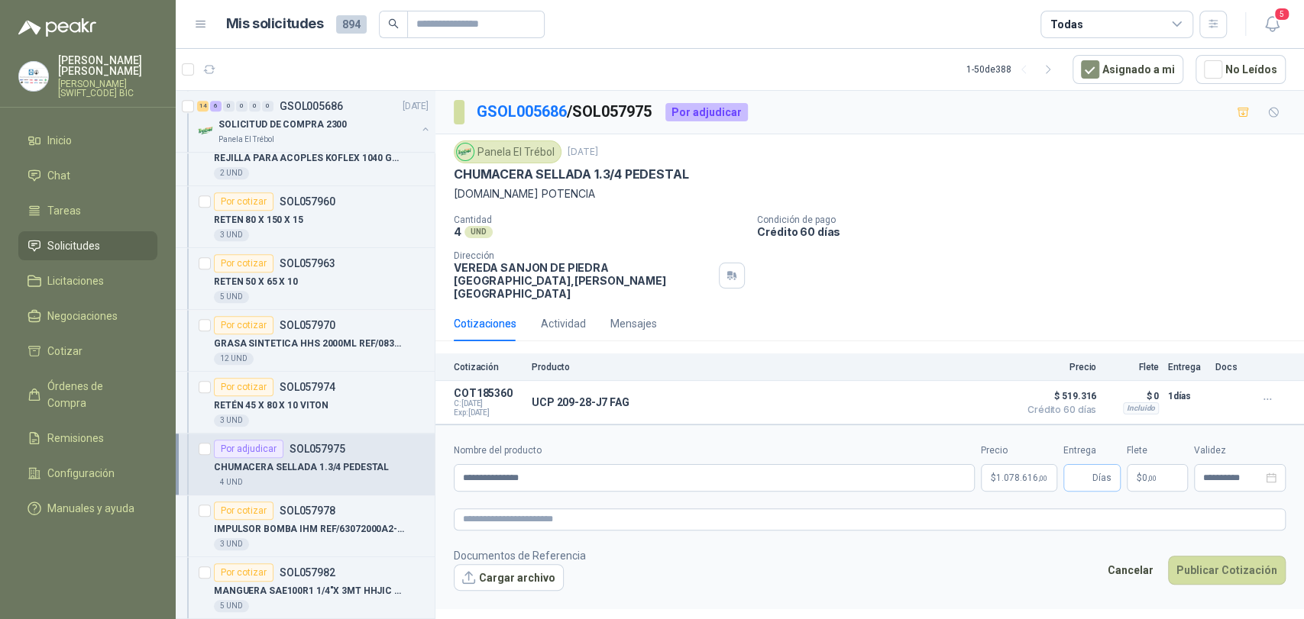
click at [1109, 465] on span "Días" at bounding box center [1101, 478] width 19 height 26
click at [1092, 464] on span "Días" at bounding box center [1091, 477] width 57 height 27
click at [1069, 464] on span "Días" at bounding box center [1091, 477] width 57 height 27
click at [1088, 465] on input "Entrega" at bounding box center [1080, 478] width 17 height 26
type input "*"
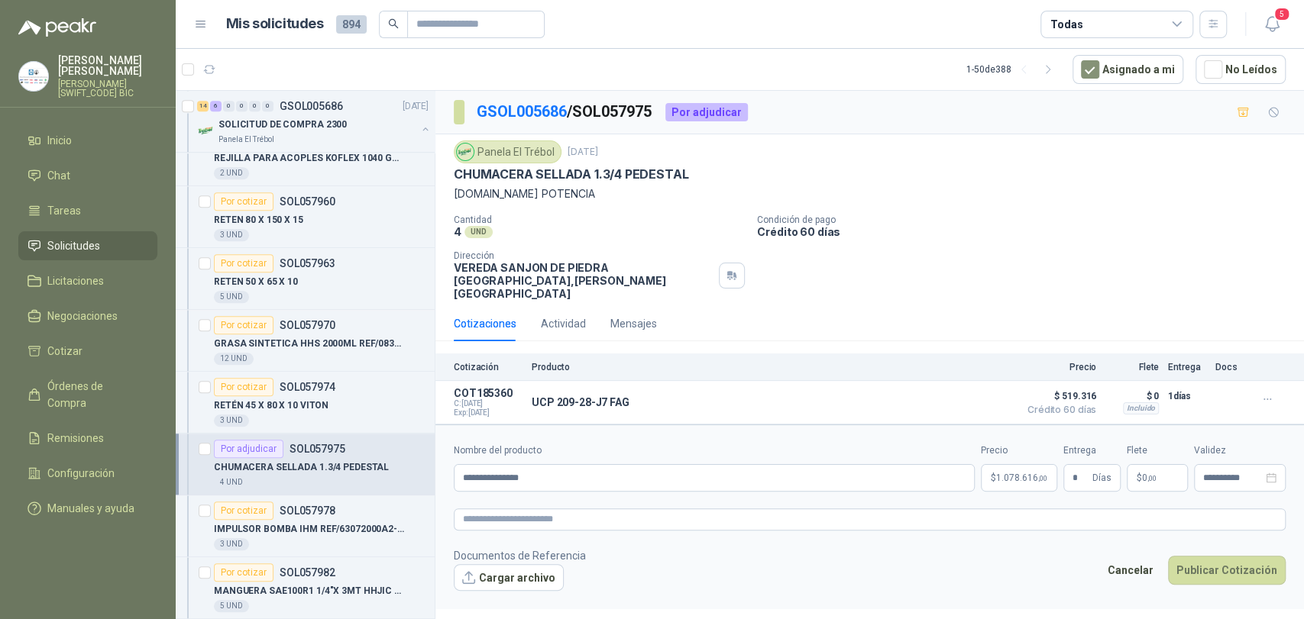
click at [1160, 464] on p "$ 0 ,00" at bounding box center [1157, 477] width 61 height 27
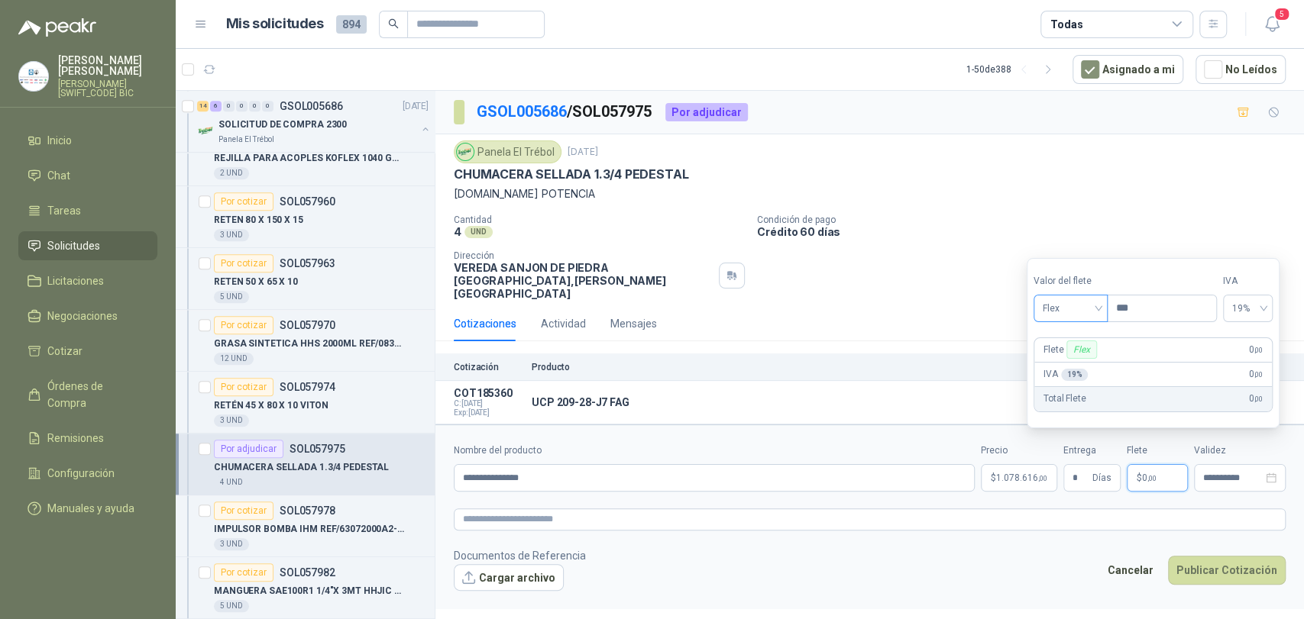
click at [1075, 307] on span "Flex" at bounding box center [1071, 308] width 56 height 23
click at [1078, 369] on div "Incluido" at bounding box center [1072, 365] width 53 height 17
click at [1233, 556] on button "Publicar Cotización" at bounding box center [1227, 570] width 118 height 29
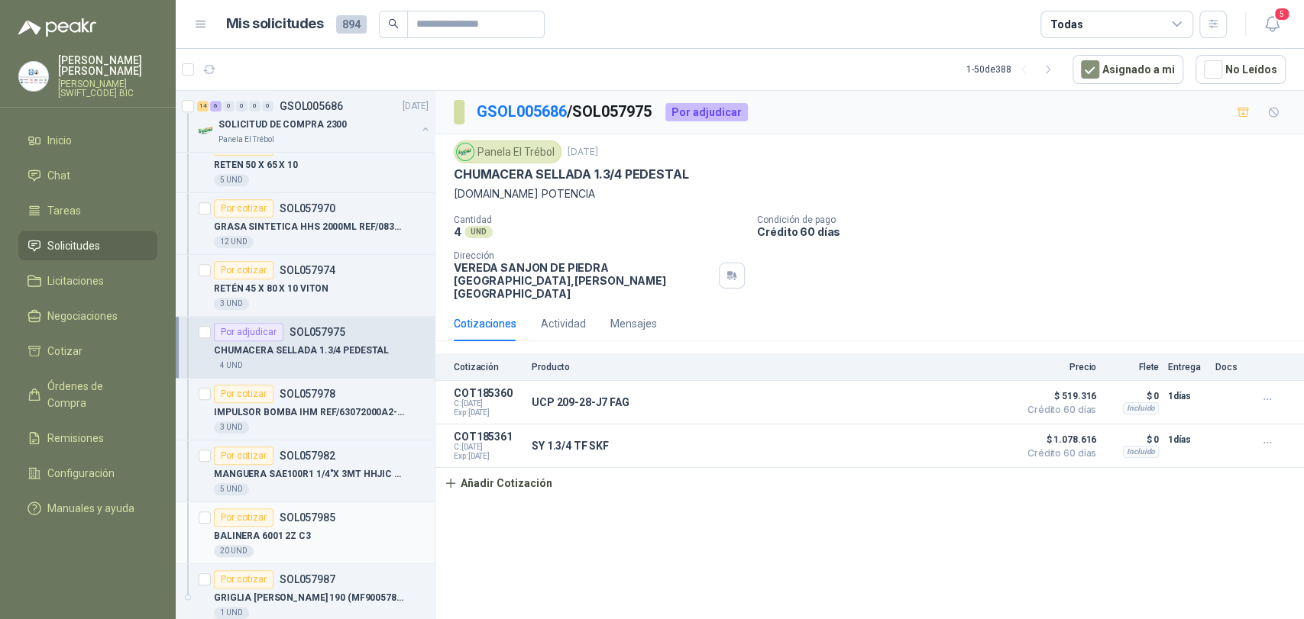
scroll to position [1018, 0]
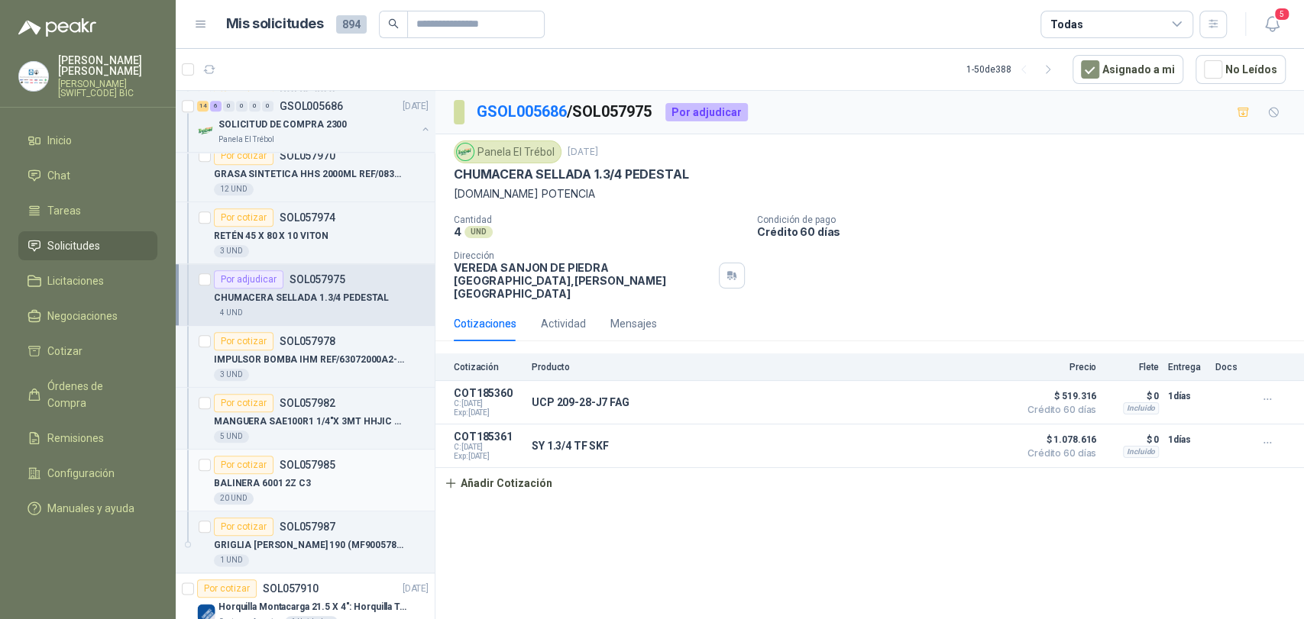
click at [329, 476] on div "BALINERA 6001 2Z C3" at bounding box center [321, 483] width 215 height 18
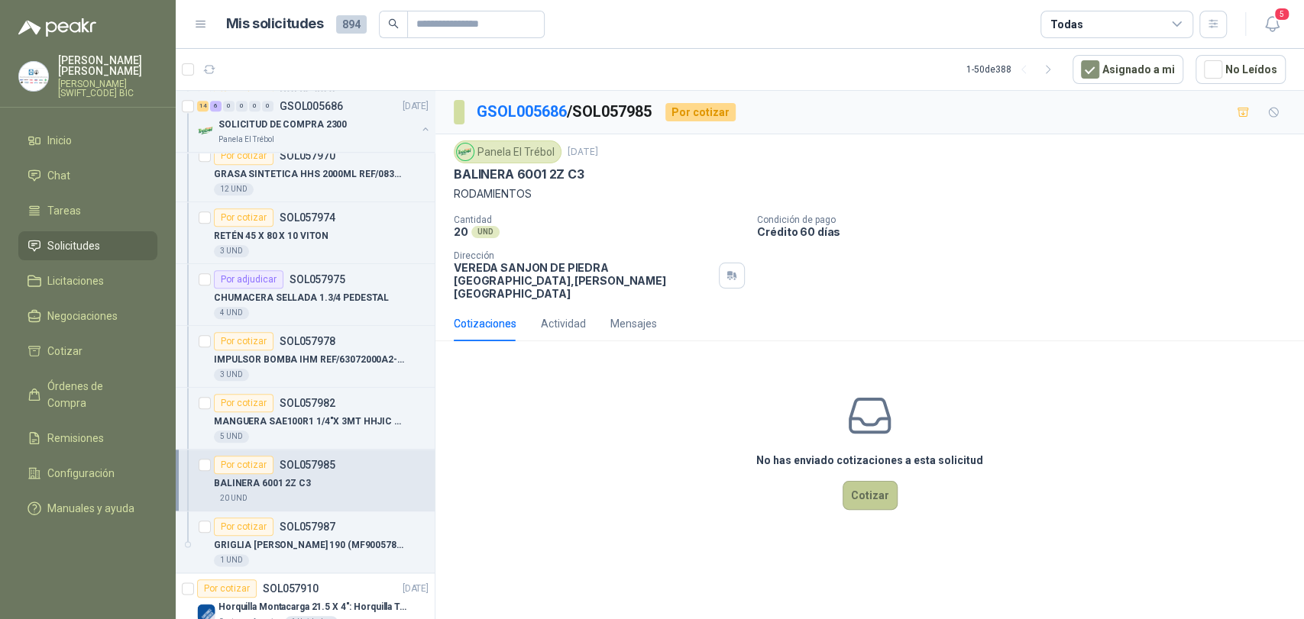
click at [868, 482] on button "Cotizar" at bounding box center [870, 495] width 55 height 29
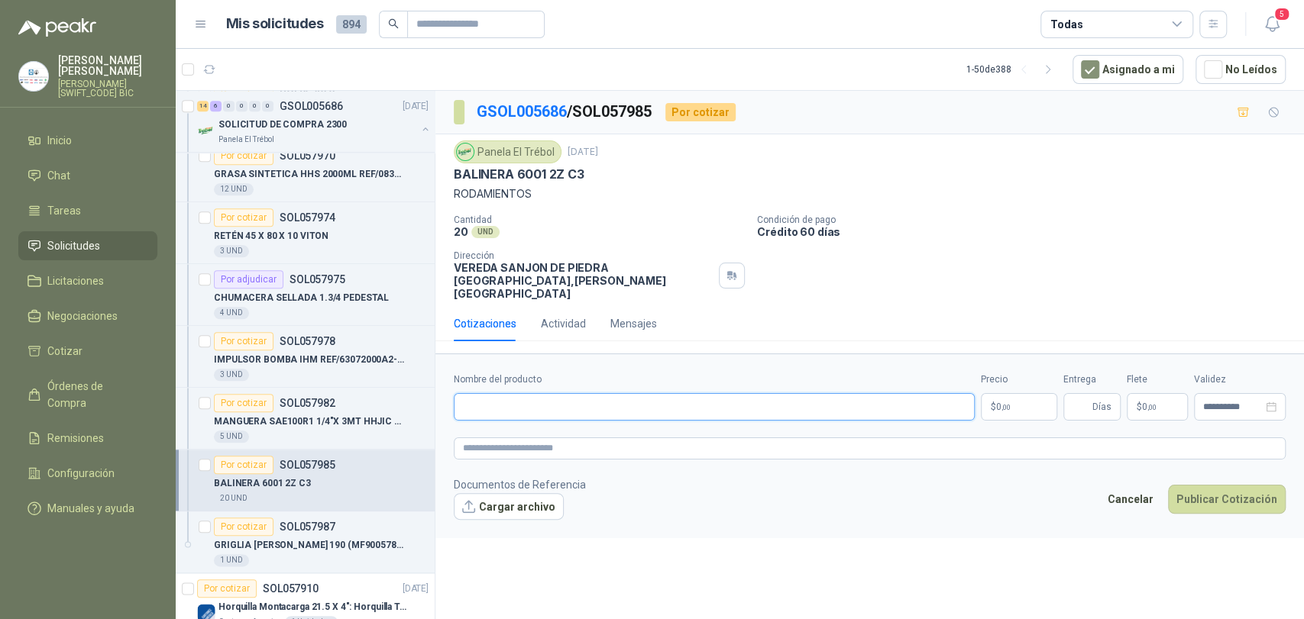
click at [545, 393] on input "Nombre del producto" at bounding box center [714, 406] width 521 height 27
type input "**********"
click at [1013, 379] on div "Precio $ 0 ,00" at bounding box center [1019, 397] width 76 height 48
click at [1003, 393] on p "$ 0 ,00" at bounding box center [1019, 406] width 76 height 27
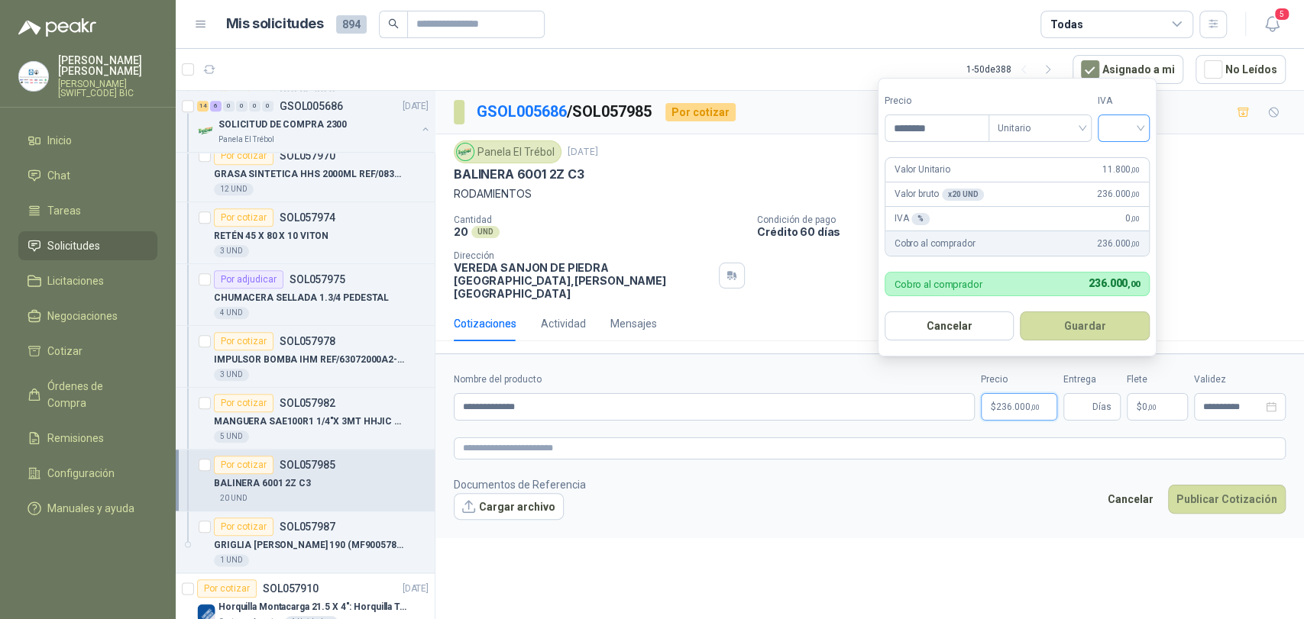
click at [1144, 124] on div at bounding box center [1124, 128] width 52 height 27
type input "********"
click at [1139, 151] on div "19%" at bounding box center [1127, 159] width 28 height 17
click at [1111, 319] on button "Guardar" at bounding box center [1087, 326] width 131 height 29
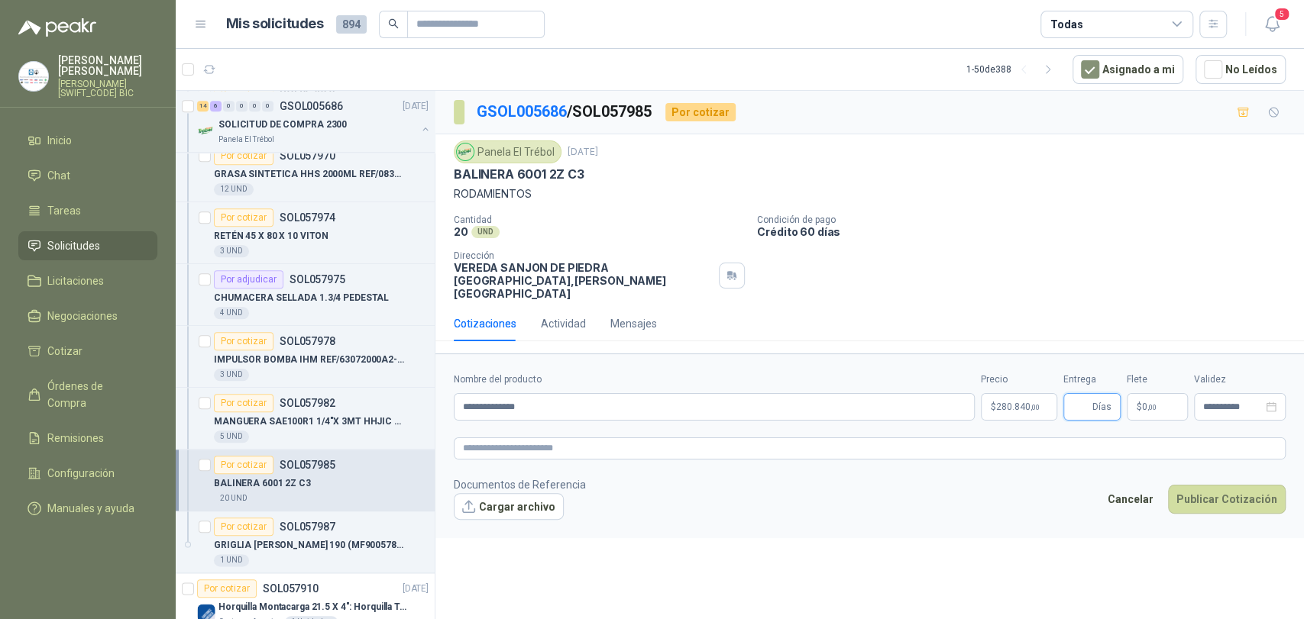
click at [1072, 394] on input "Entrega" at bounding box center [1080, 407] width 17 height 26
type input "*"
click at [1150, 393] on p "$ 0 ,00" at bounding box center [1157, 406] width 61 height 27
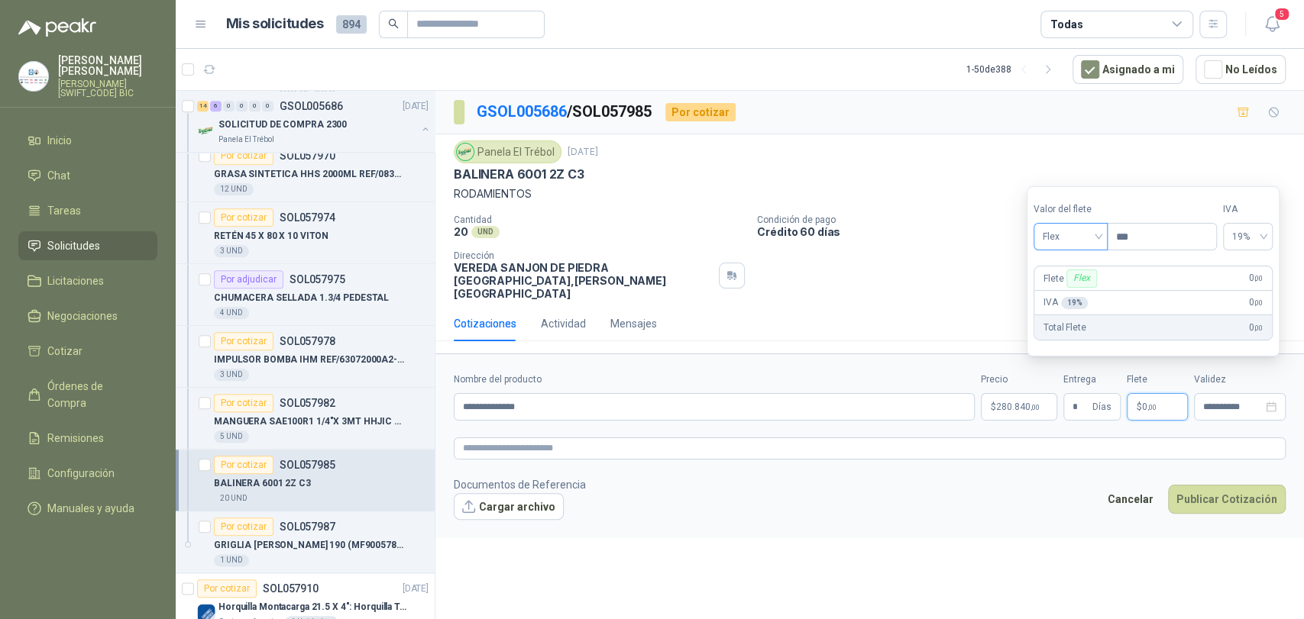
click at [1069, 225] on span "Flex" at bounding box center [1071, 236] width 56 height 23
click at [1093, 293] on div "Incluido" at bounding box center [1072, 293] width 53 height 17
click at [1152, 403] on span ",00" at bounding box center [1151, 407] width 9 height 8
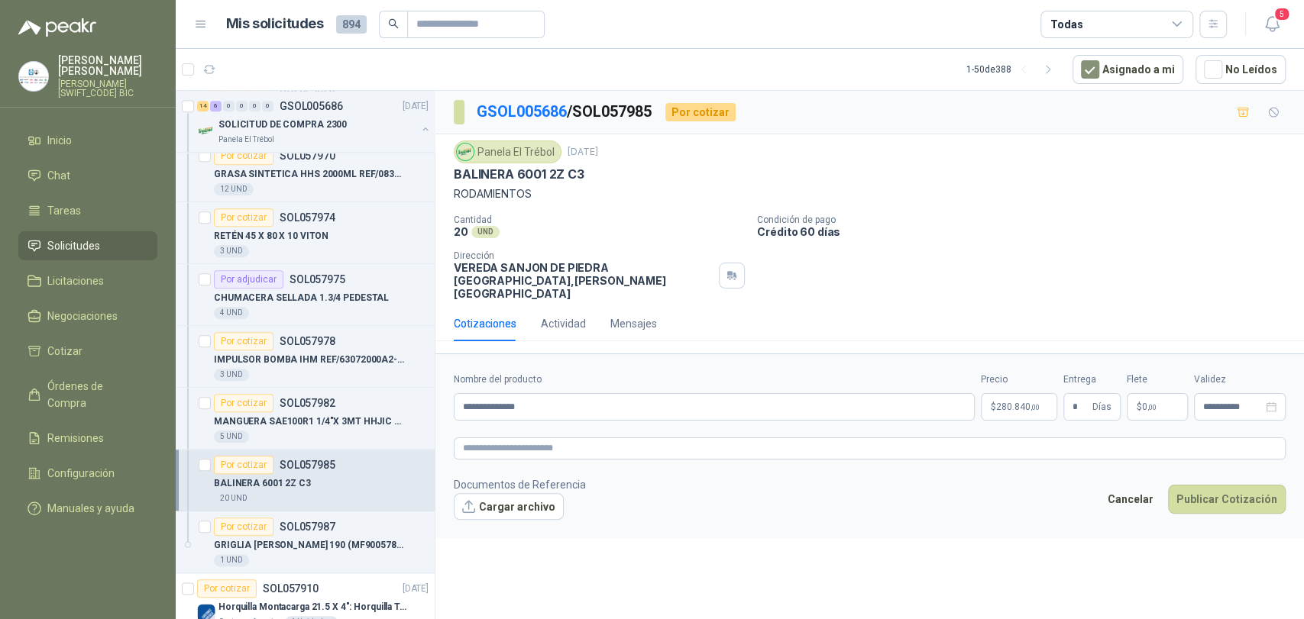
click at [1155, 409] on form "**********" at bounding box center [869, 446] width 868 height 185
click at [1214, 485] on button "Publicar Cotización" at bounding box center [1227, 499] width 118 height 29
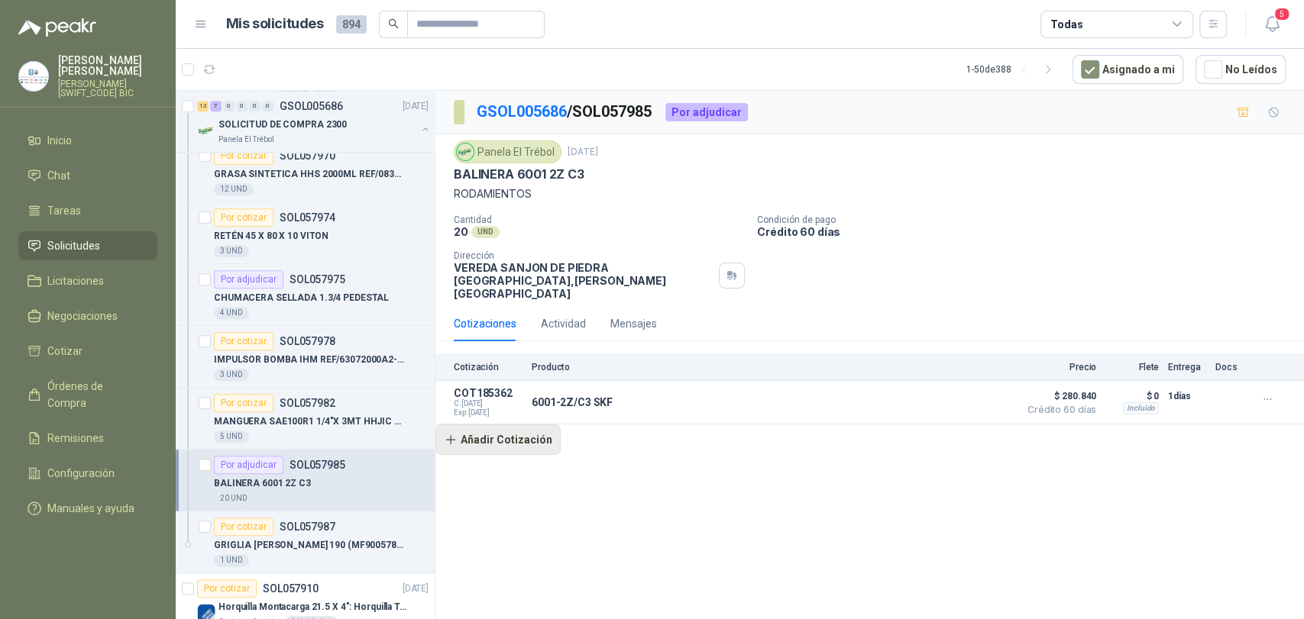
click at [526, 425] on button "Añadir Cotización" at bounding box center [497, 440] width 125 height 31
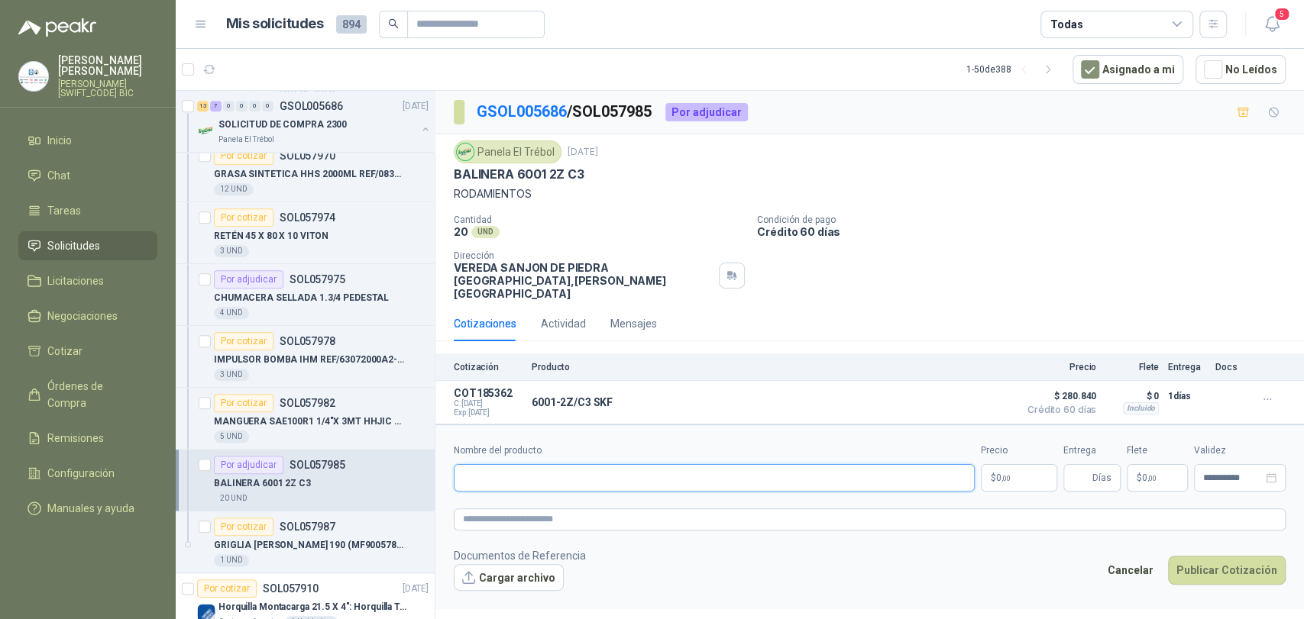
click at [536, 464] on input "Nombre del producto" at bounding box center [714, 477] width 521 height 27
type input "**********"
click at [1008, 474] on p "$ 0 ,00" at bounding box center [1019, 477] width 76 height 27
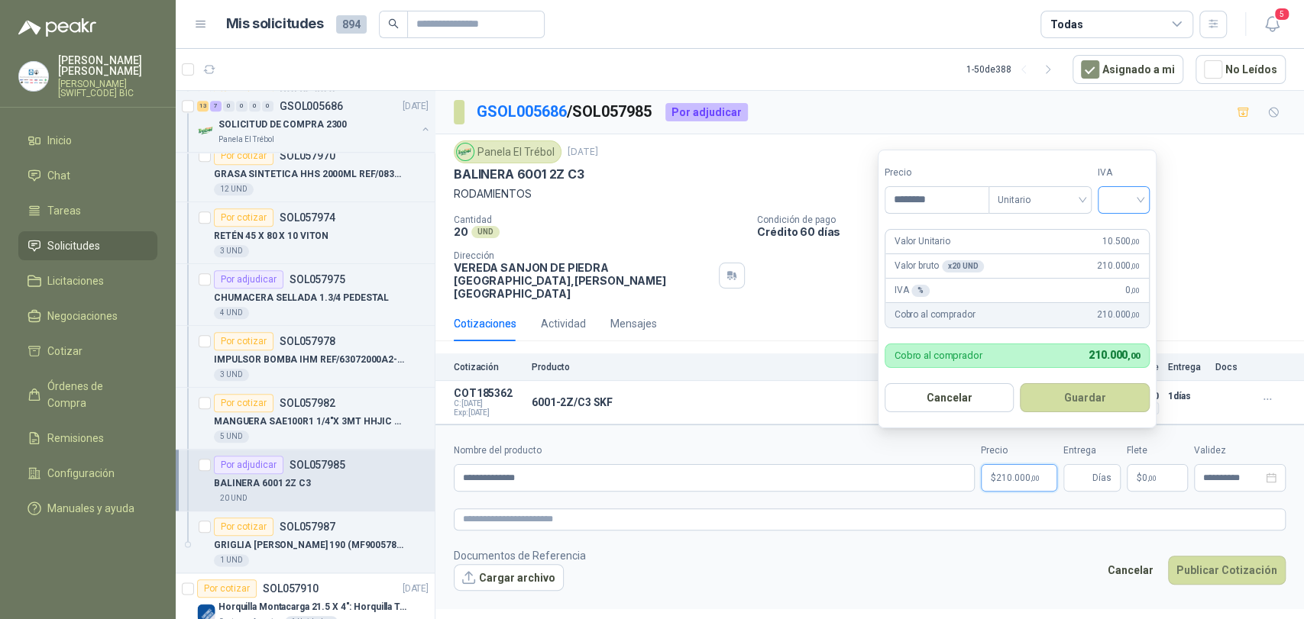
type input "********"
click at [1109, 202] on input "search" at bounding box center [1124, 198] width 34 height 23
click at [1124, 228] on div "19%" at bounding box center [1127, 231] width 28 height 17
click at [1115, 406] on button "Guardar" at bounding box center [1087, 397] width 131 height 29
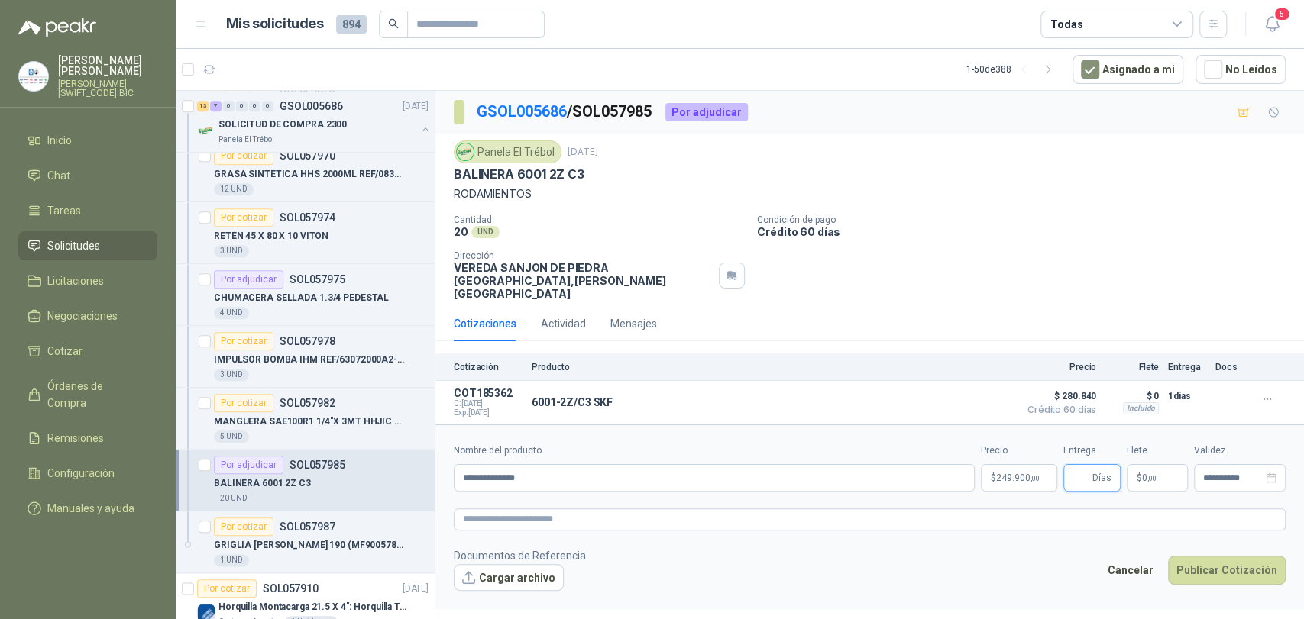
click at [1073, 465] on input "Entrega" at bounding box center [1080, 478] width 17 height 26
type input "*"
click at [1155, 464] on p "$ 0 ,00" at bounding box center [1157, 477] width 61 height 27
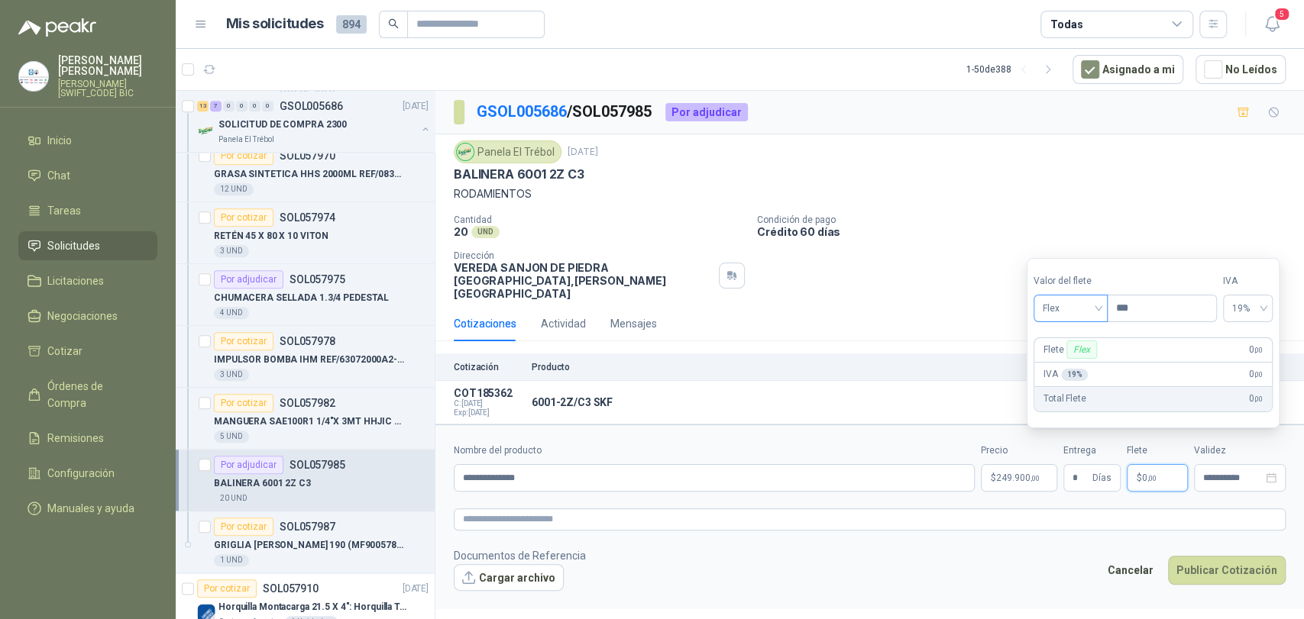
click at [1072, 307] on span "Flex" at bounding box center [1071, 308] width 56 height 23
click at [1064, 370] on div "Incluido" at bounding box center [1072, 365] width 53 height 17
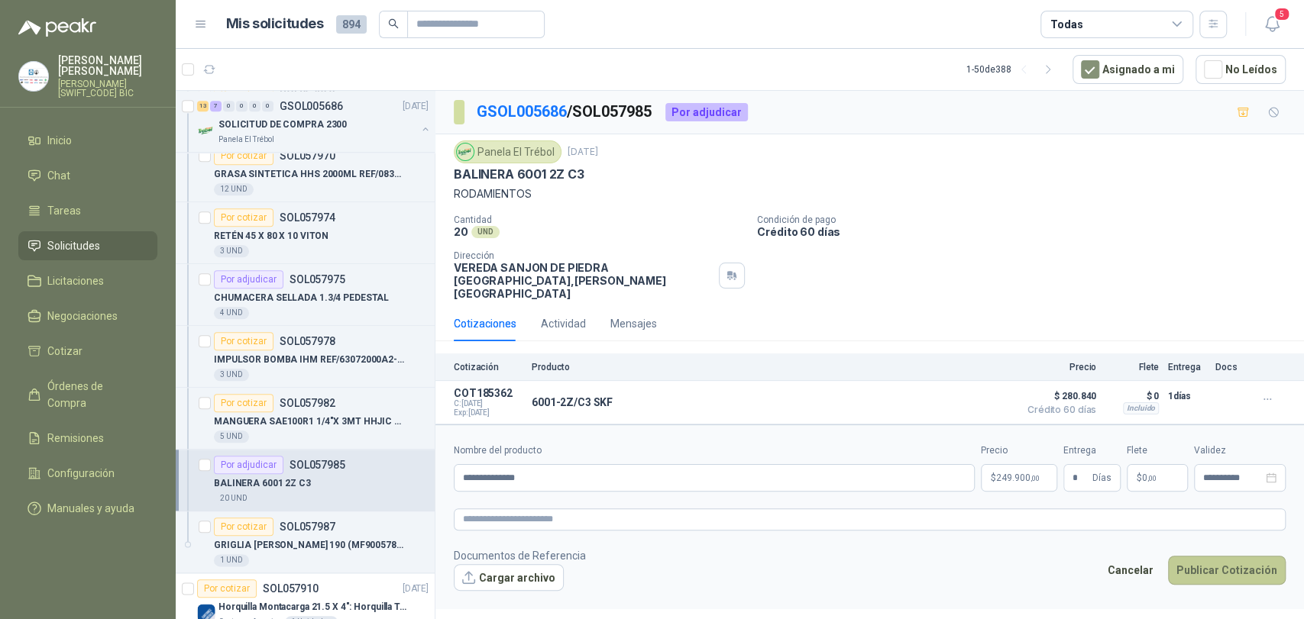
click at [1232, 568] on button "Publicar Cotización" at bounding box center [1227, 570] width 118 height 29
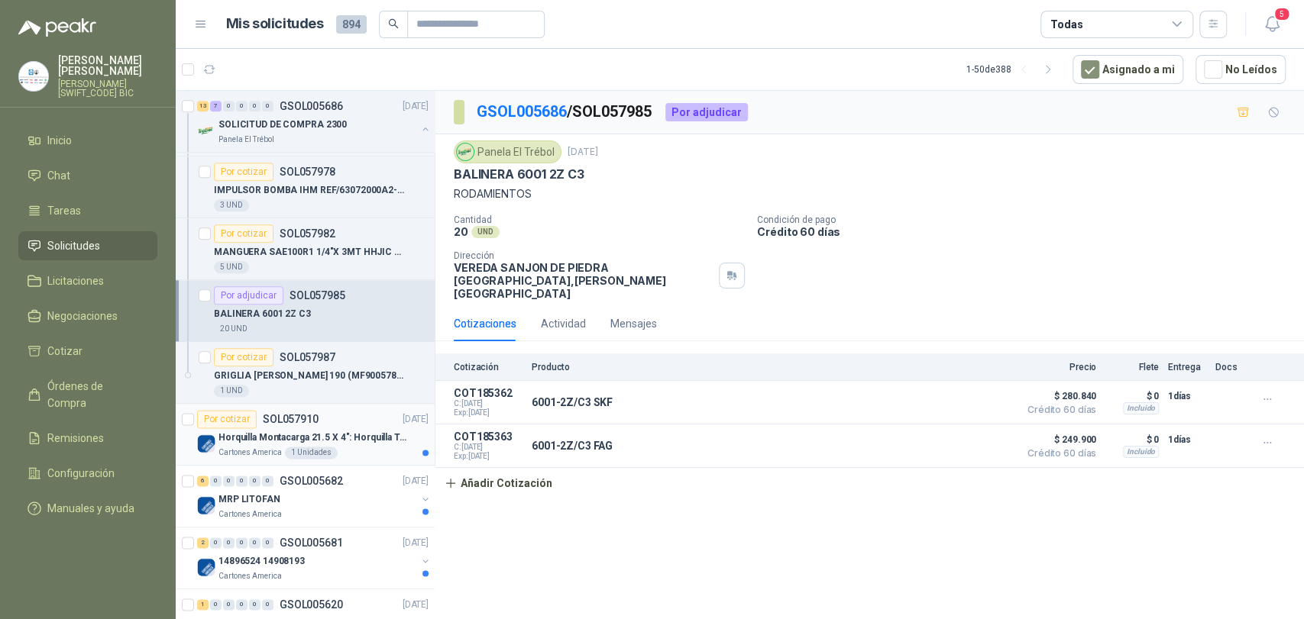
scroll to position [1357, 0]
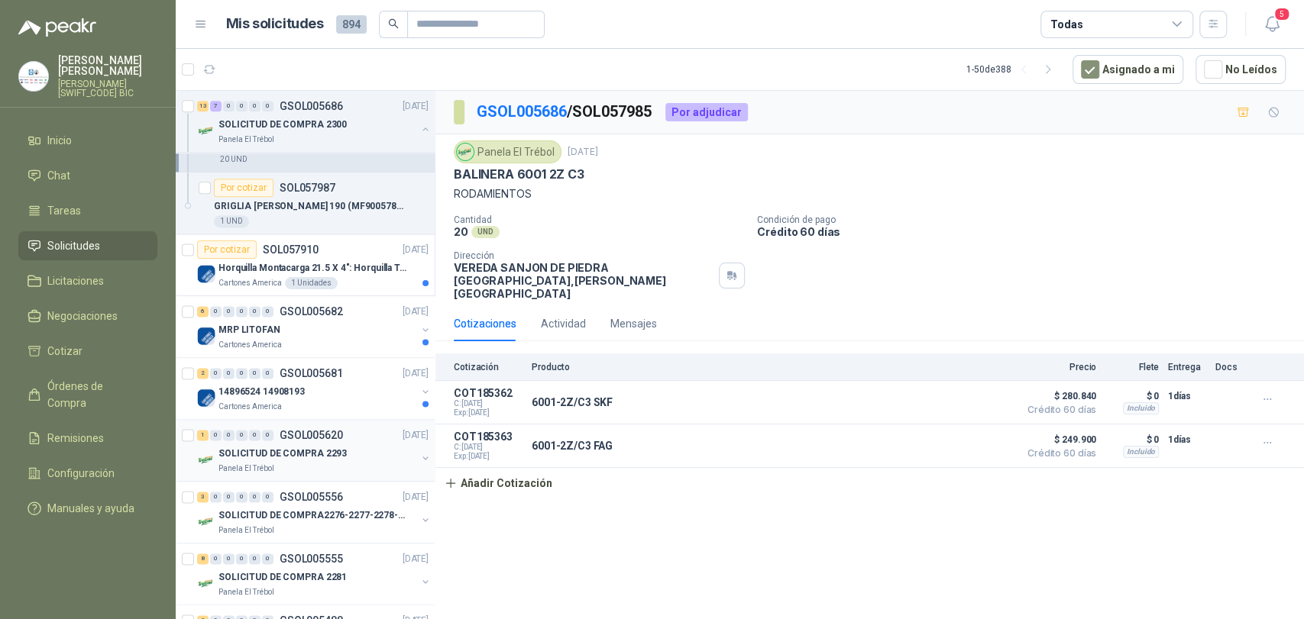
click at [339, 455] on div "SOLICITUD DE COMPRA 2293" at bounding box center [317, 454] width 198 height 18
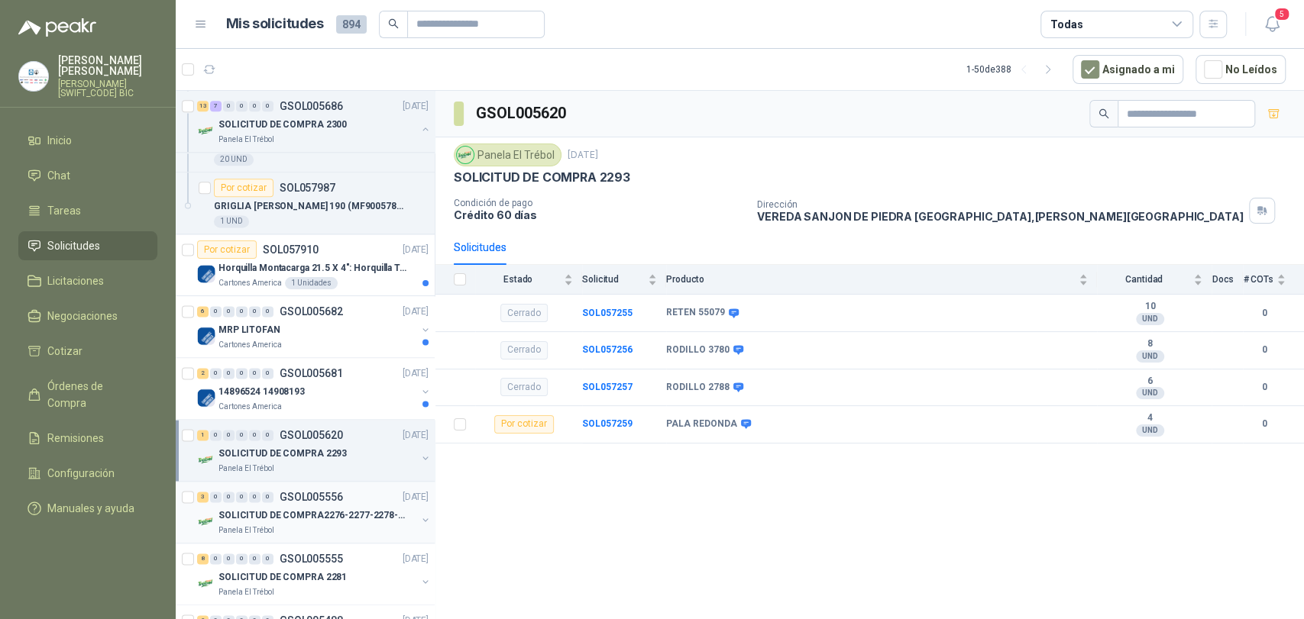
click at [300, 506] on div "SOLICITUD DE COMPRA2276-2277-2278-2284-2285-" at bounding box center [317, 515] width 198 height 18
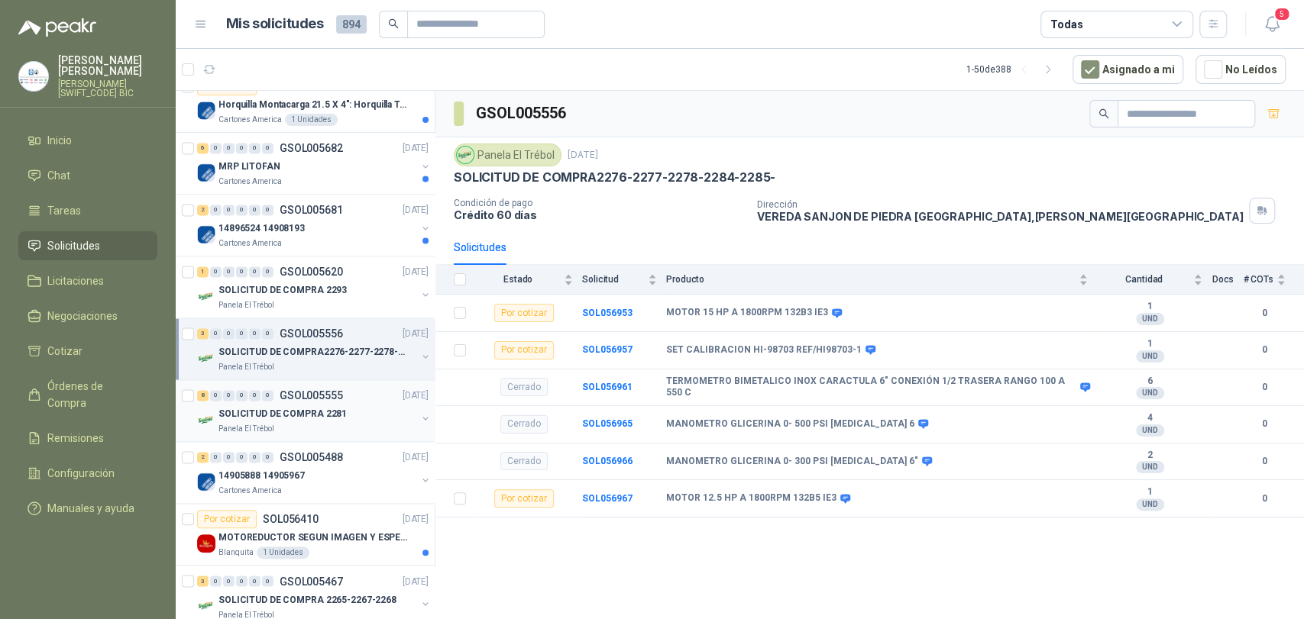
scroll to position [1528, 0]
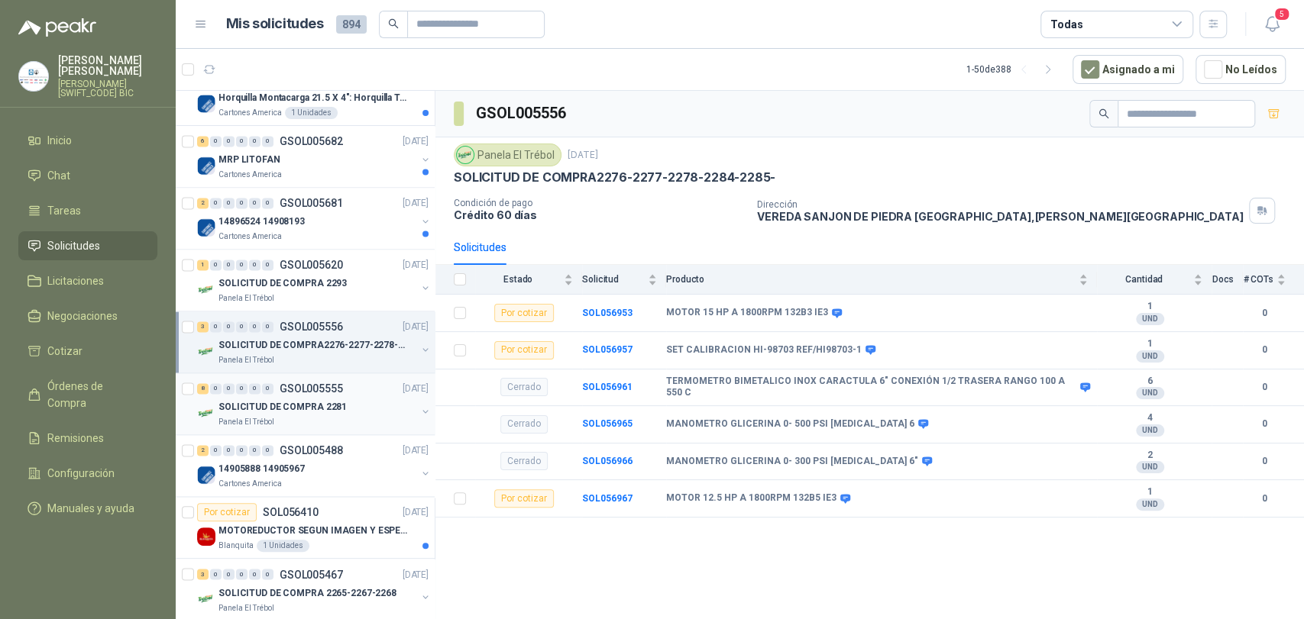
click at [304, 416] on div "Panela El Trébol" at bounding box center [317, 422] width 198 height 12
